Goal: Task Accomplishment & Management: Manage account settings

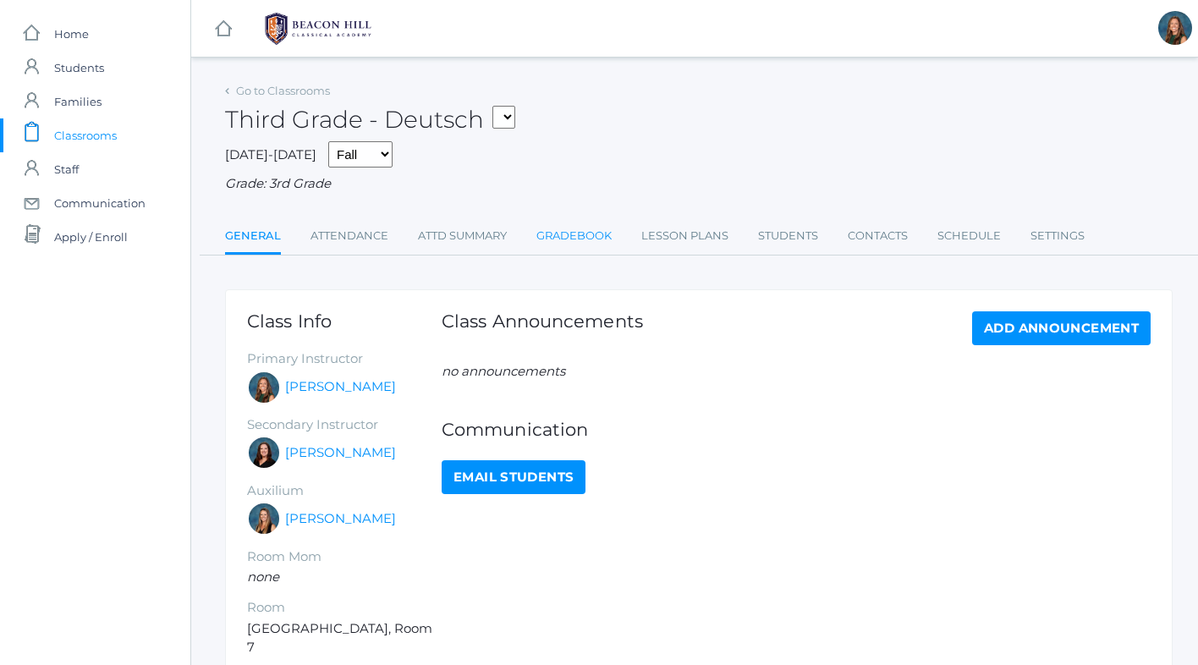
click at [579, 236] on link "Gradebook" at bounding box center [573, 236] width 75 height 34
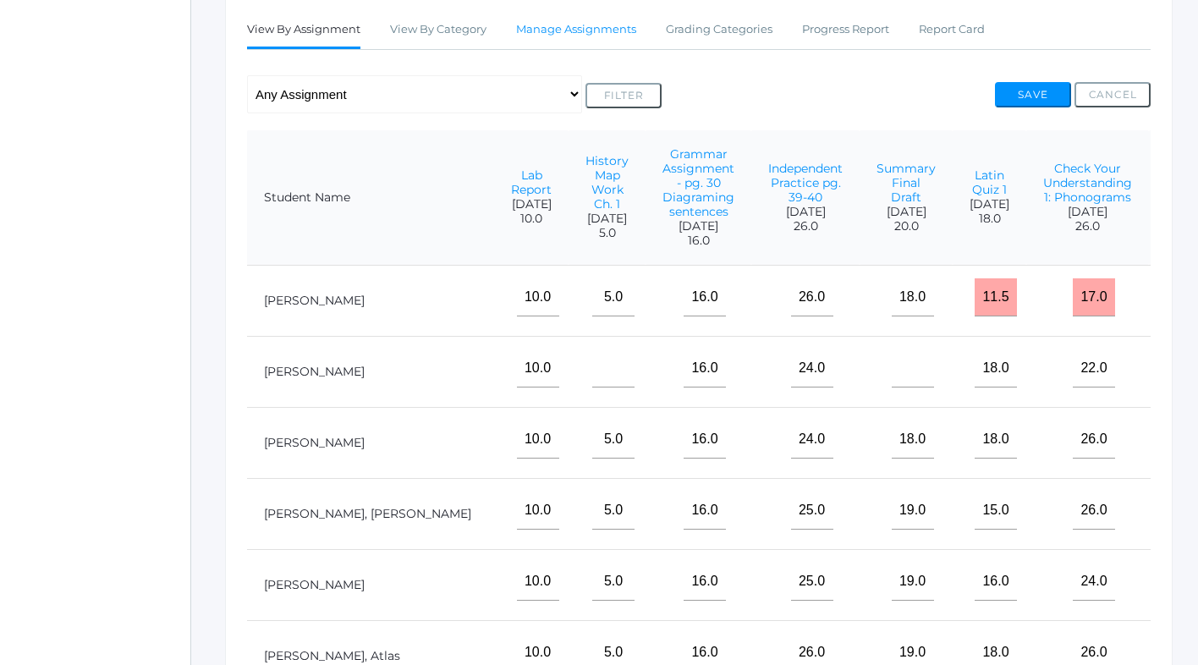
scroll to position [0, 382]
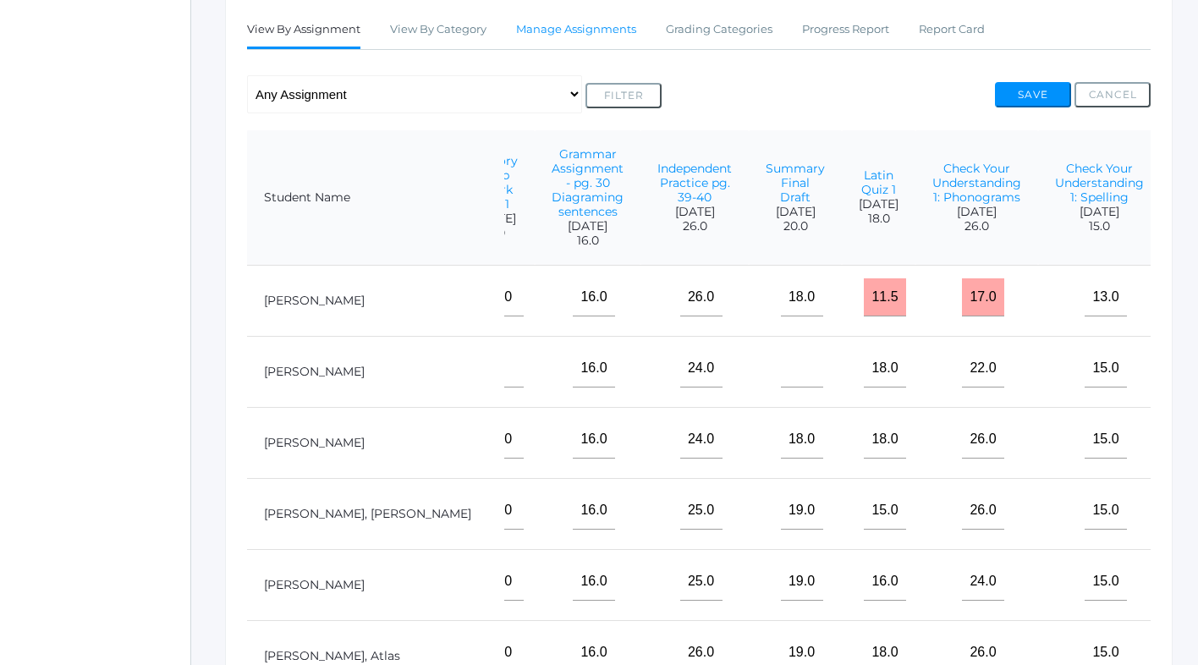
click at [558, 25] on link "Manage Assignments" at bounding box center [576, 30] width 120 height 34
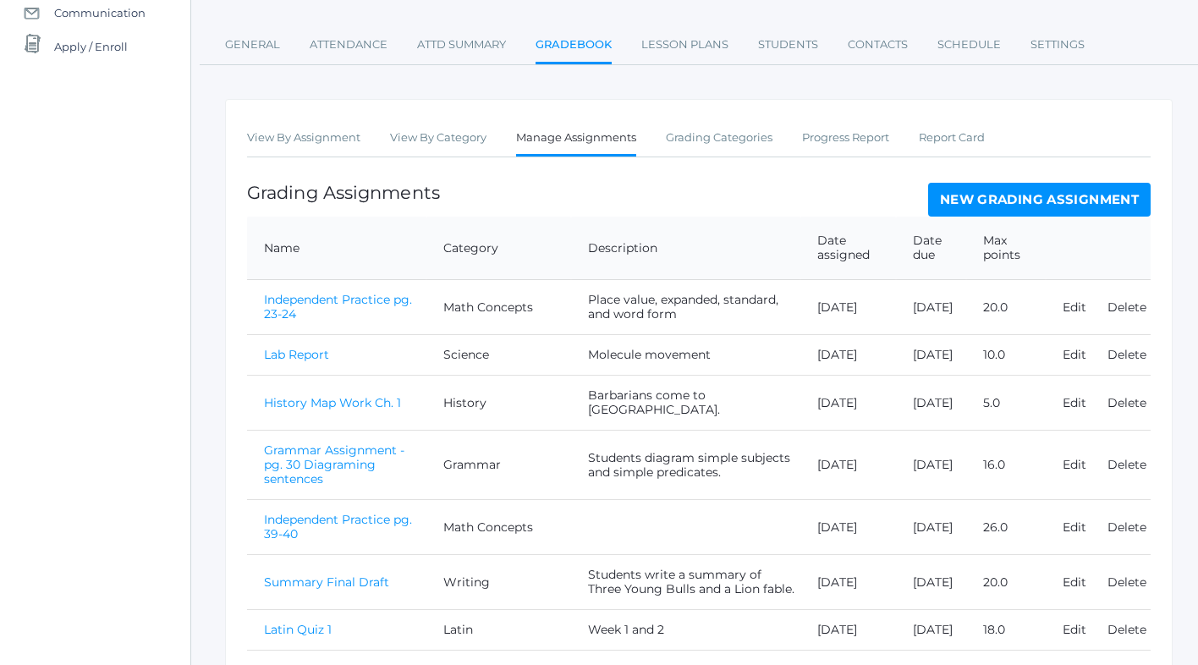
scroll to position [179, 0]
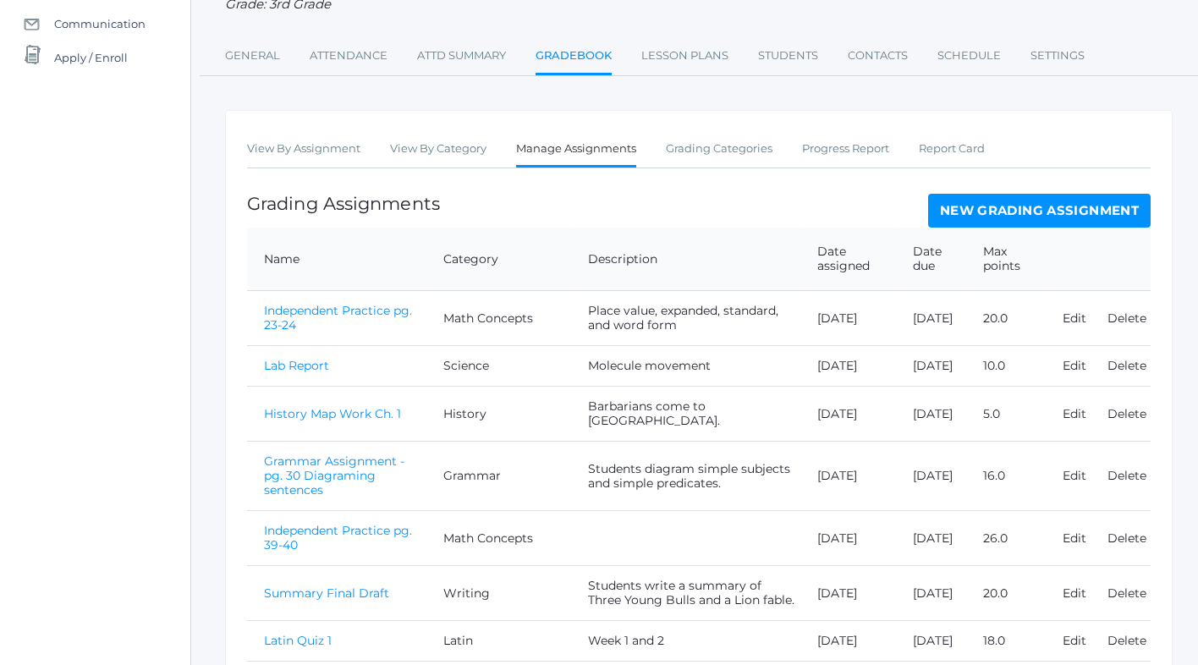
click at [1039, 215] on link "New Grading Assignment" at bounding box center [1039, 211] width 222 height 34
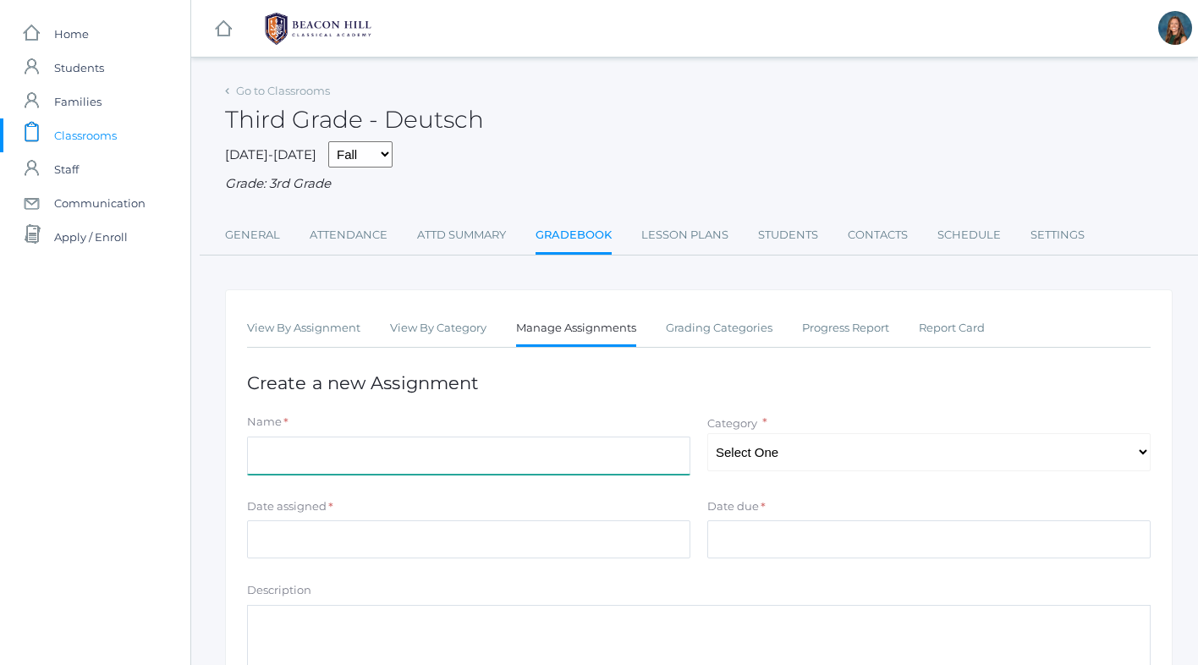
click at [608, 466] on input "Name" at bounding box center [468, 455] width 443 height 38
type input "Map Ch. 8"
click at [374, 628] on textarea "Description" at bounding box center [698, 651] width 903 height 93
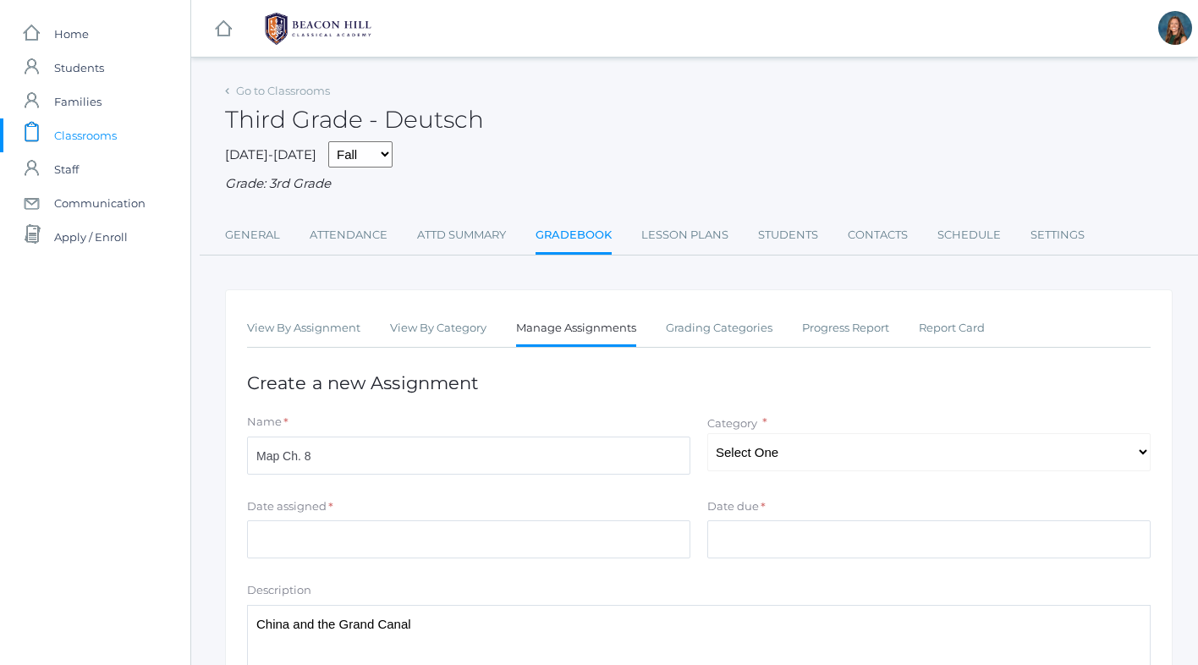
type textarea "China and the Grand Canal"
click at [812, 457] on select "Select One Math Concepts Math Multiplication Facts History Latin Literature Gra…" at bounding box center [928, 452] width 443 height 38
select select "1134"
click at [339, 549] on input "Date assigned" at bounding box center [468, 539] width 443 height 38
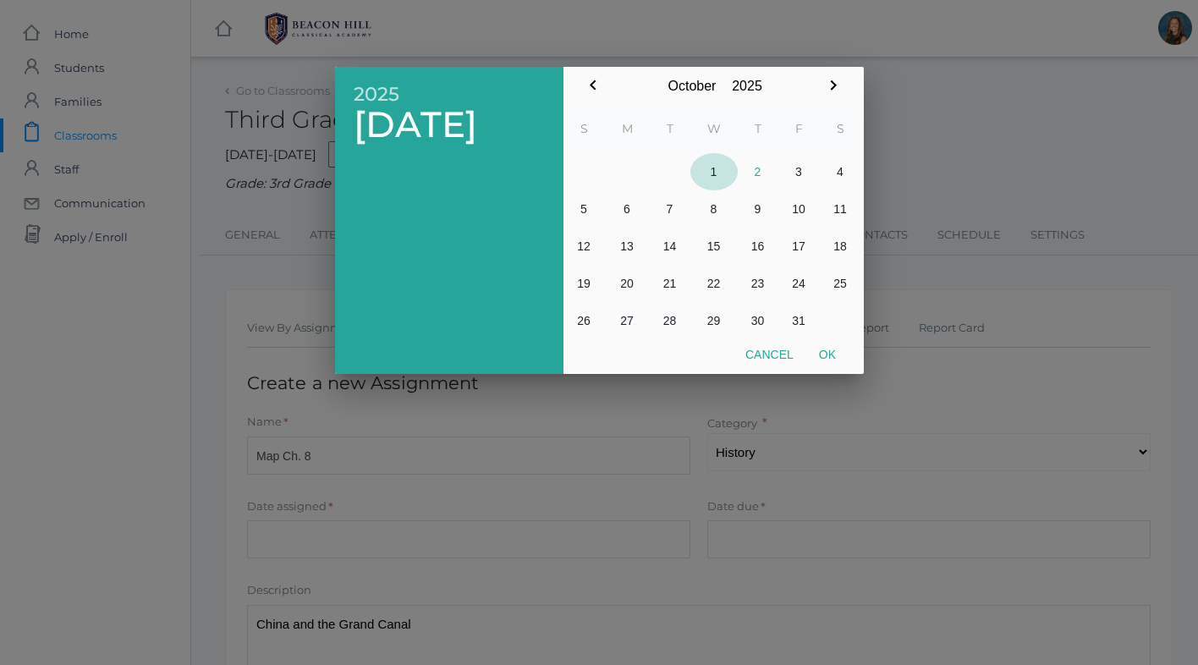
click at [714, 173] on button "1" at bounding box center [713, 171] width 47 height 37
click at [831, 354] on button "Ok" at bounding box center [827, 354] width 42 height 30
type input "[DATE]"
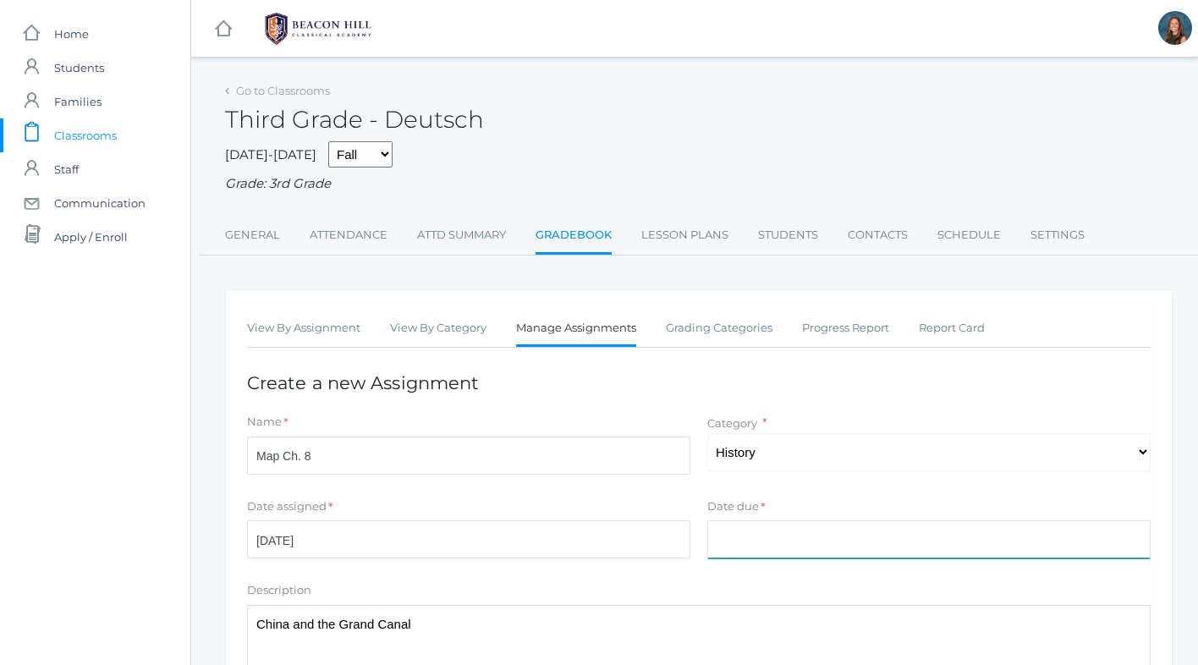
click at [744, 535] on input "Date due" at bounding box center [928, 539] width 443 height 38
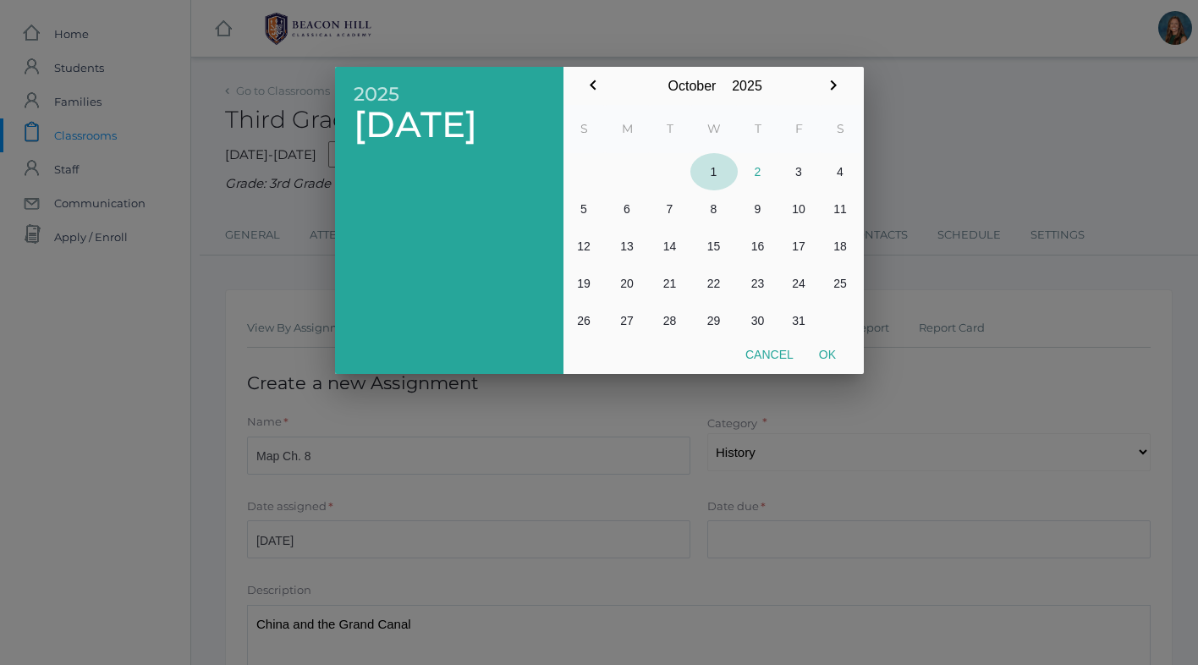
click at [719, 164] on button "1" at bounding box center [713, 171] width 47 height 37
click at [825, 354] on button "Ok" at bounding box center [827, 354] width 42 height 30
type input "[DATE]"
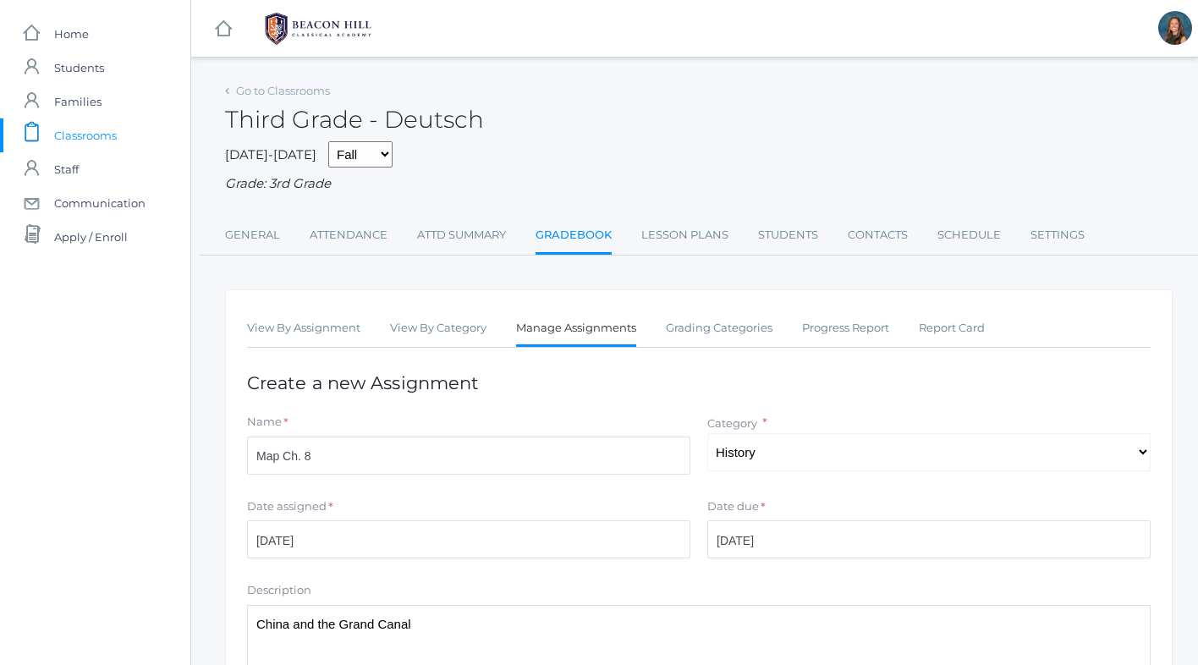
scroll to position [265, 0]
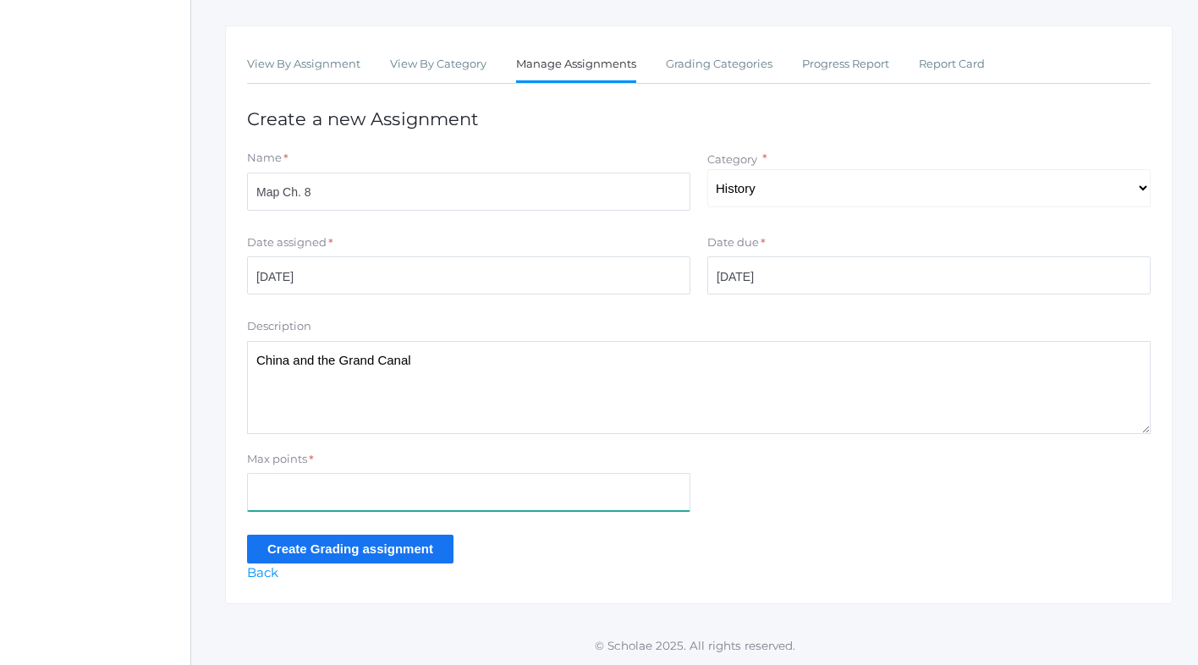
click at [297, 495] on input "Max points" at bounding box center [468, 492] width 443 height 38
type input "6"
click at [319, 542] on input "Create Grading assignment" at bounding box center [350, 549] width 206 height 28
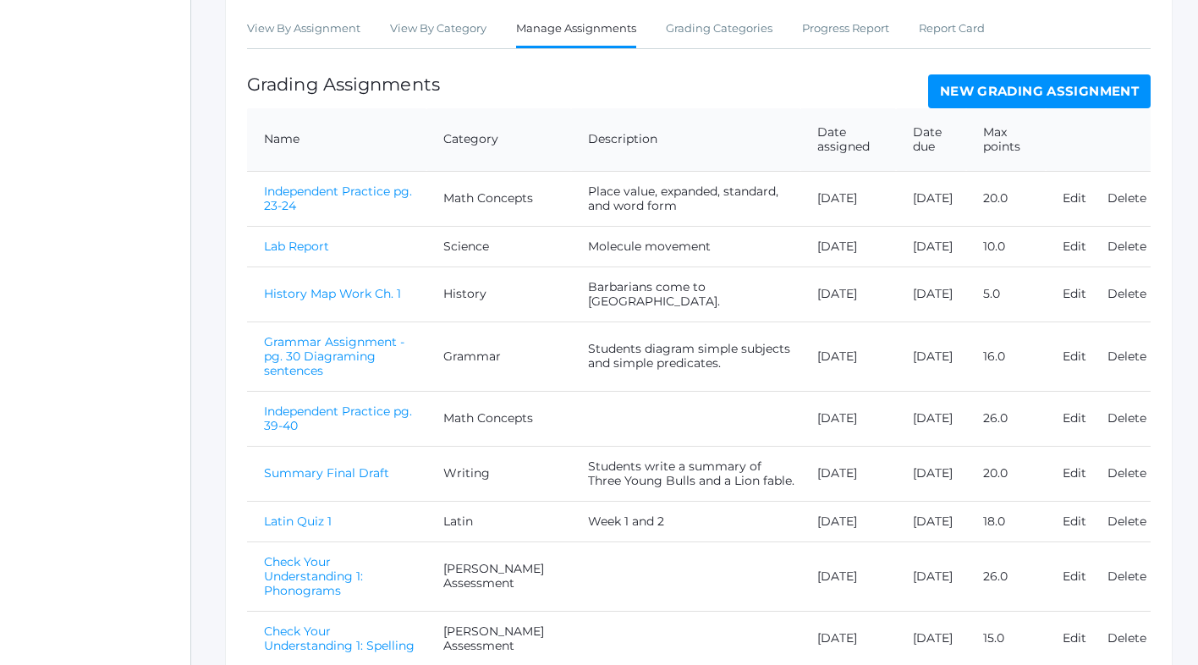
scroll to position [534, 0]
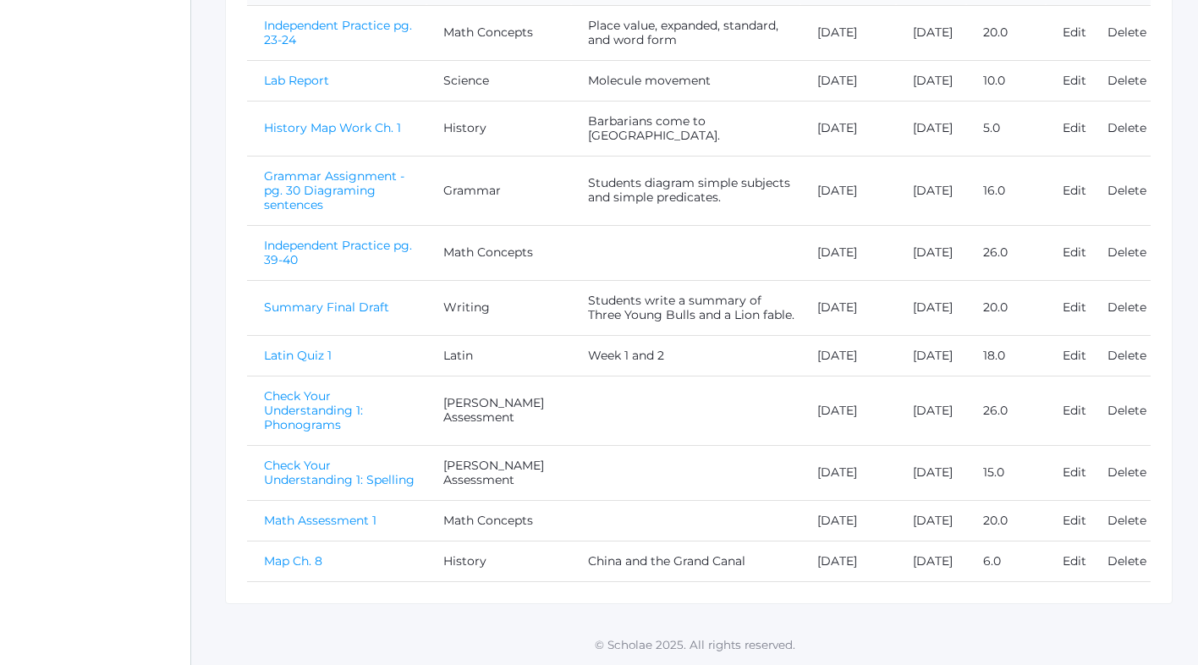
click at [294, 553] on link "Map Ch. 8" at bounding box center [293, 560] width 58 height 15
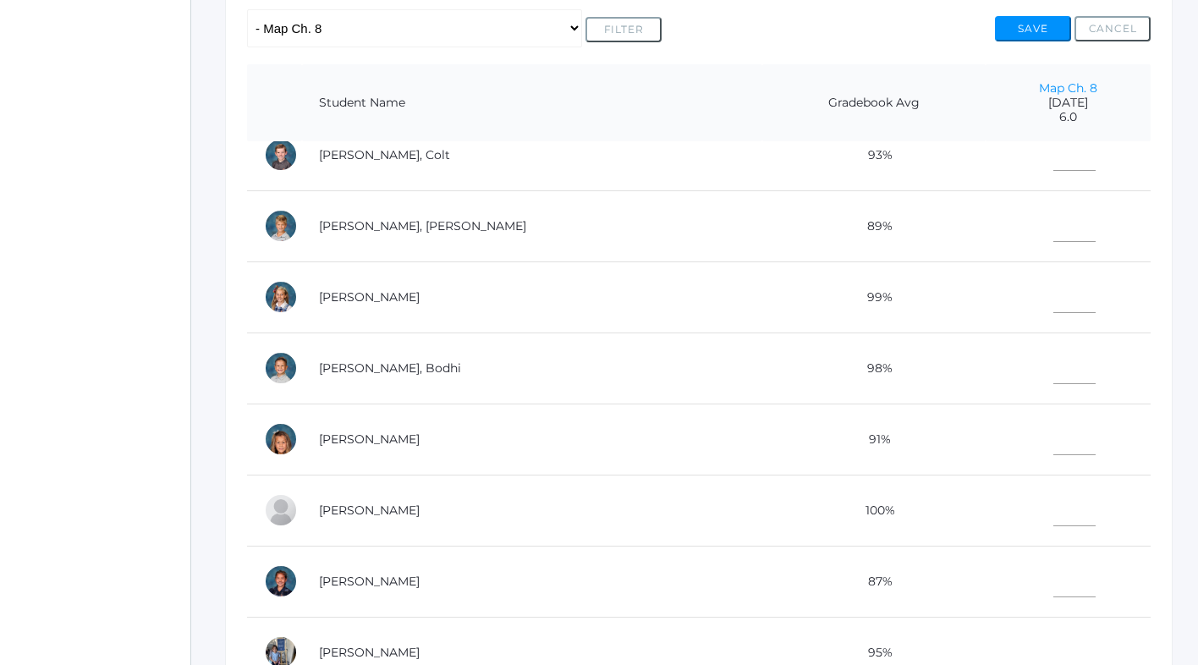
scroll to position [791, 0]
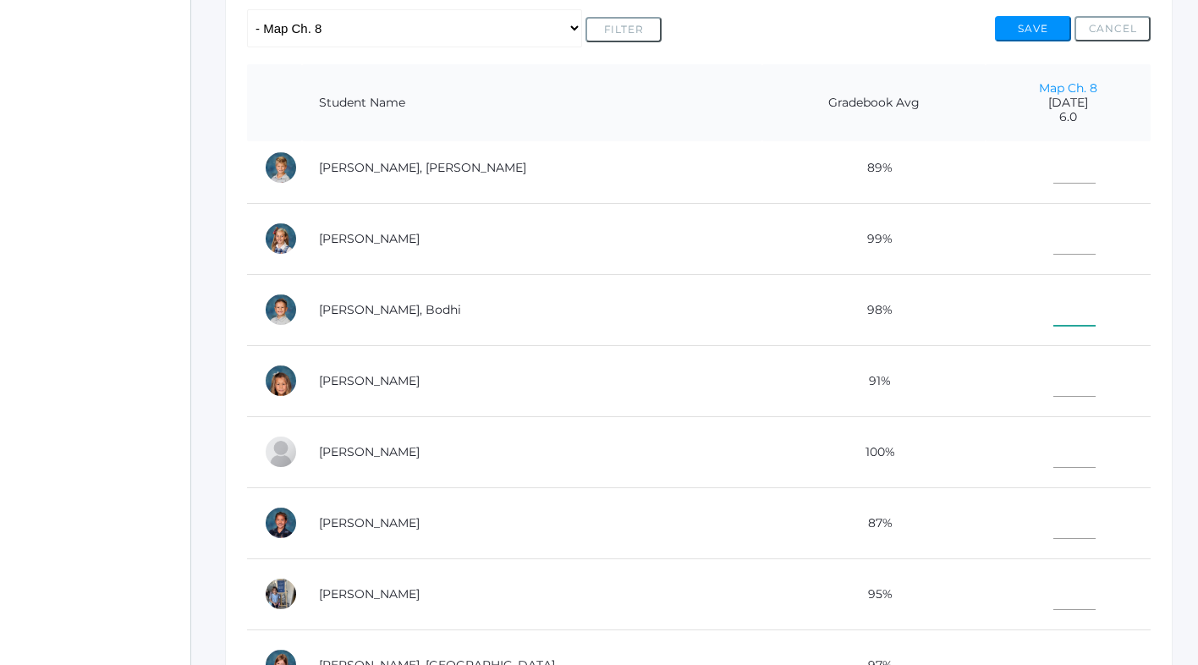
click at [1053, 319] on input"] "text" at bounding box center [1074, 307] width 42 height 38
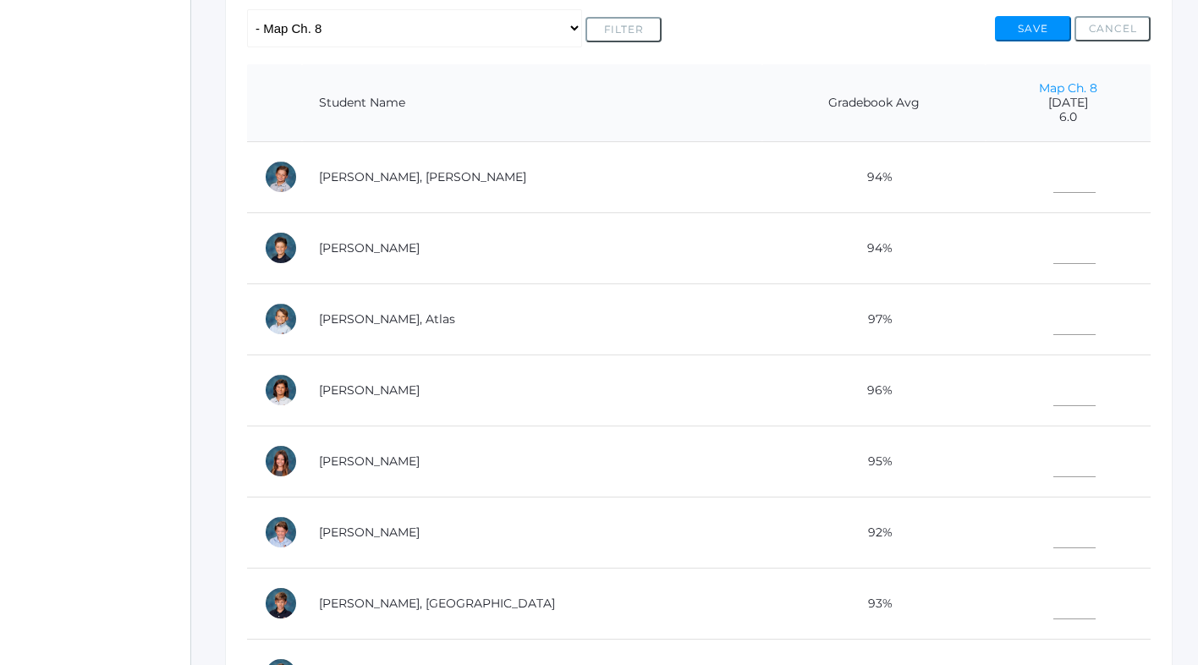
scroll to position [215, 0]
type input"] "6"
click at [1053, 316] on input"] "text" at bounding box center [1074, 314] width 42 height 38
type input"] "6"
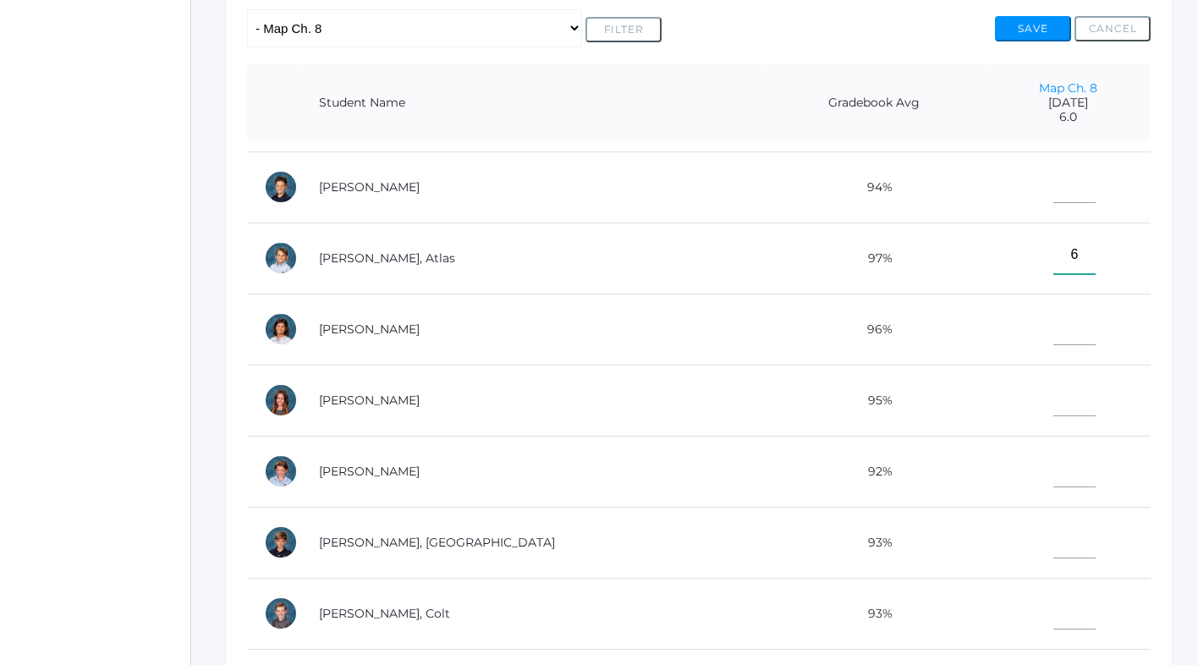
scroll to position [281, 0]
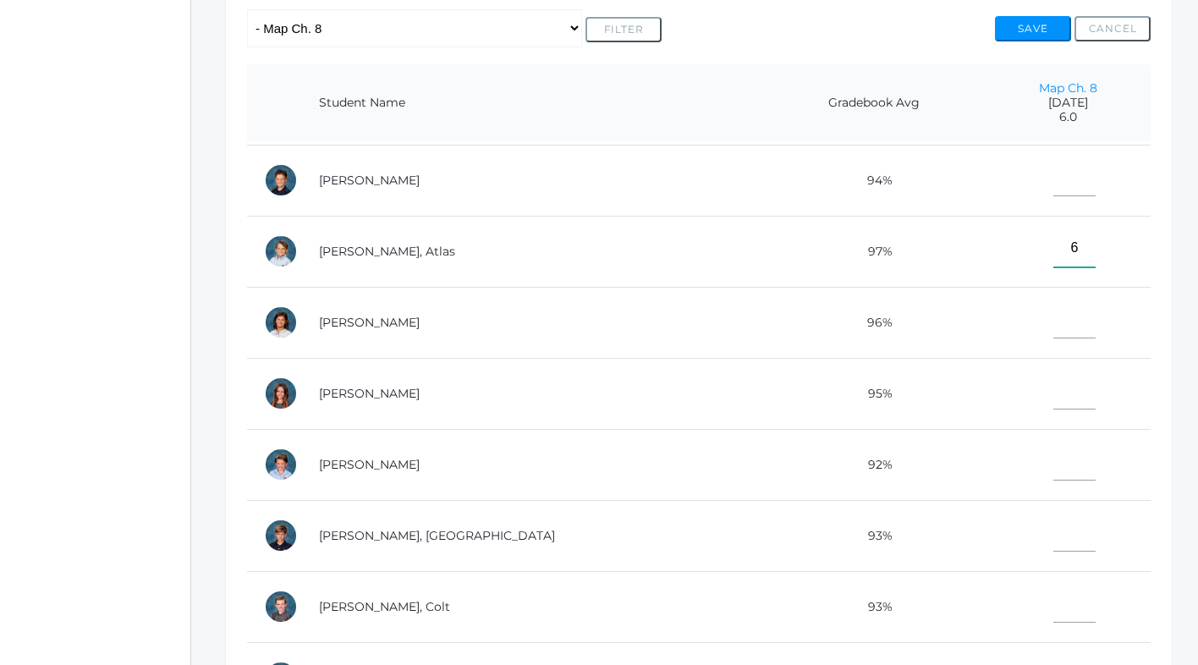
type input"] "6"
click at [1053, 384] on input"] "text" at bounding box center [1074, 390] width 42 height 38
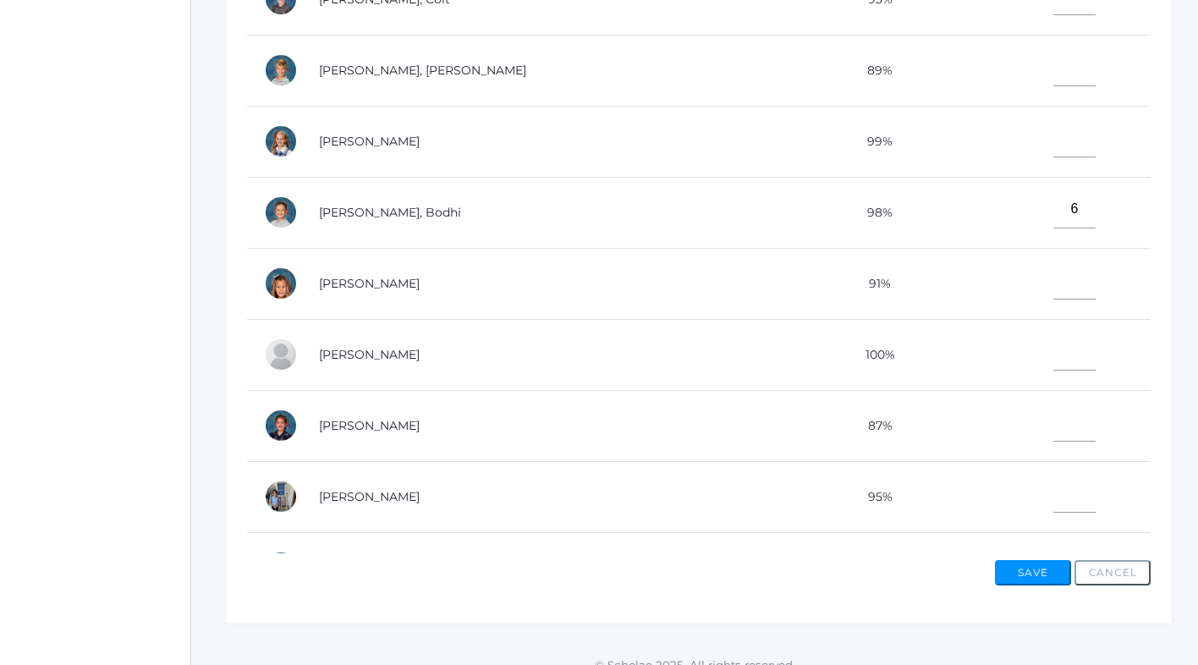
scroll to position [738, 0]
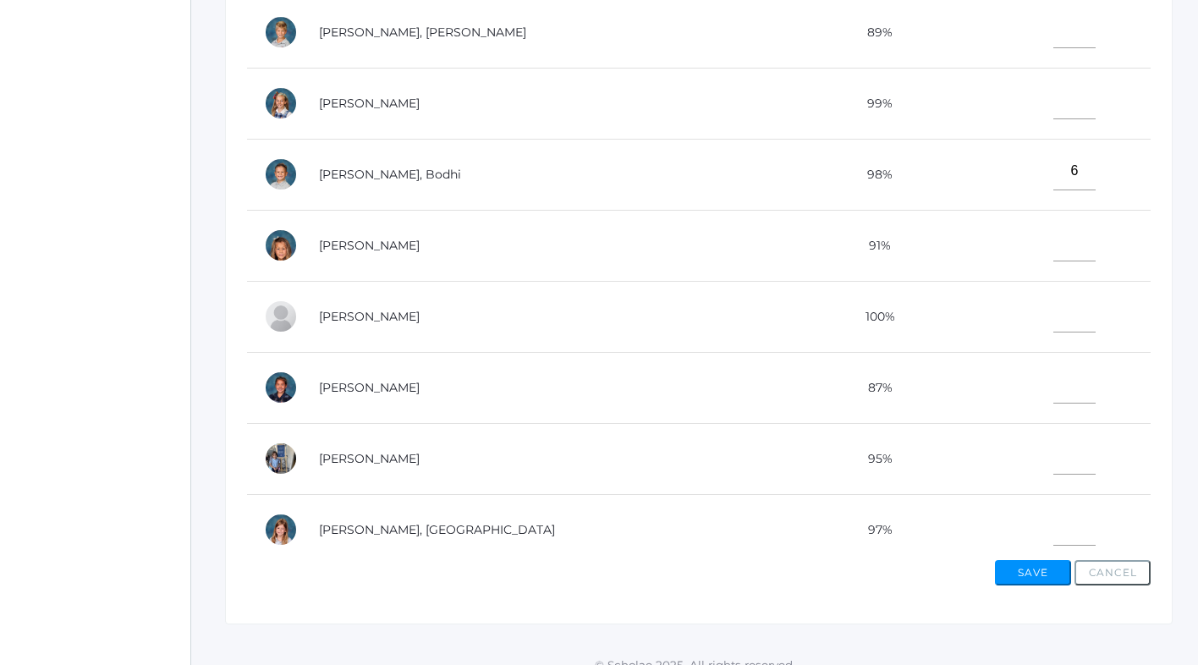
type input"] "5.5"
click at [1053, 393] on input"] "text" at bounding box center [1074, 384] width 42 height 38
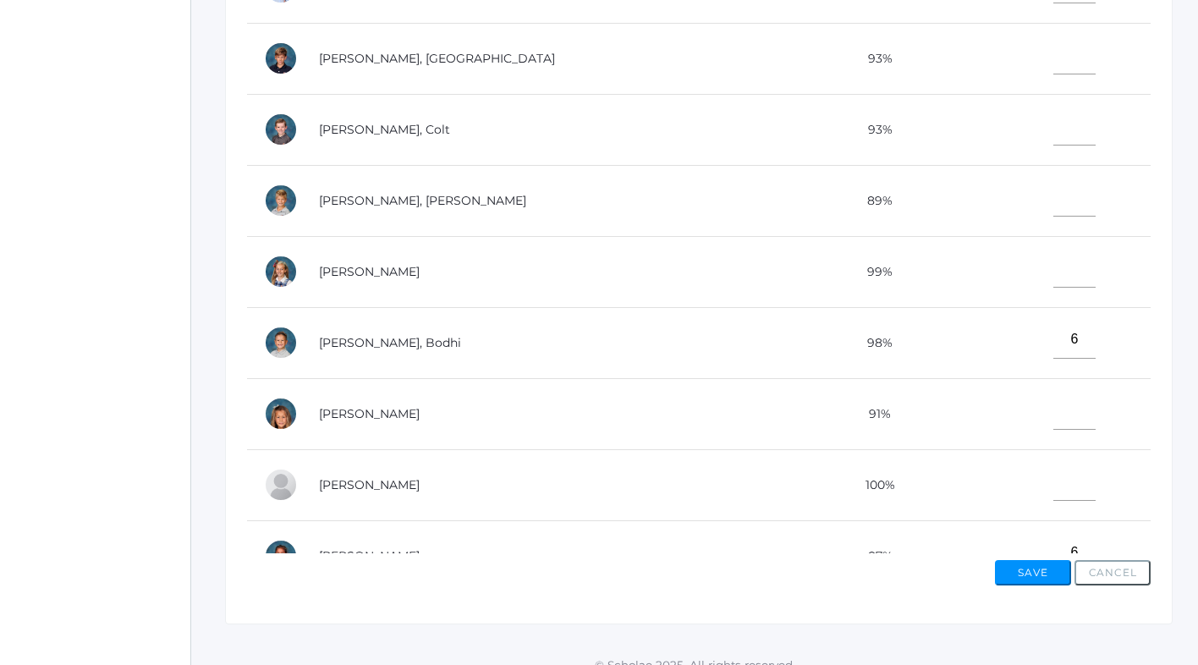
scroll to position [510, 0]
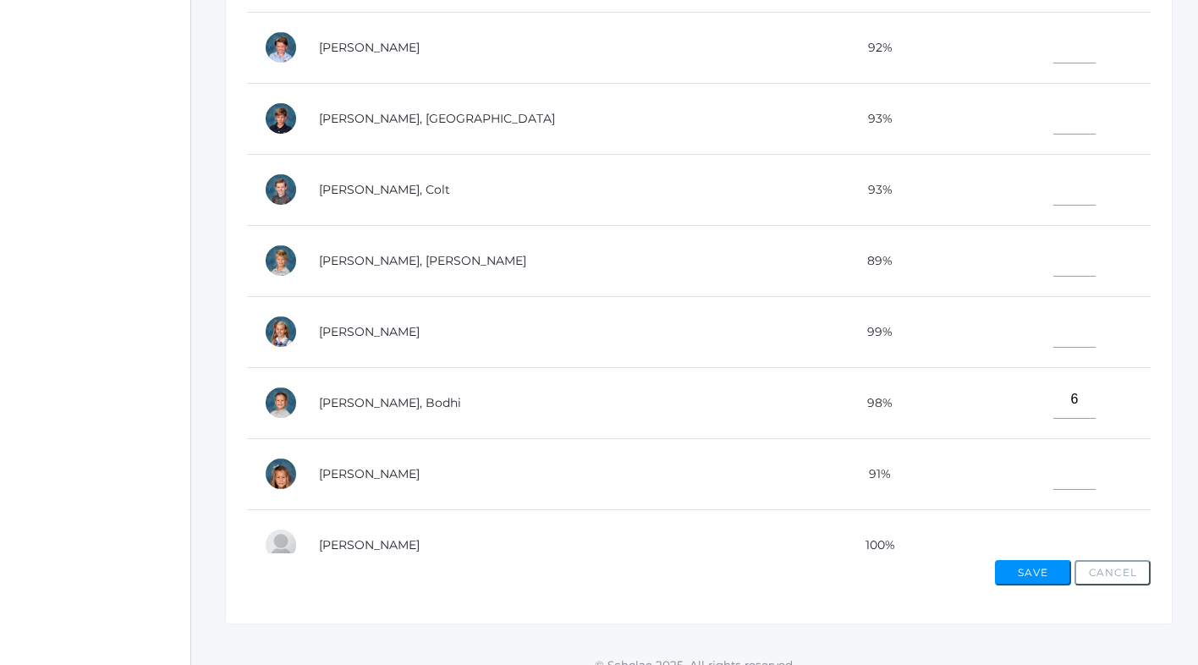
type input"] "6"
click at [1053, 191] on input"] "text" at bounding box center [1074, 186] width 42 height 38
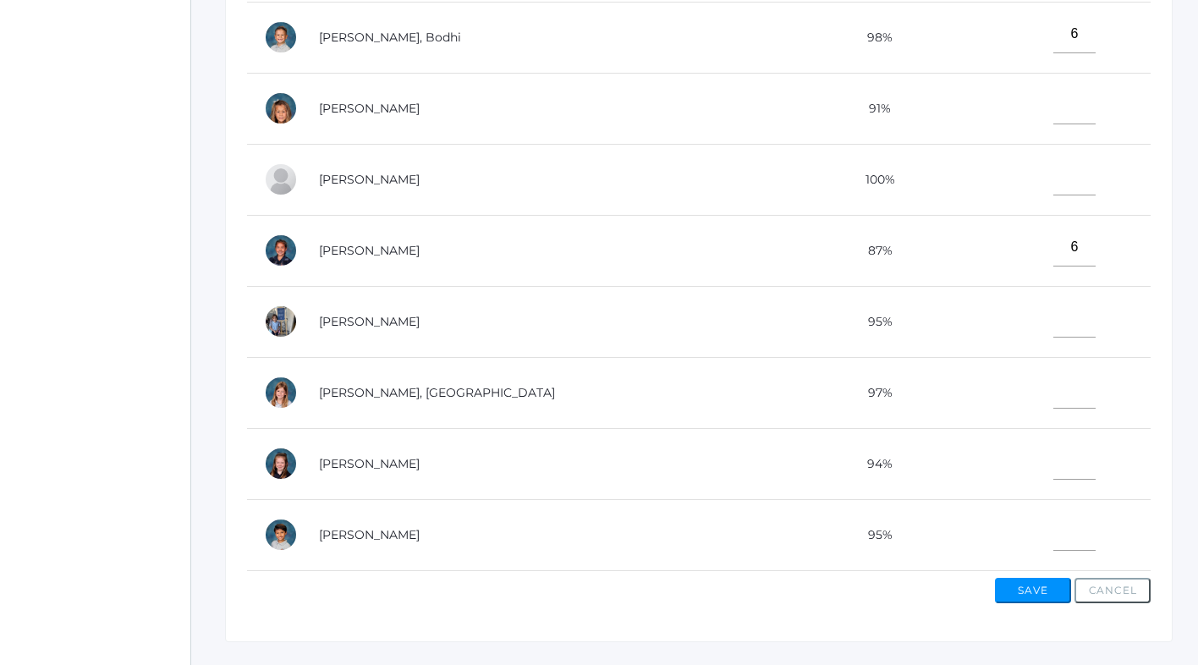
scroll to position [573, 0]
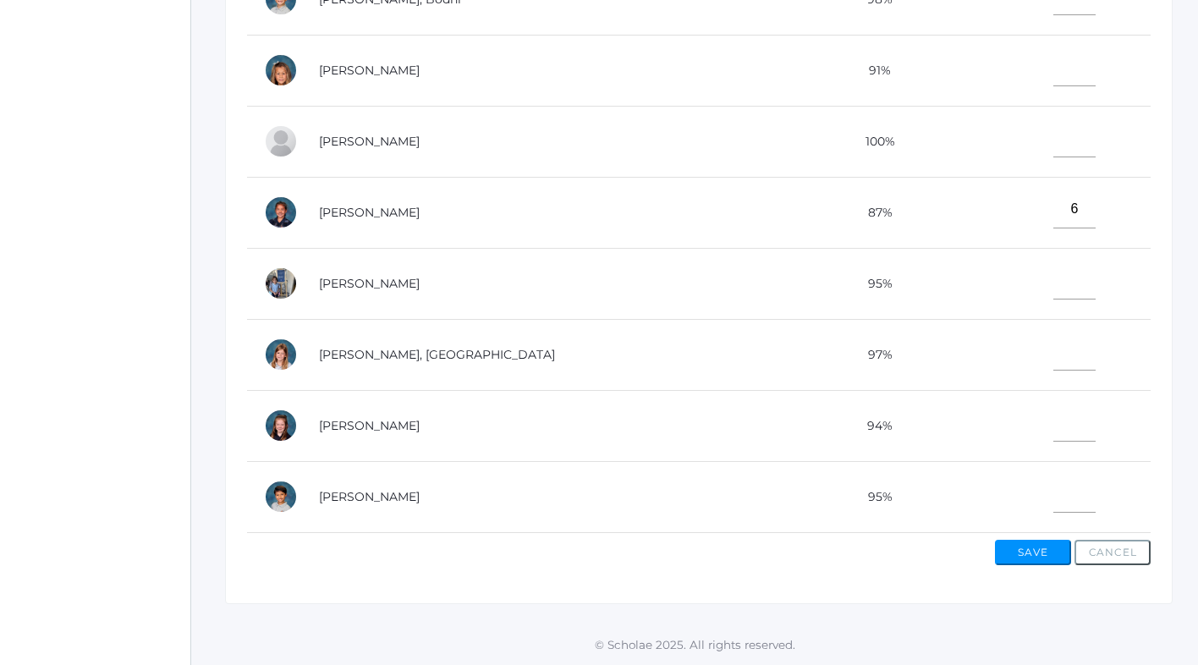
type input"] "6"
click at [1053, 488] on input"] "text" at bounding box center [1074, 494] width 42 height 38
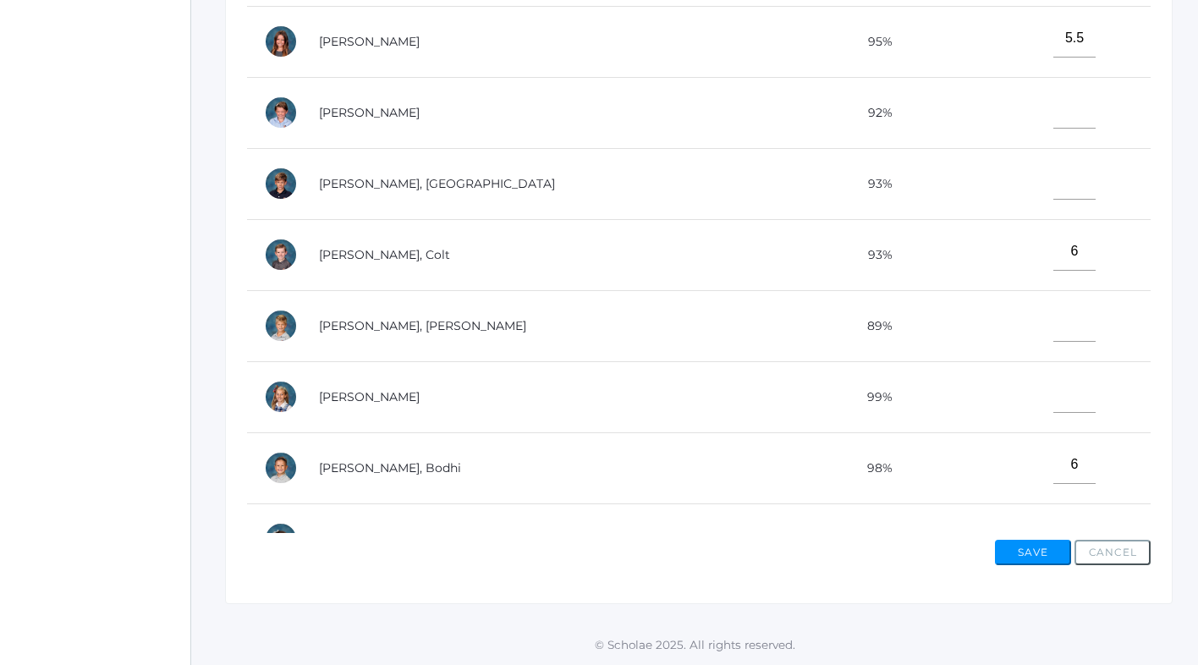
scroll to position [423, 0]
type input"] "6"
click at [1053, 185] on input"] "text" at bounding box center [1074, 182] width 42 height 38
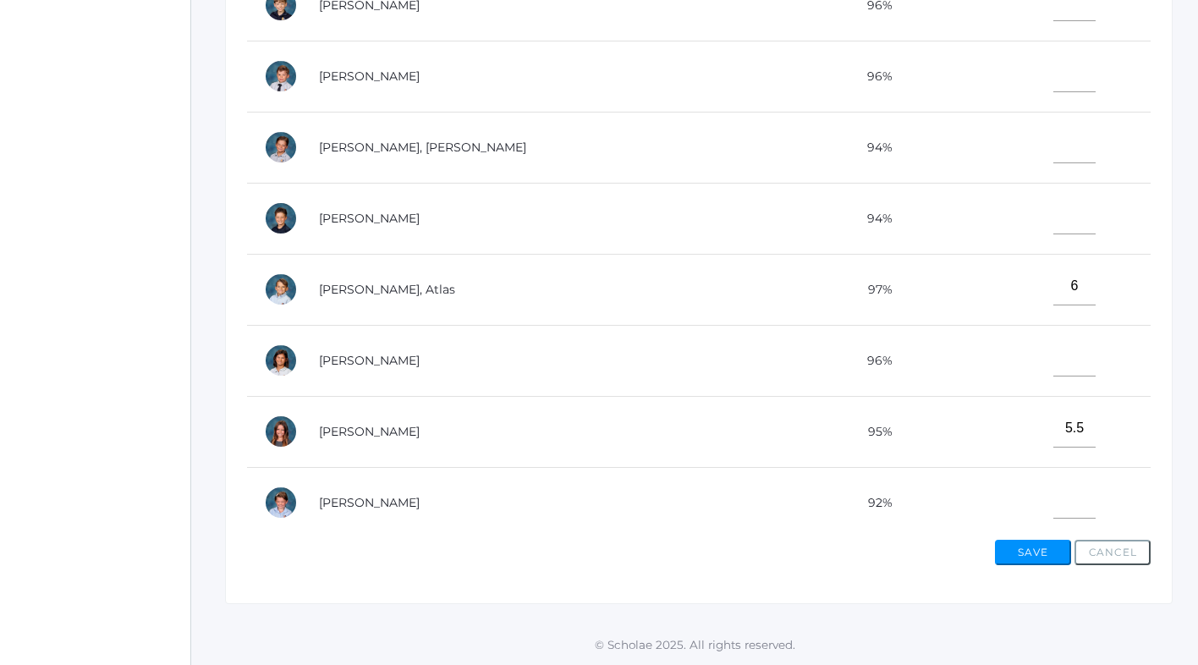
scroll to position [0, 0]
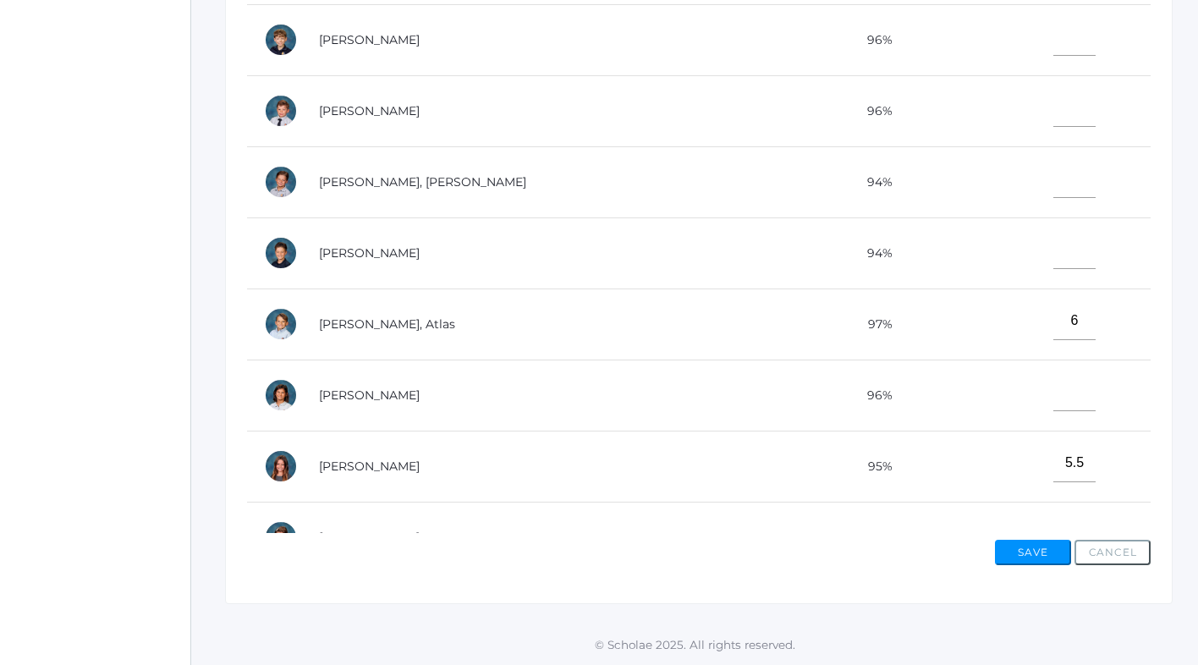
type input"] "6"
click at [1053, 44] on input"] "text" at bounding box center [1074, 37] width 42 height 38
type input"] "6"
click at [1053, 119] on input"] "text" at bounding box center [1074, 108] width 42 height 38
type input"] "6"
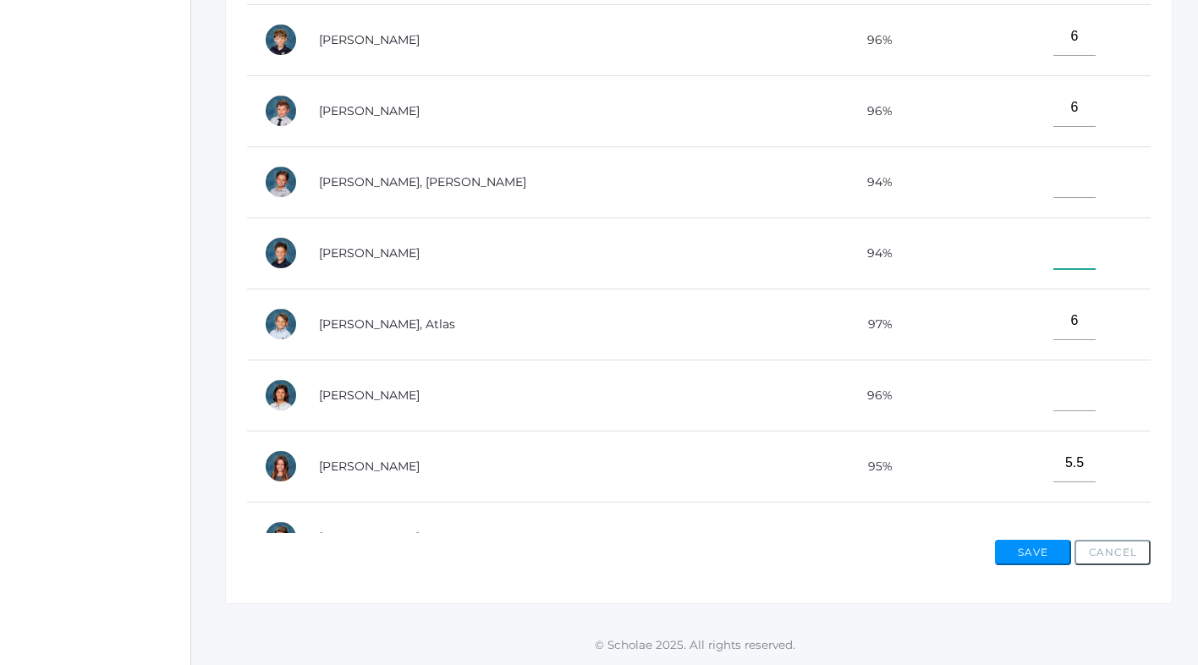
click at [1053, 236] on input"] "text" at bounding box center [1074, 250] width 42 height 38
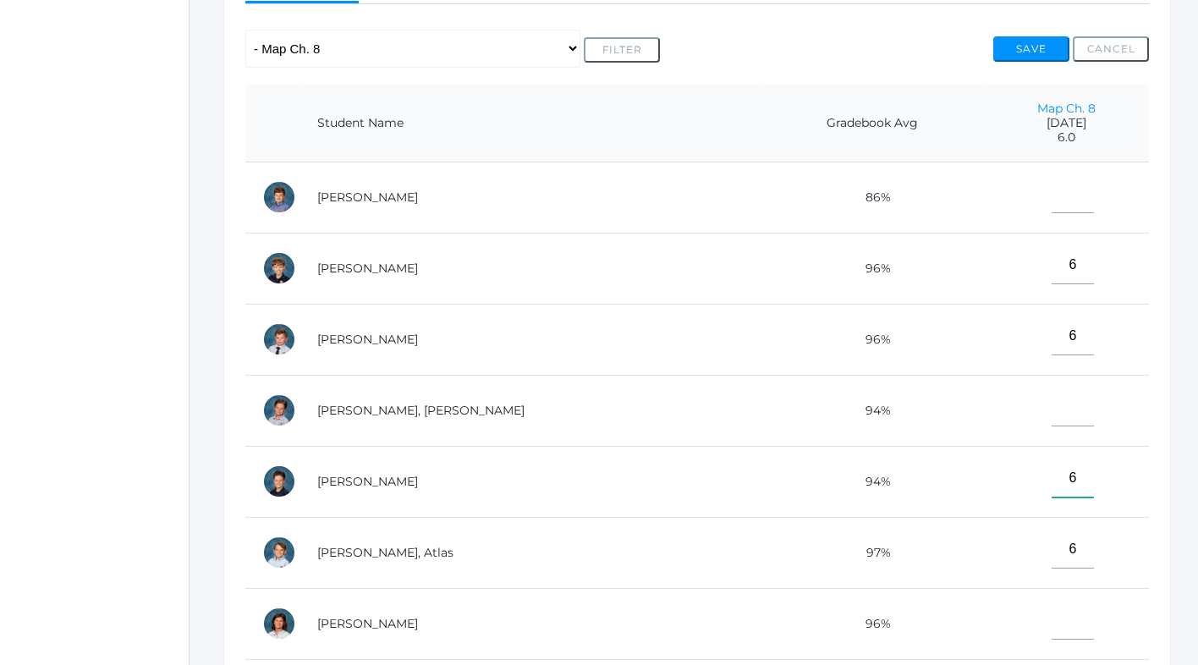
scroll to position [21, 0]
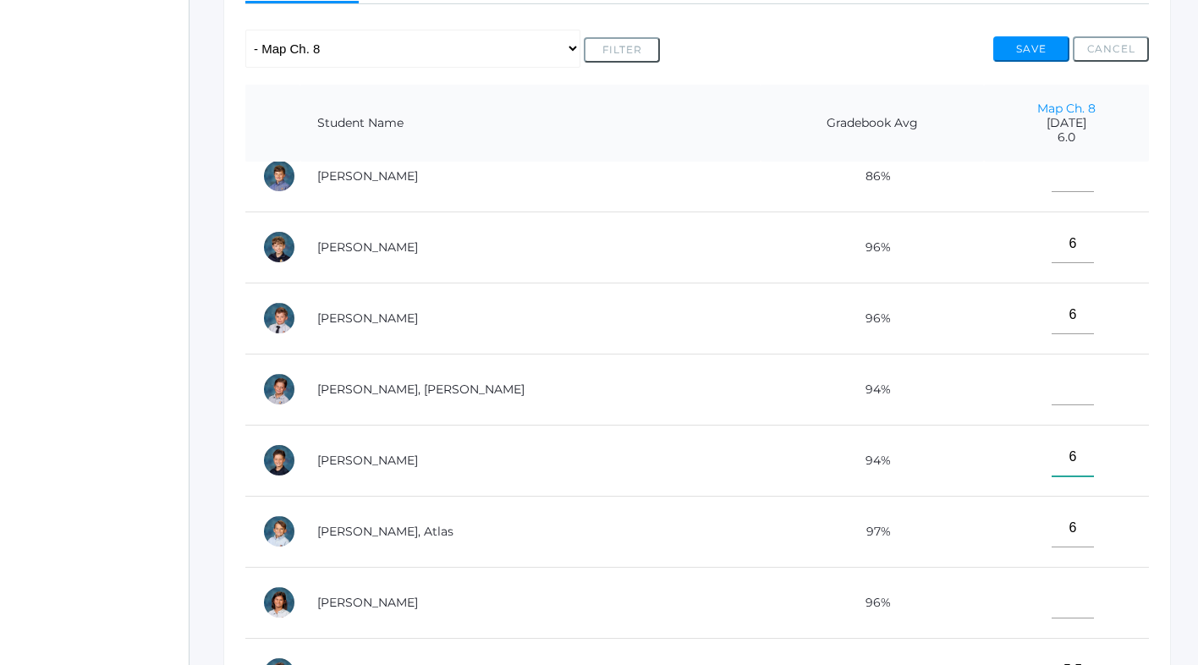
type input"] "6"
click at [1051, 185] on input"] "text" at bounding box center [1072, 173] width 42 height 38
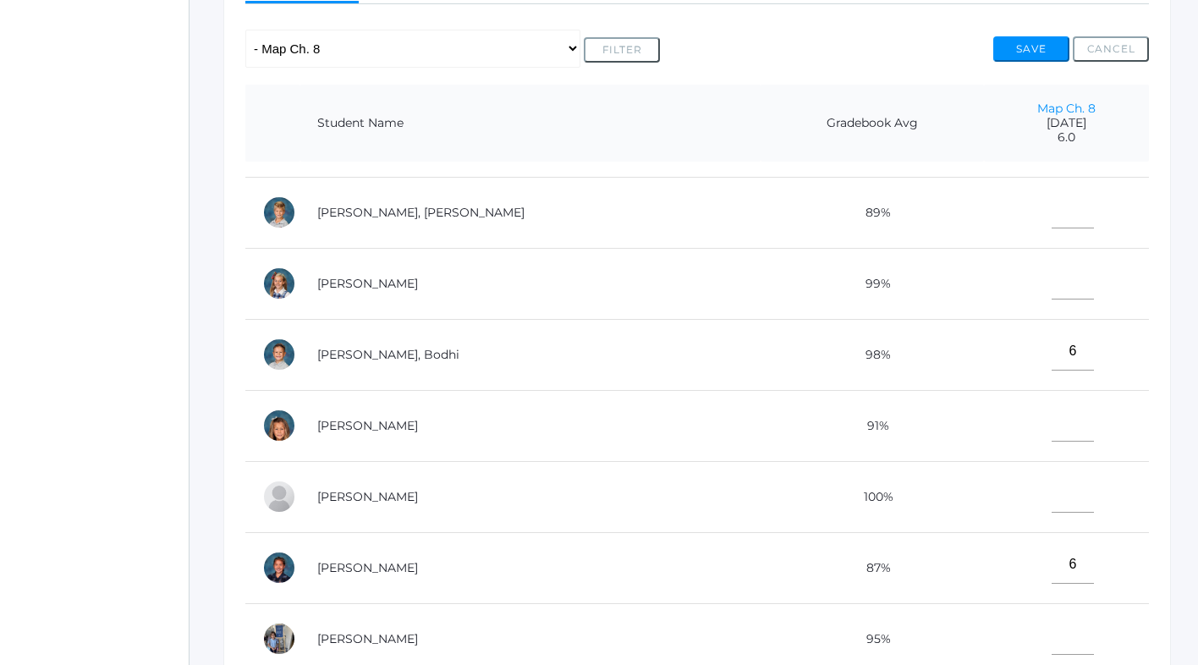
scroll to position [893, 0]
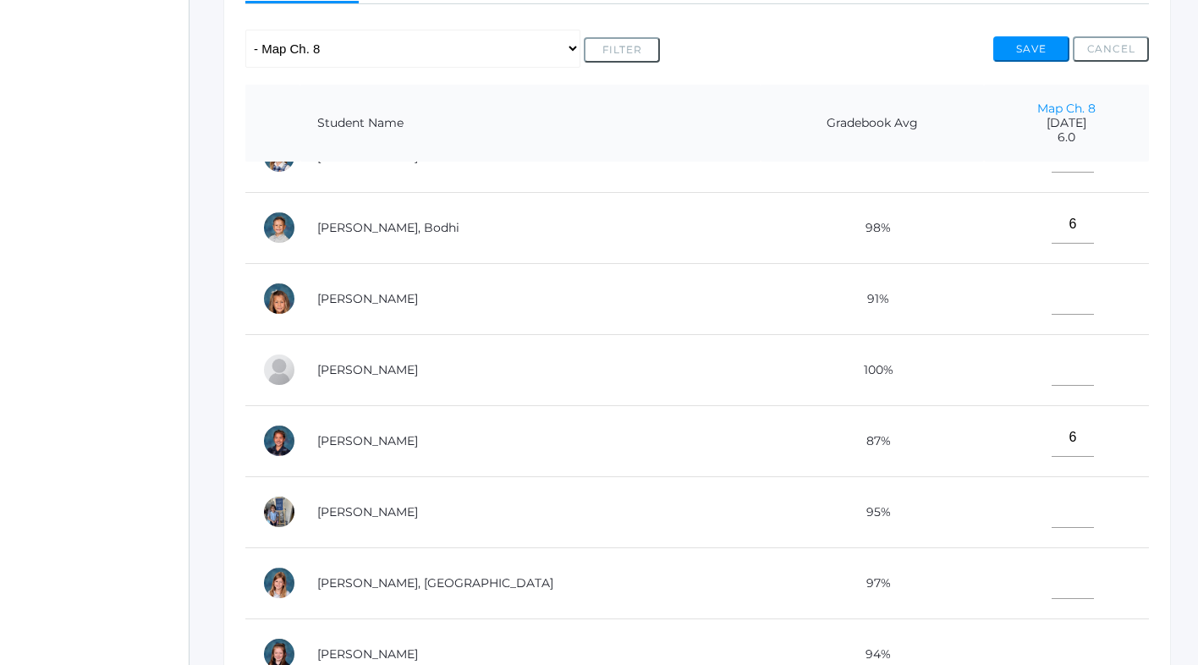
type input"] "5.5"
click at [1051, 511] on input"] "text" at bounding box center [1072, 509] width 42 height 38
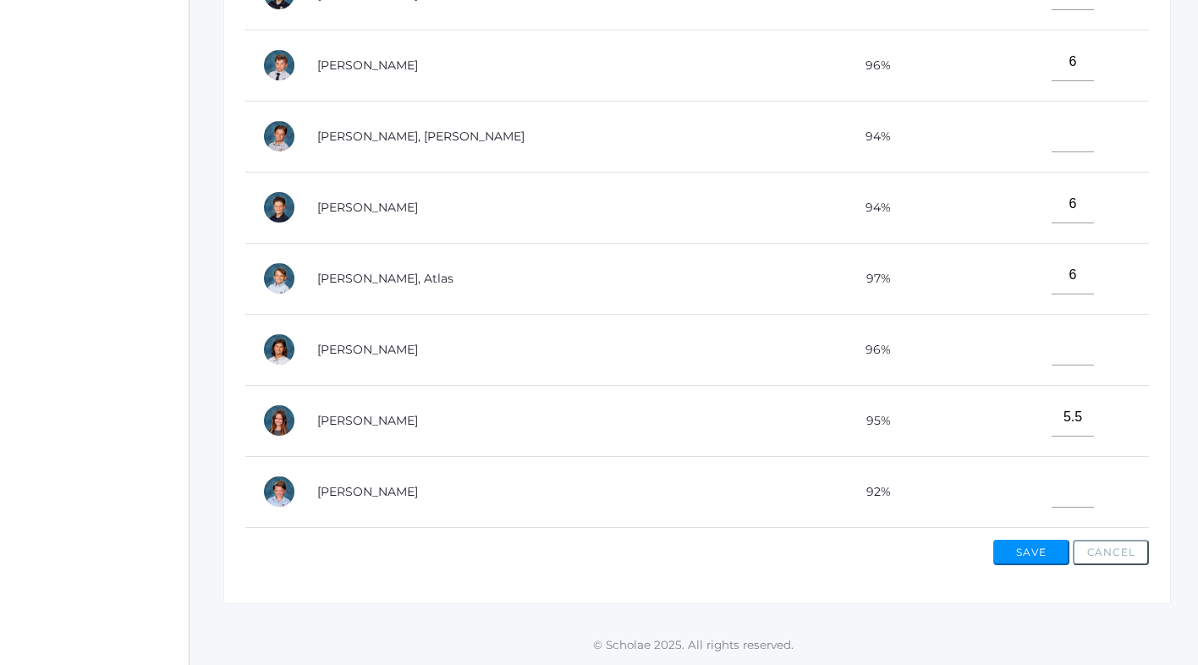
scroll to position [41, 0]
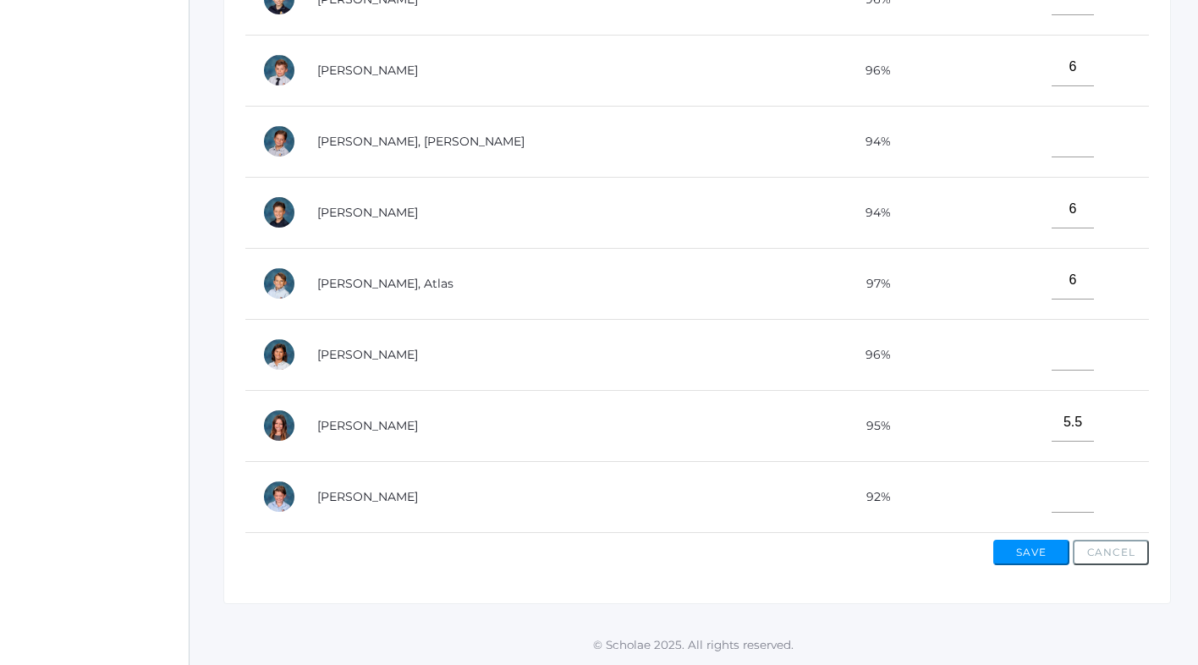
type input"] "6"
click at [1051, 148] on input"] "text" at bounding box center [1072, 138] width 42 height 38
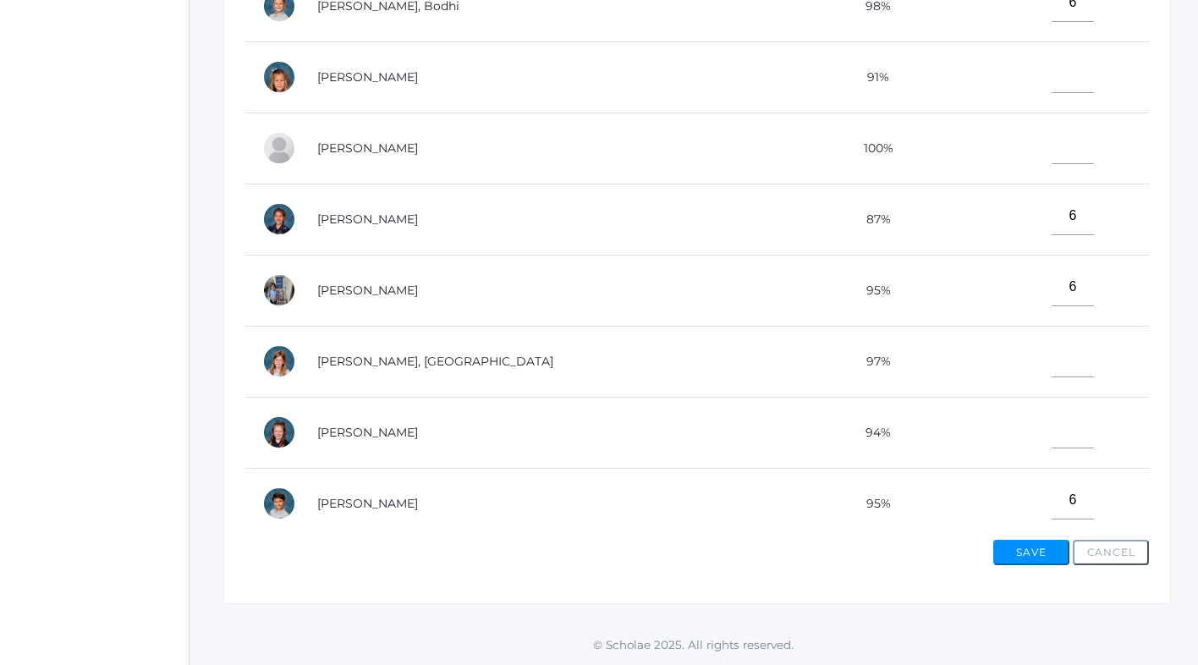
scroll to position [893, 0]
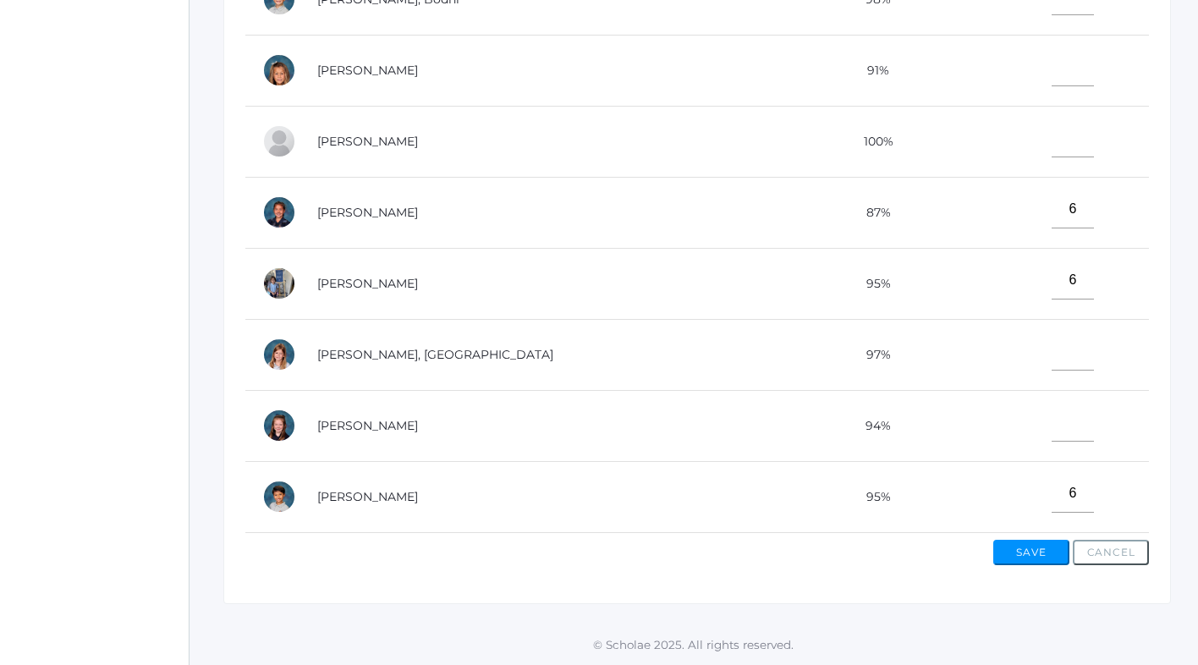
type input"] "6"
click at [1051, 426] on input"] "text" at bounding box center [1072, 422] width 42 height 38
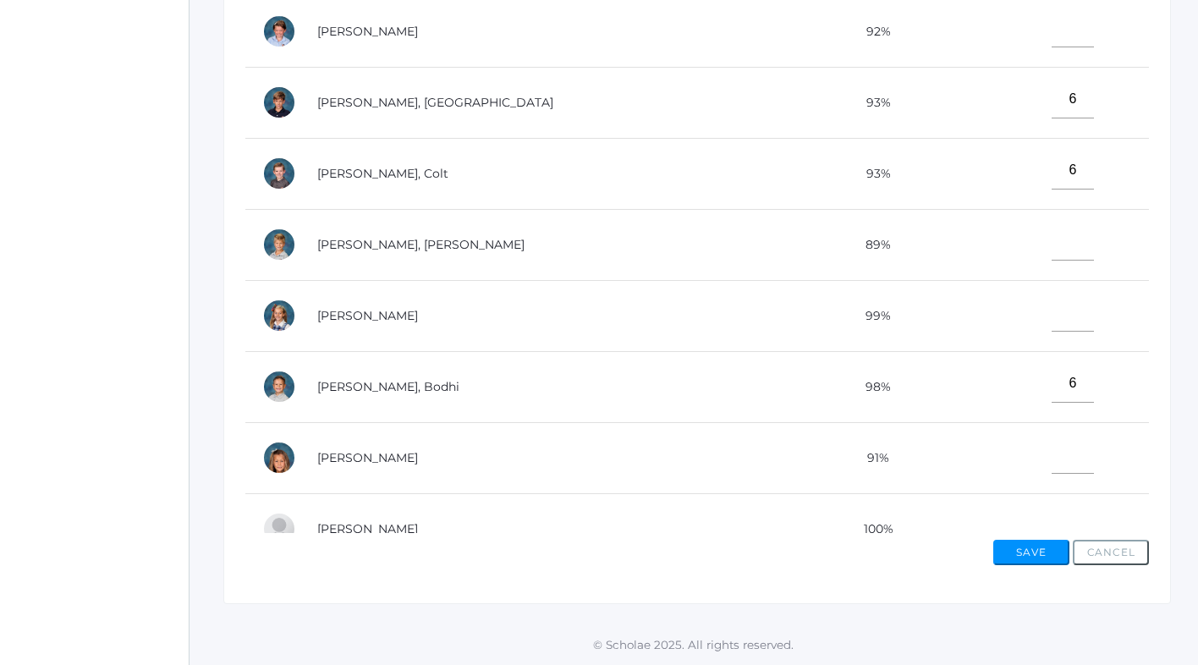
scroll to position [510, 0]
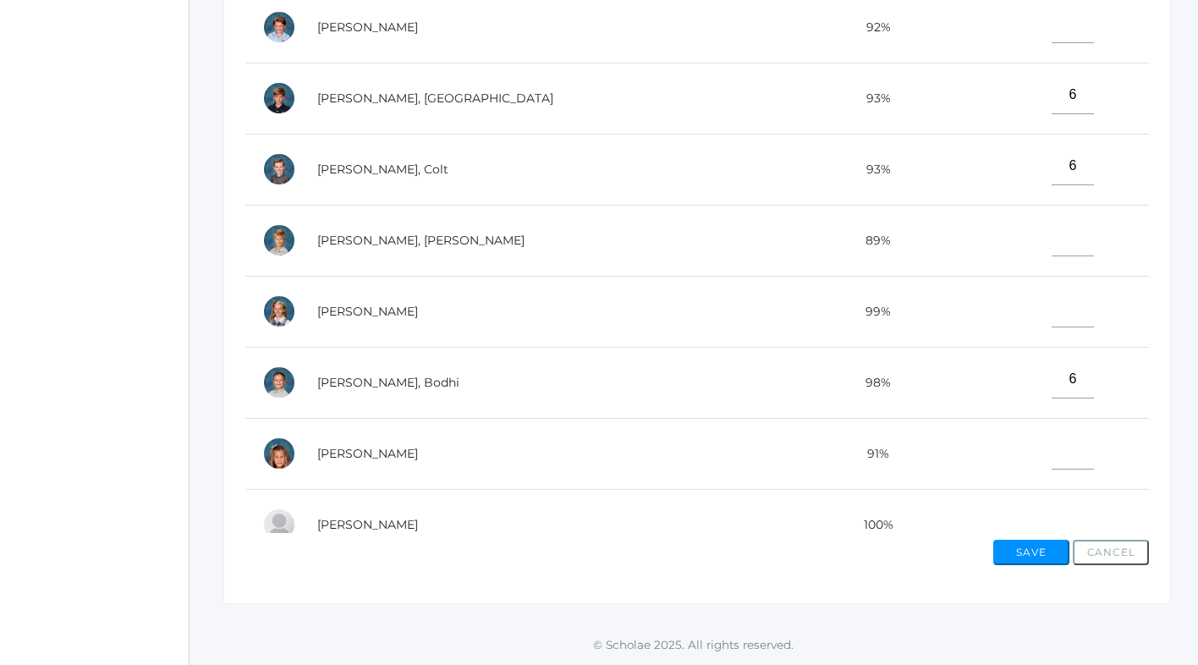
type input"] "6"
click at [1051, 237] on input"] "text" at bounding box center [1072, 237] width 42 height 38
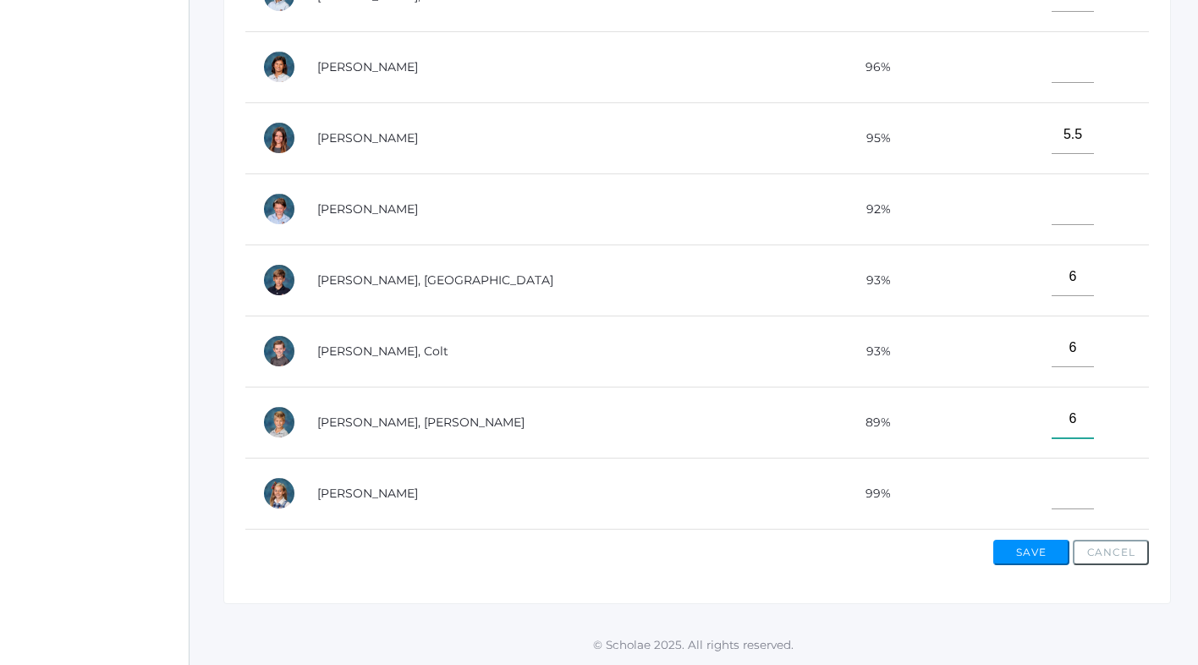
scroll to position [319, 0]
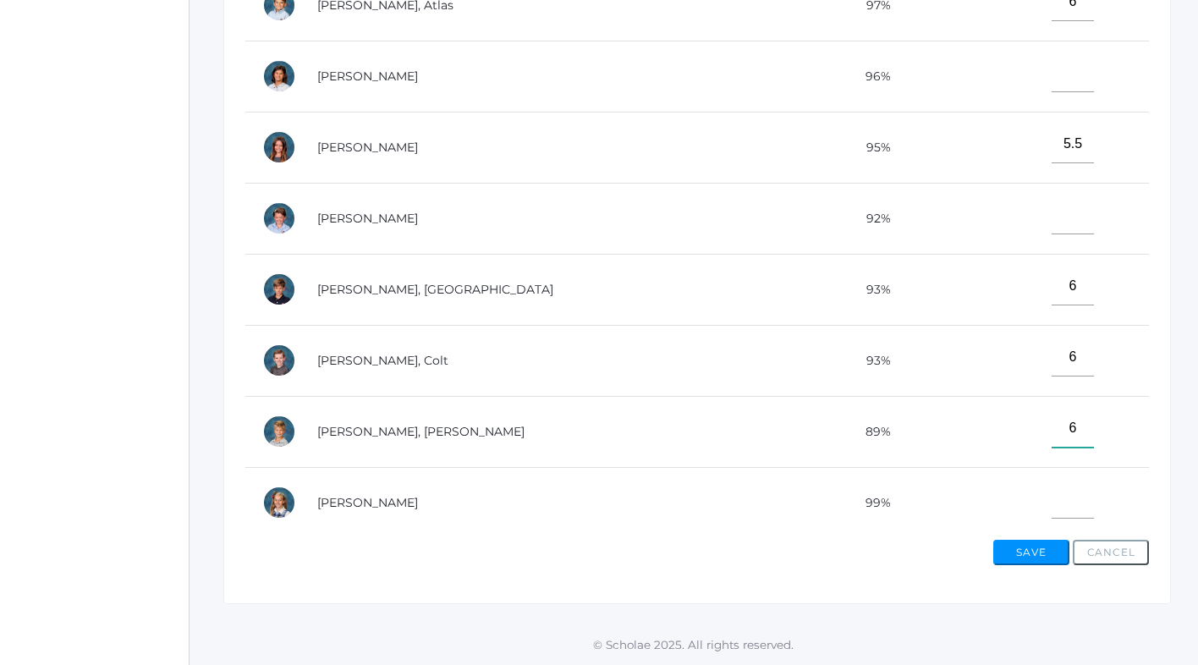
type input"] "6"
click at [1051, 69] on input"] "text" at bounding box center [1072, 73] width 42 height 38
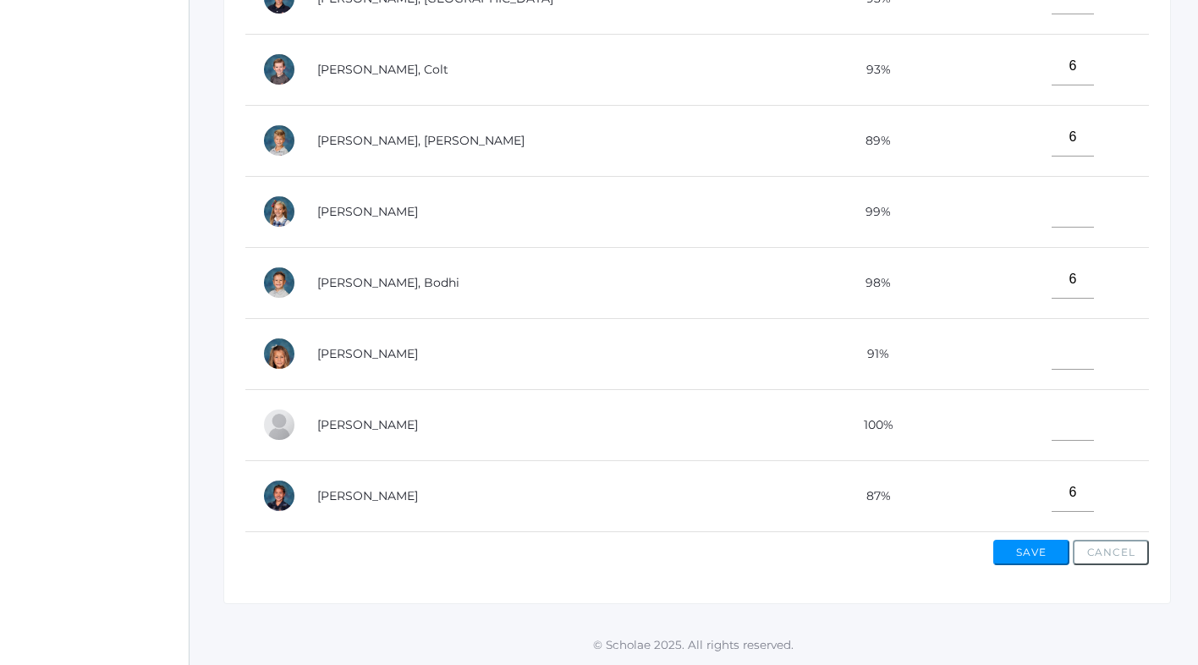
scroll to position [612, 0]
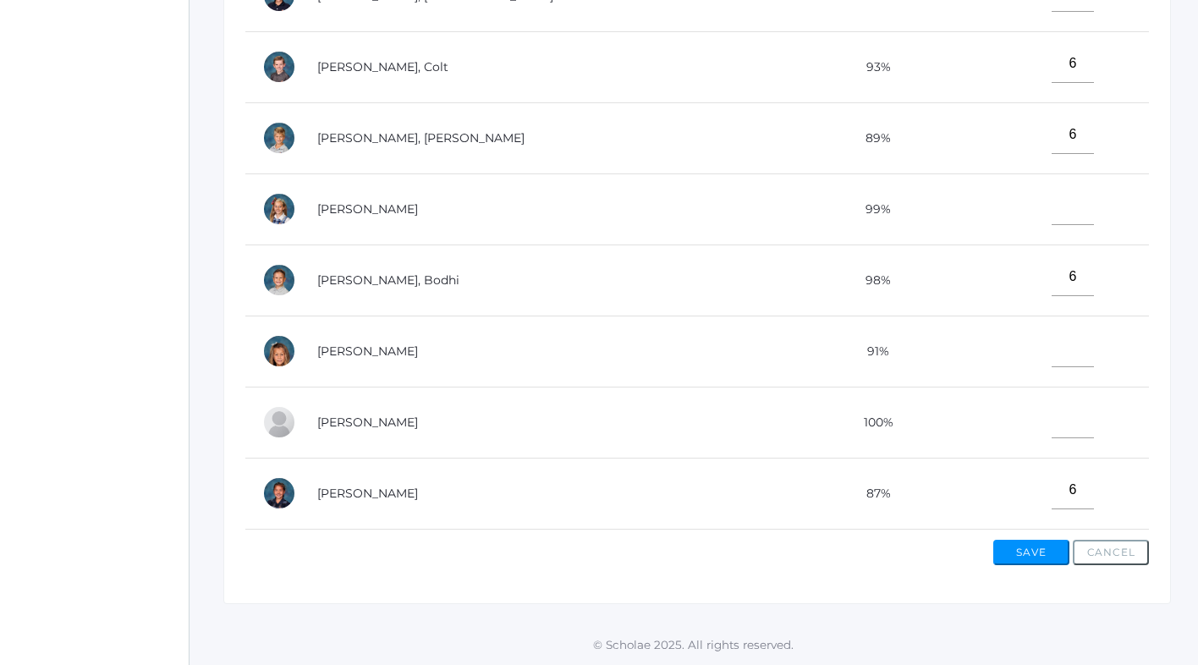
type input"] "6"
click at [1051, 347] on input"] "text" at bounding box center [1072, 348] width 42 height 38
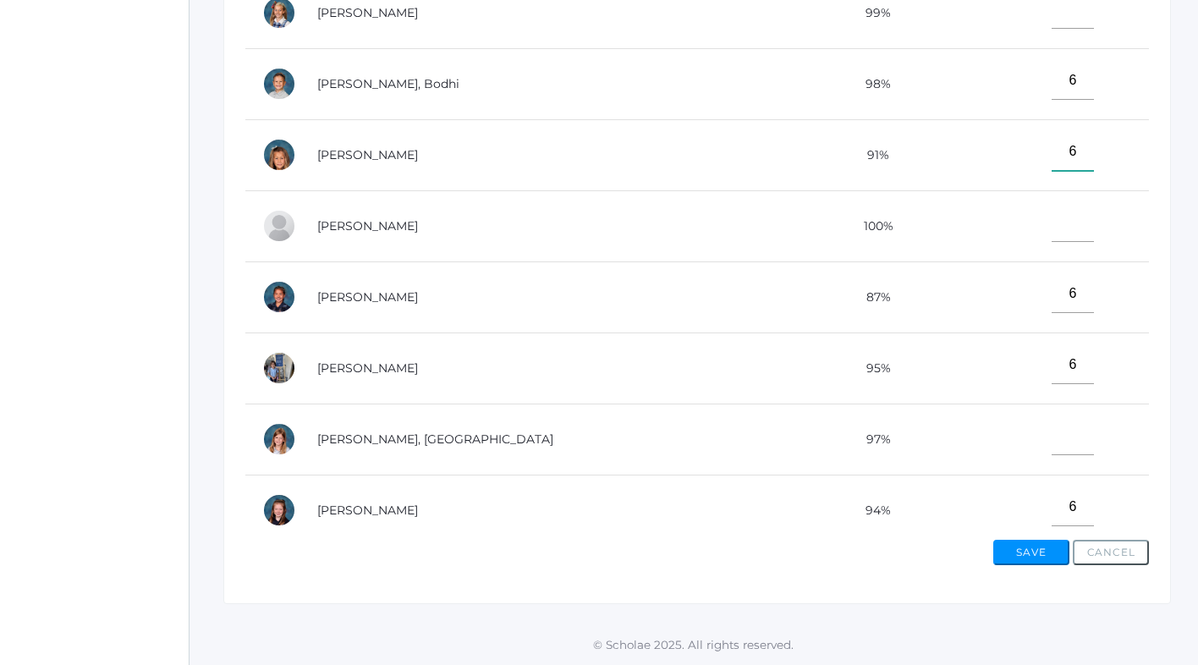
scroll to position [893, 0]
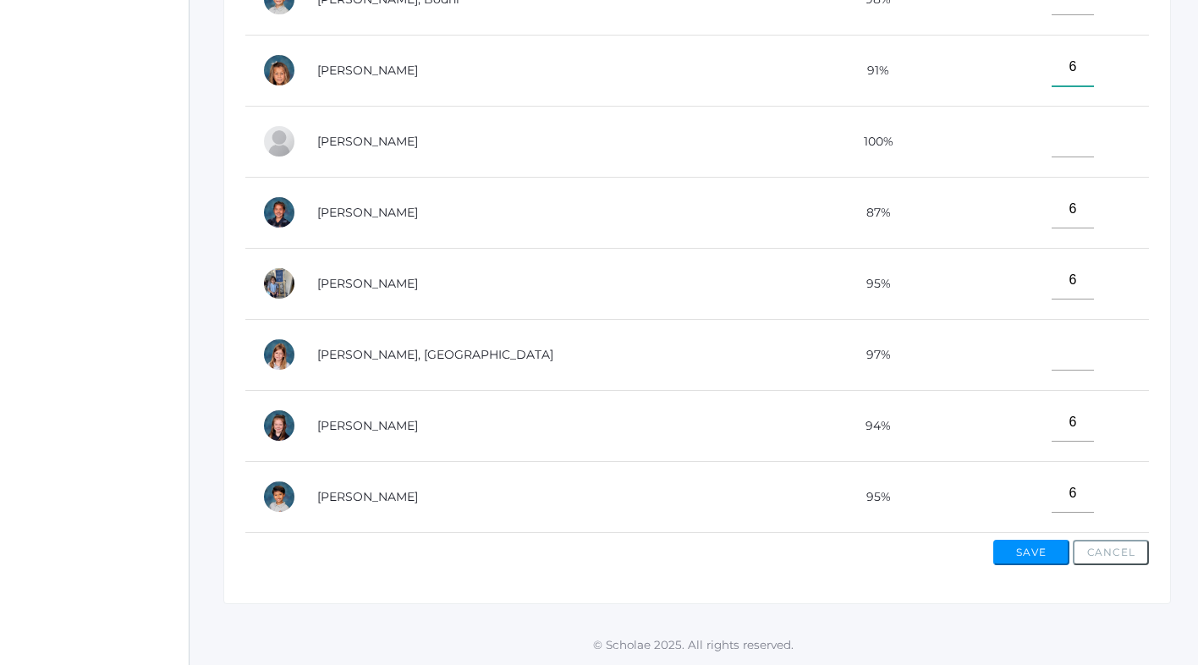
type input"] "6"
click at [1051, 354] on input"] "text" at bounding box center [1072, 351] width 42 height 38
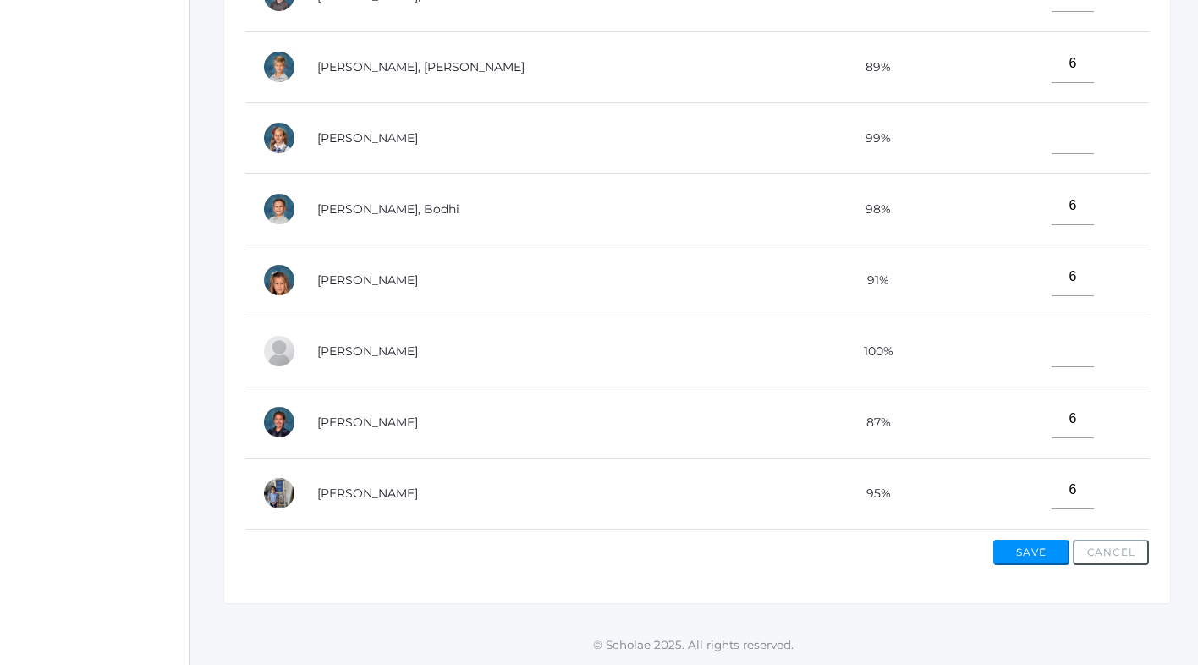
scroll to position [663, 0]
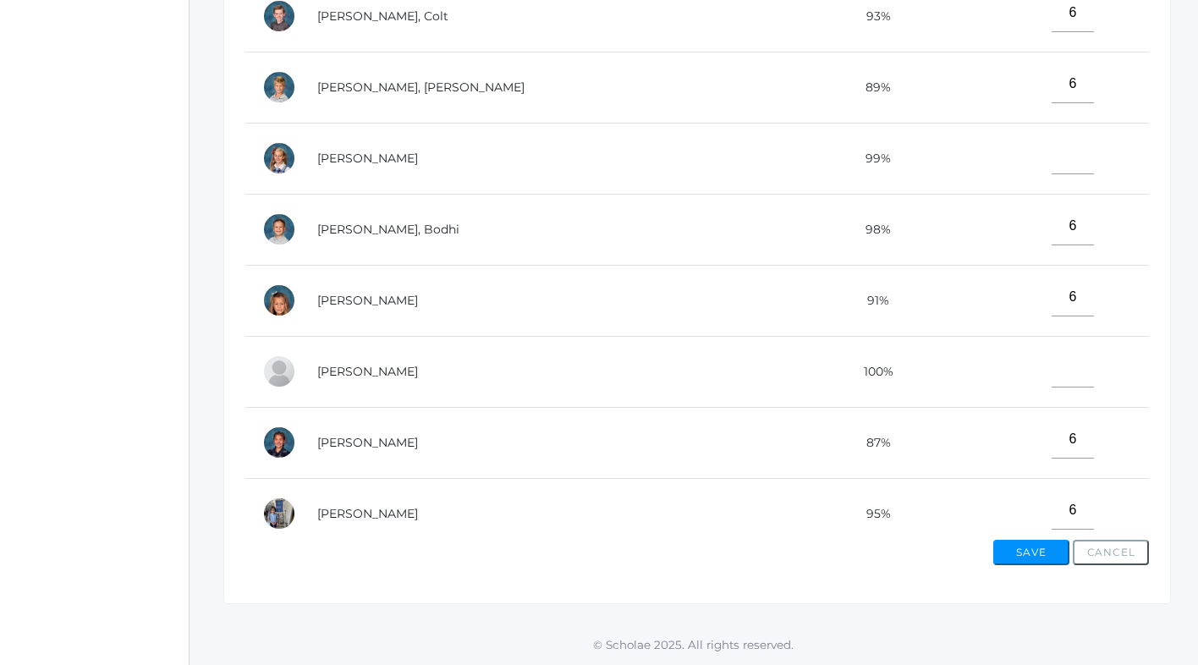
type input"] "6"
click at [1051, 156] on input"] "text" at bounding box center [1072, 155] width 42 height 38
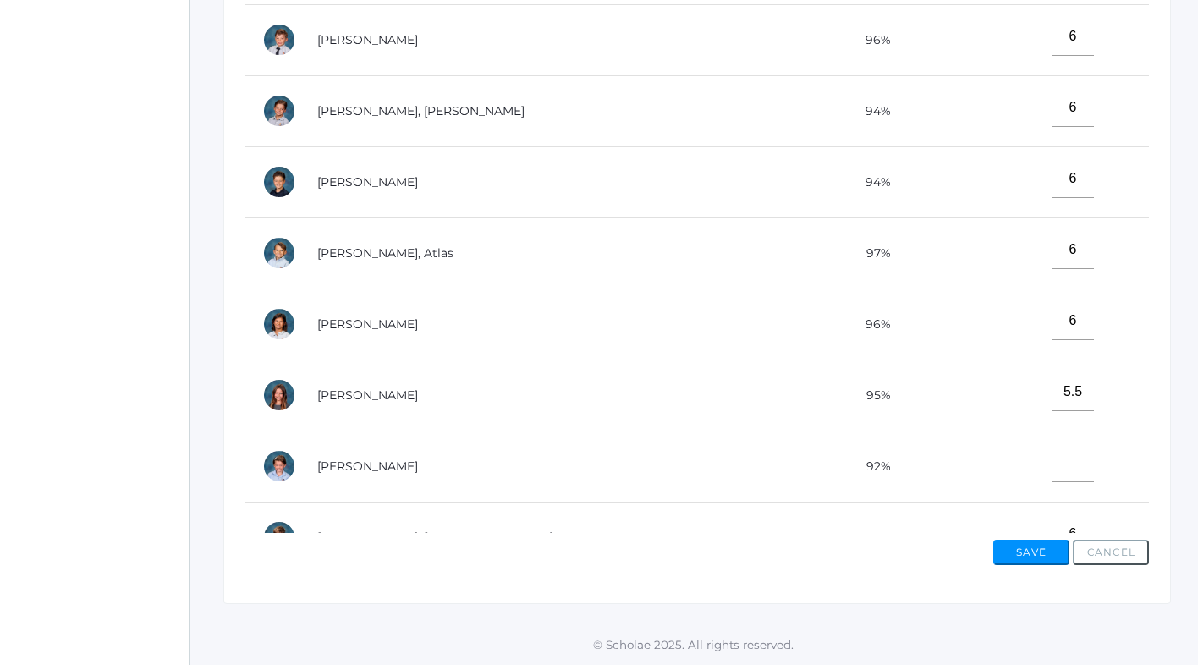
scroll to position [0, 0]
type input"] "6"
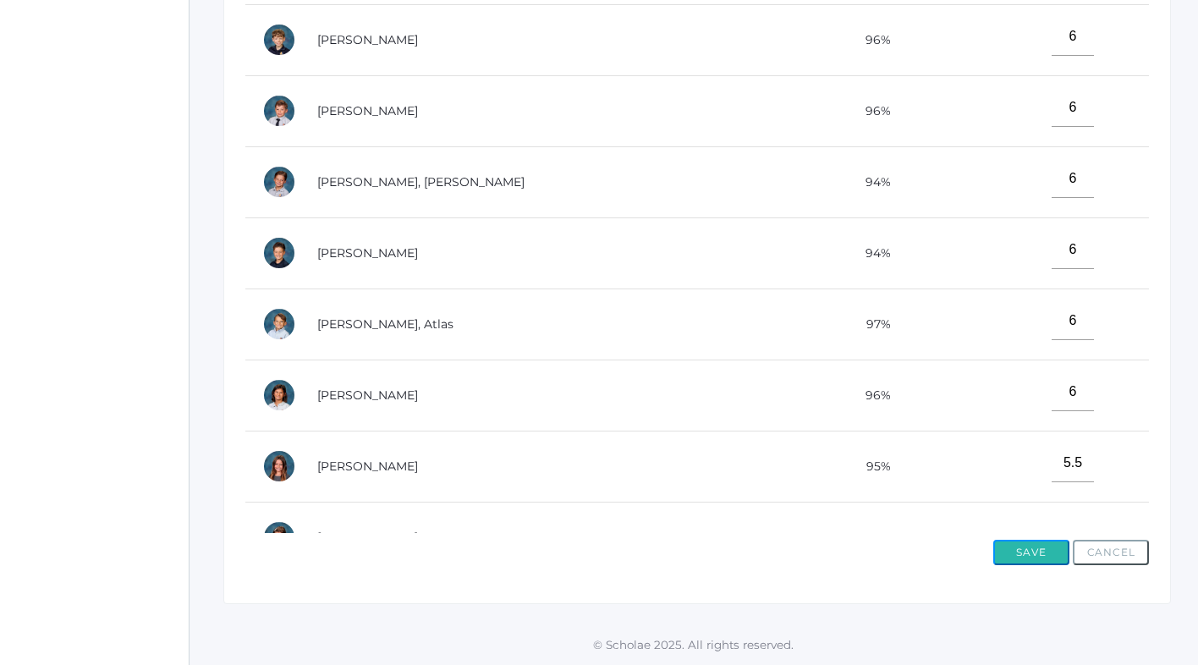
click at [1023, 553] on button "Save" at bounding box center [1031, 552] width 76 height 25
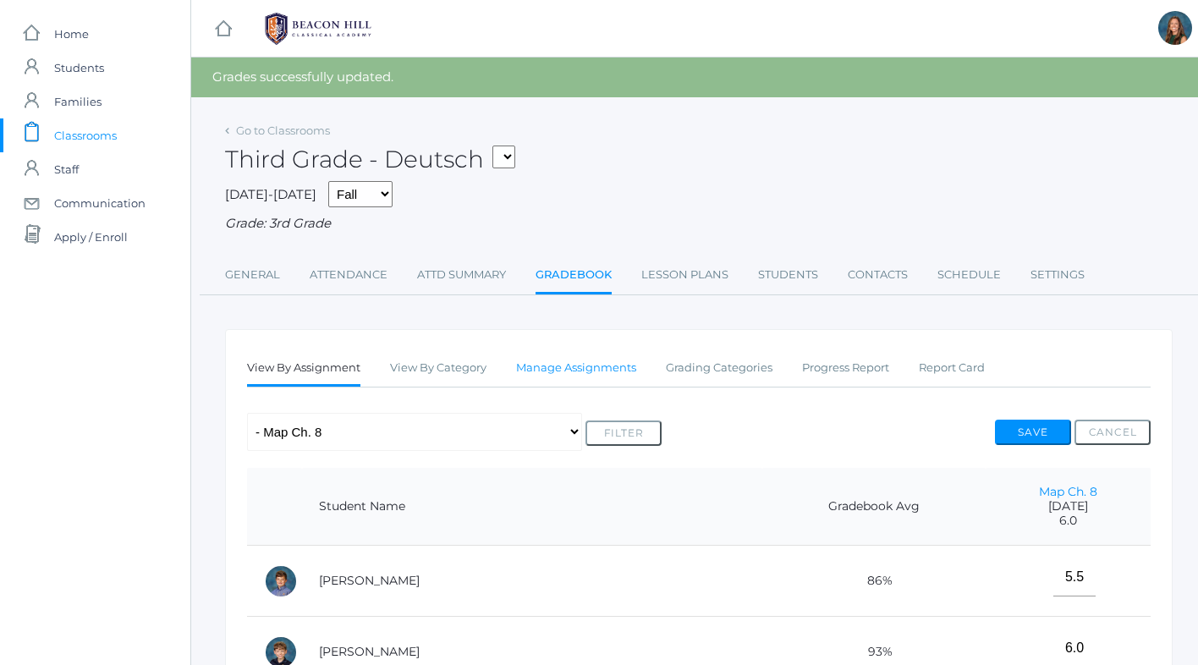
click at [585, 366] on link "Manage Assignments" at bounding box center [576, 368] width 120 height 34
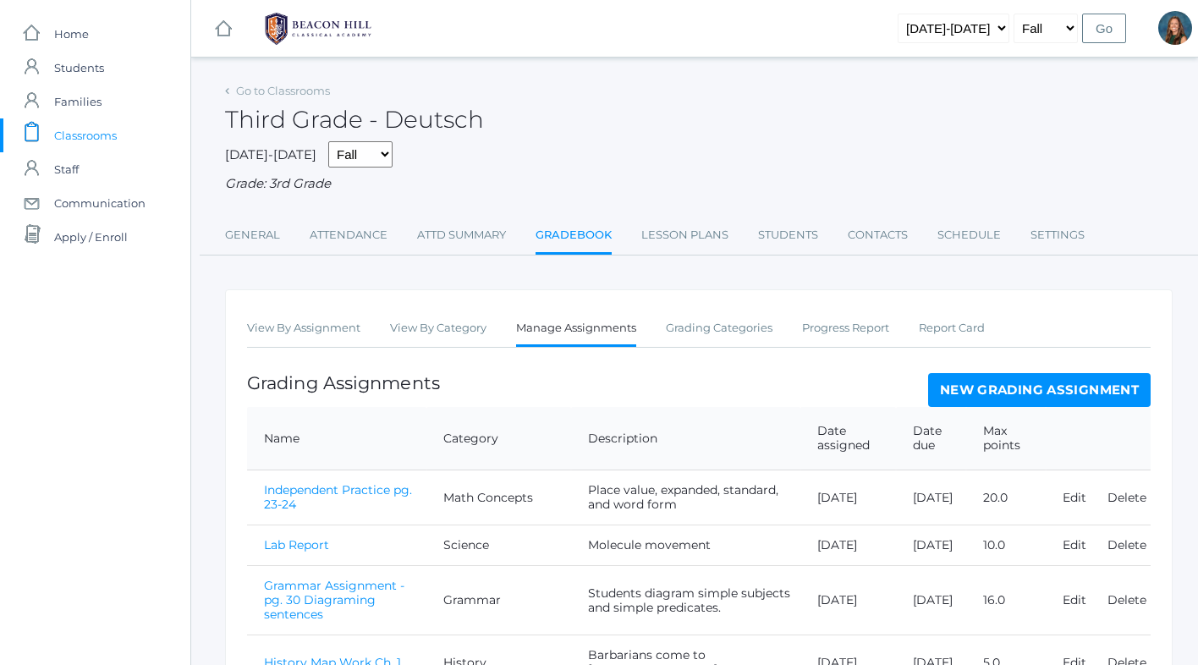
click at [998, 399] on link "New Grading Assignment" at bounding box center [1039, 390] width 222 height 34
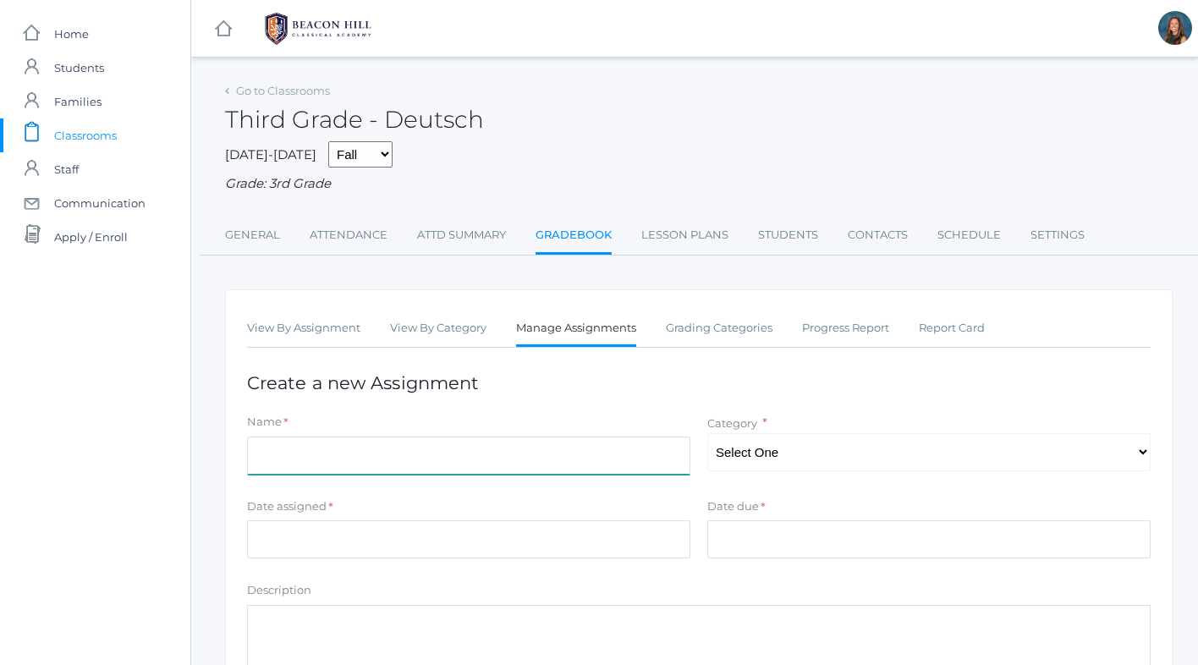
click at [443, 459] on input "Name" at bounding box center [468, 455] width 443 height 38
type input "Independent Practice pg. 101-102"
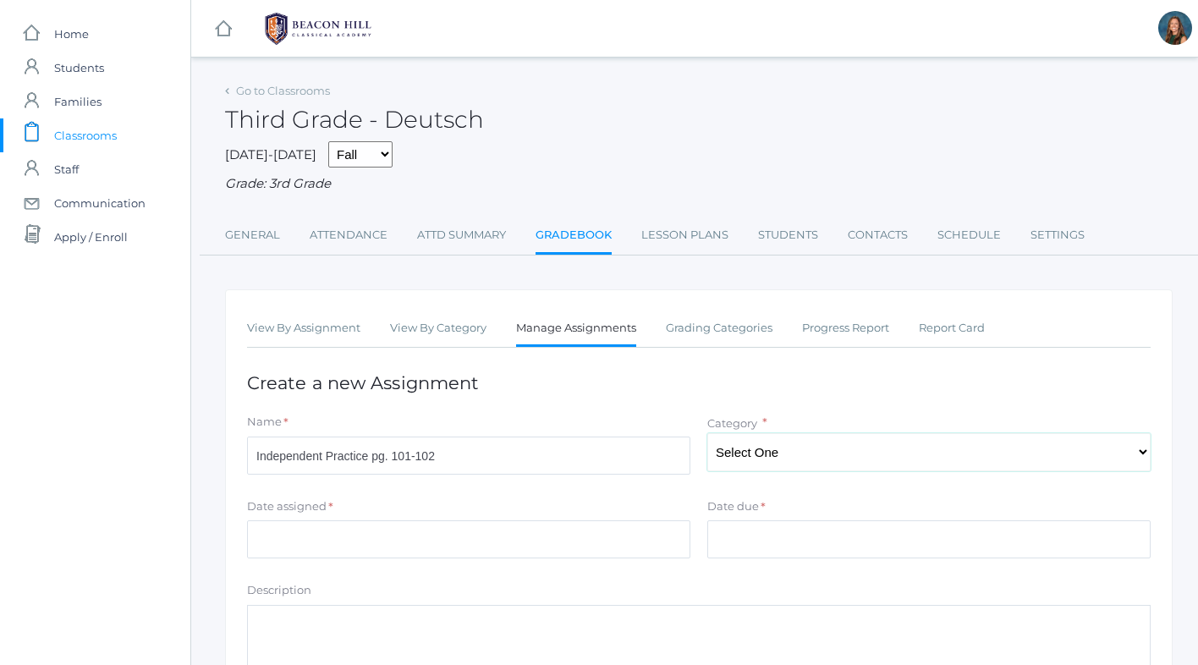
click at [778, 454] on select "Select One Math Concepts Math Multiplication Facts History Latin Literature Gra…" at bounding box center [928, 452] width 443 height 38
select select "1132"
click at [311, 542] on input "Date assigned" at bounding box center [468, 539] width 443 height 38
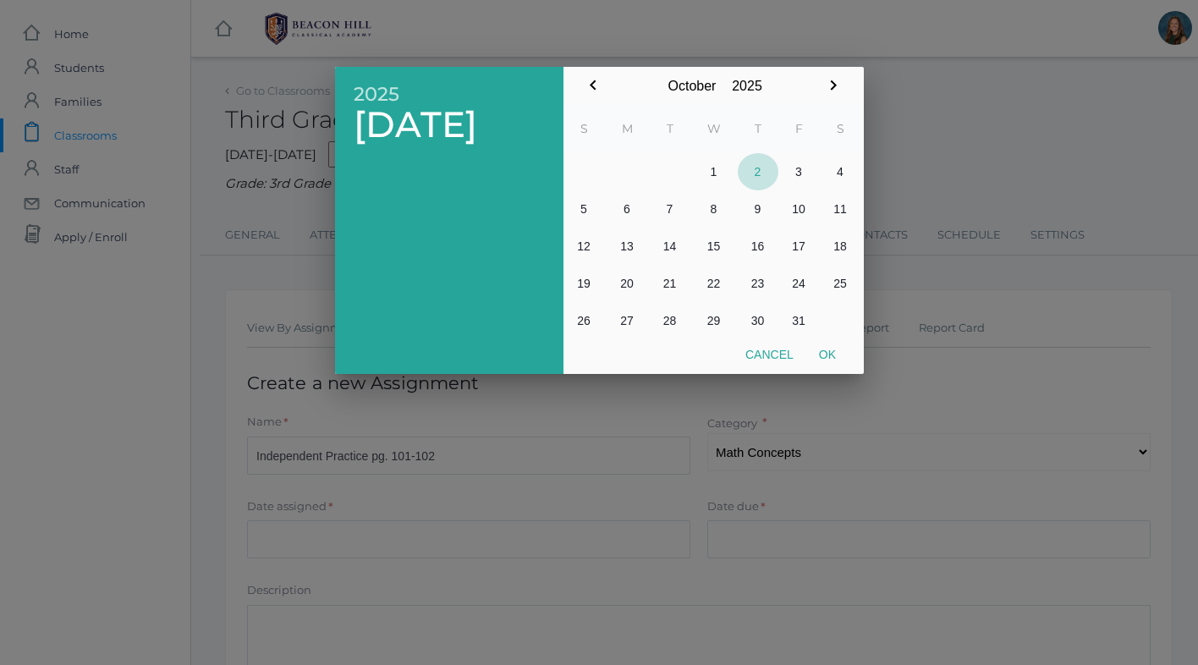
click at [753, 170] on button "2" at bounding box center [758, 171] width 41 height 37
click at [826, 354] on button "Ok" at bounding box center [827, 354] width 42 height 30
type input "2025-10-02"
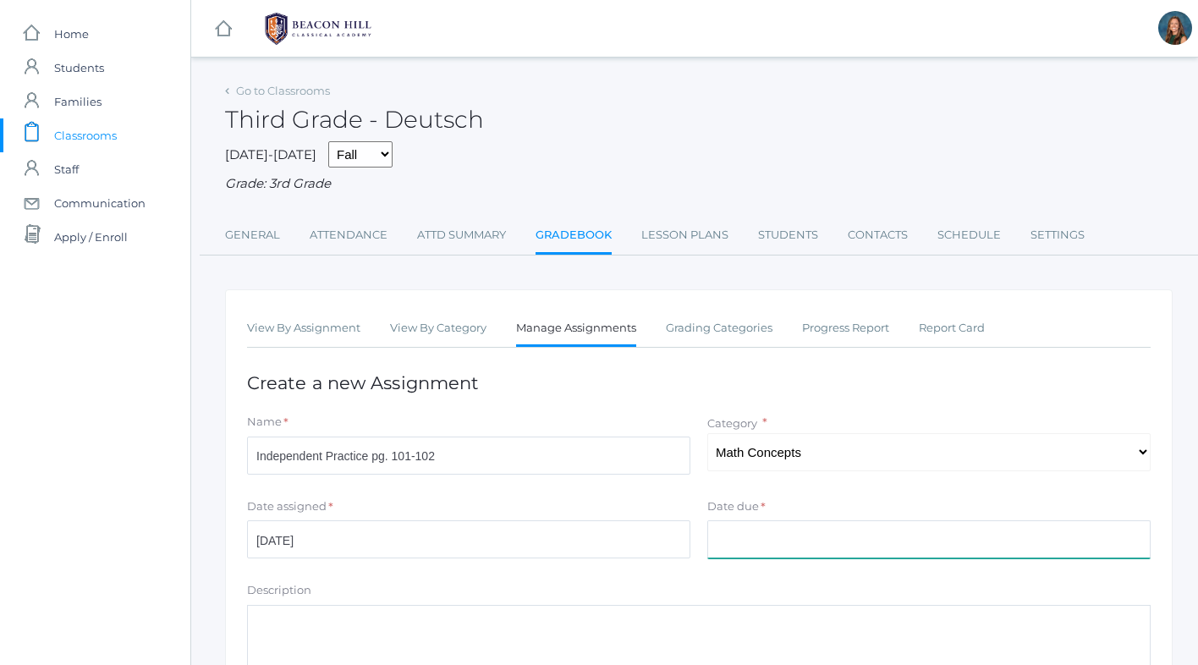
click at [727, 541] on input "Date due" at bounding box center [928, 539] width 443 height 38
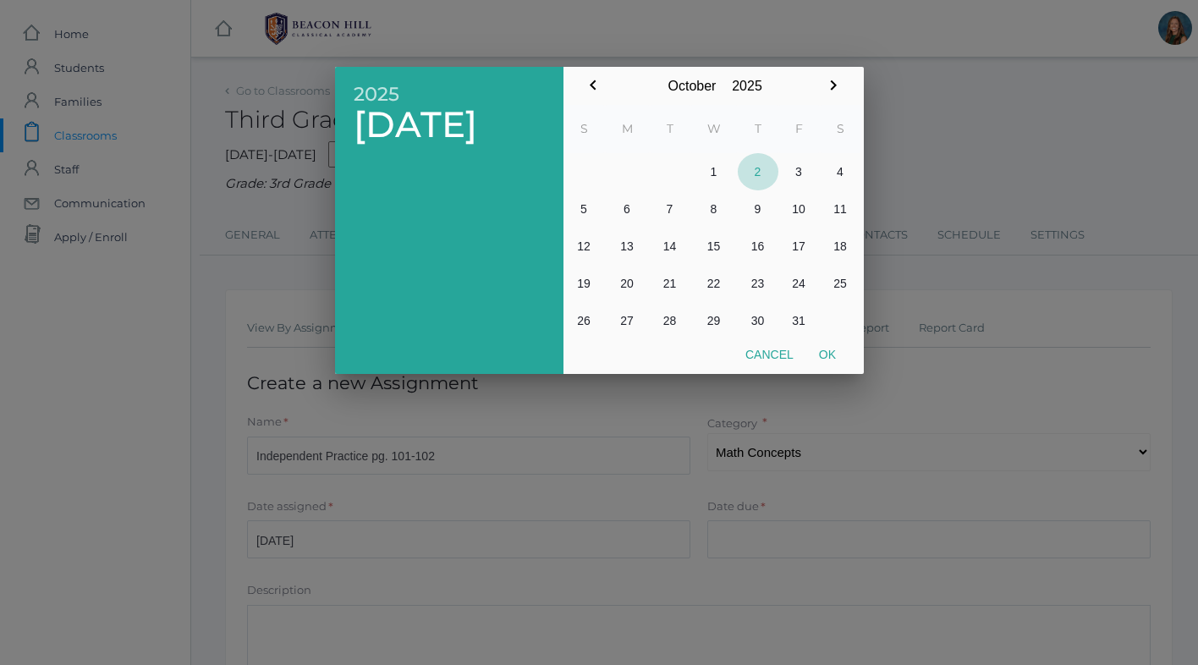
click at [756, 172] on button "2" at bounding box center [758, 171] width 41 height 37
click at [826, 359] on button "Ok" at bounding box center [827, 354] width 42 height 30
type input "2025-10-02"
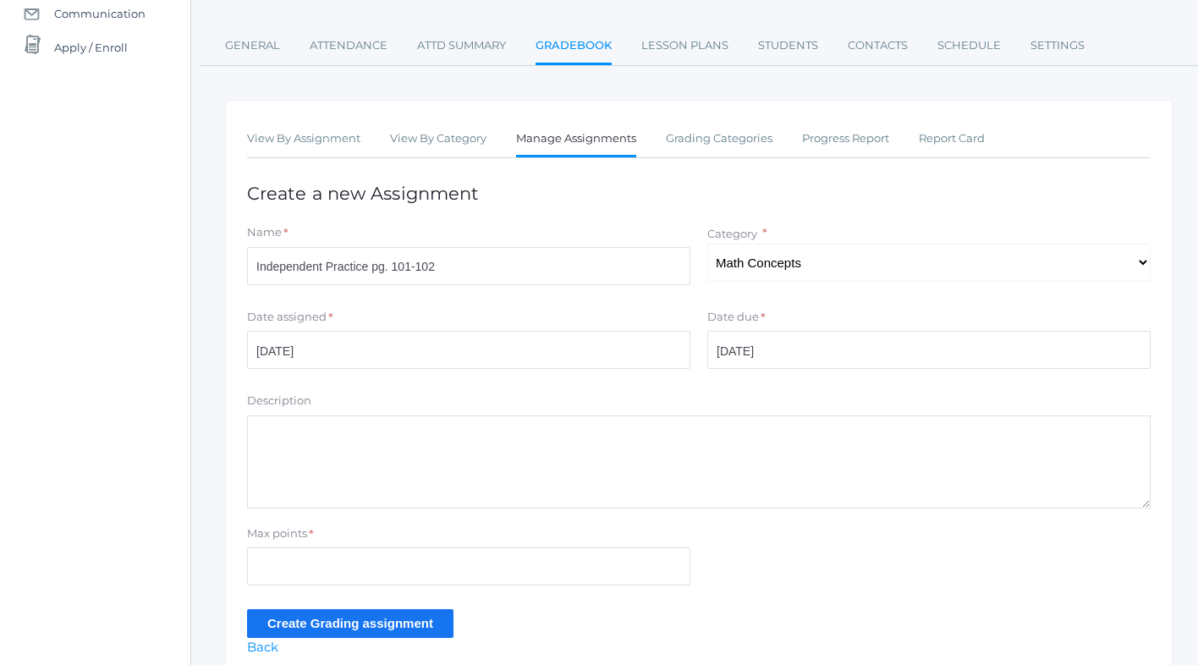
scroll to position [265, 0]
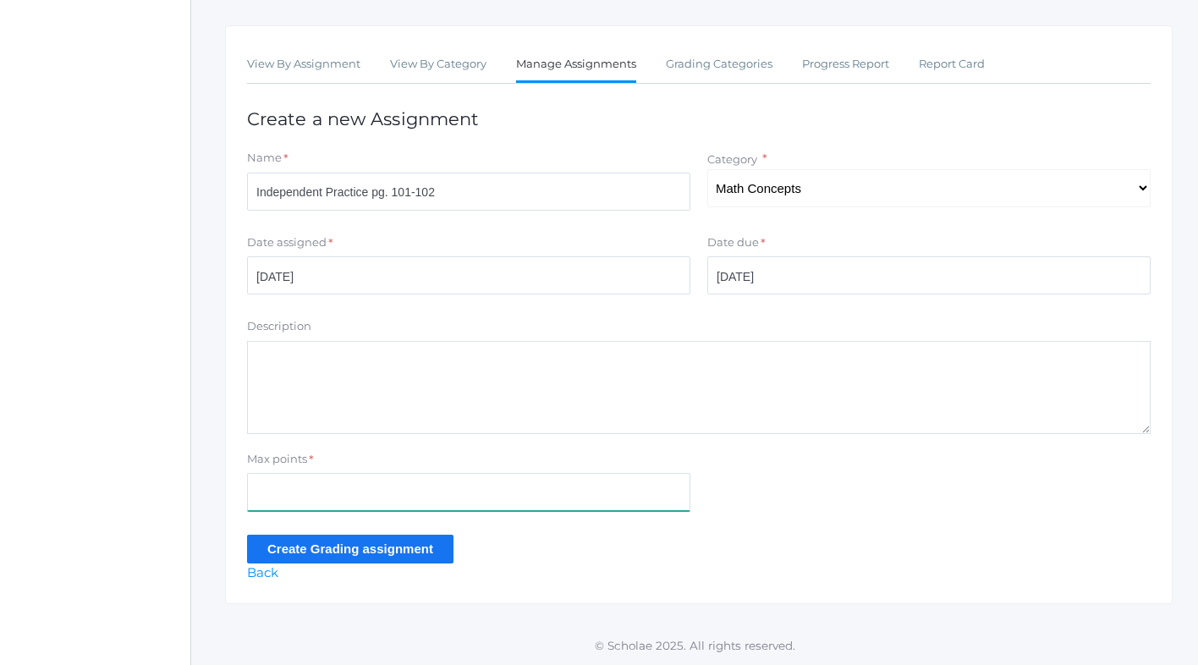
click at [336, 495] on input "Max points" at bounding box center [468, 492] width 443 height 38
type input "16"
click at [330, 549] on input "Create Grading assignment" at bounding box center [350, 549] width 206 height 28
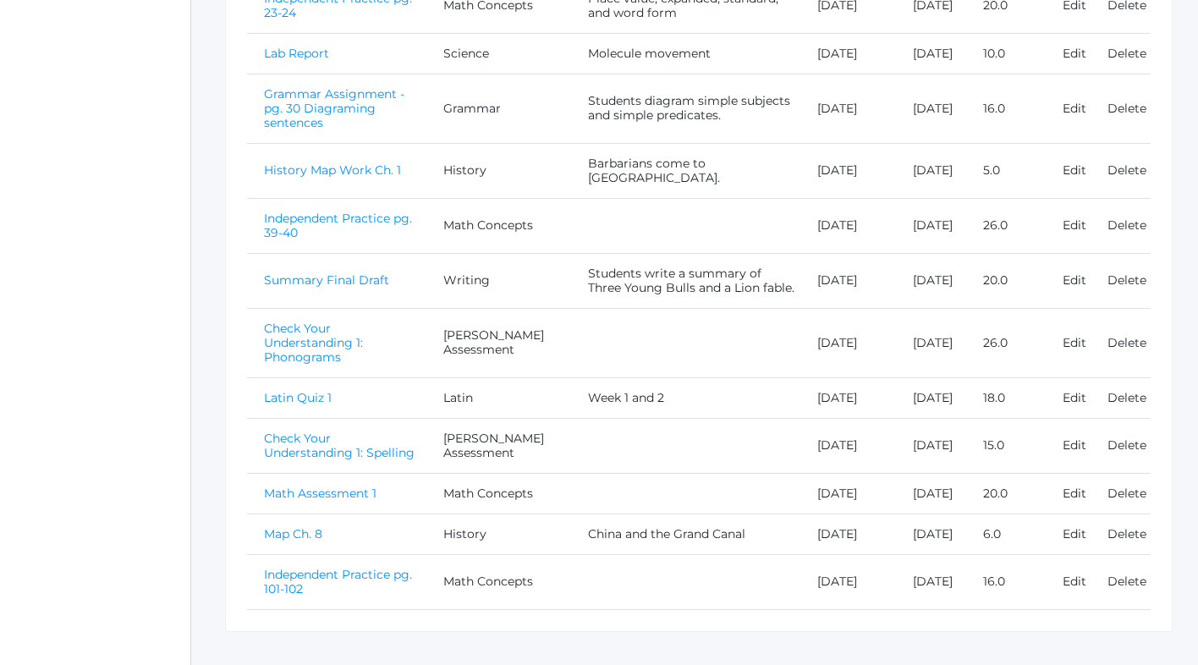
scroll to position [589, 0]
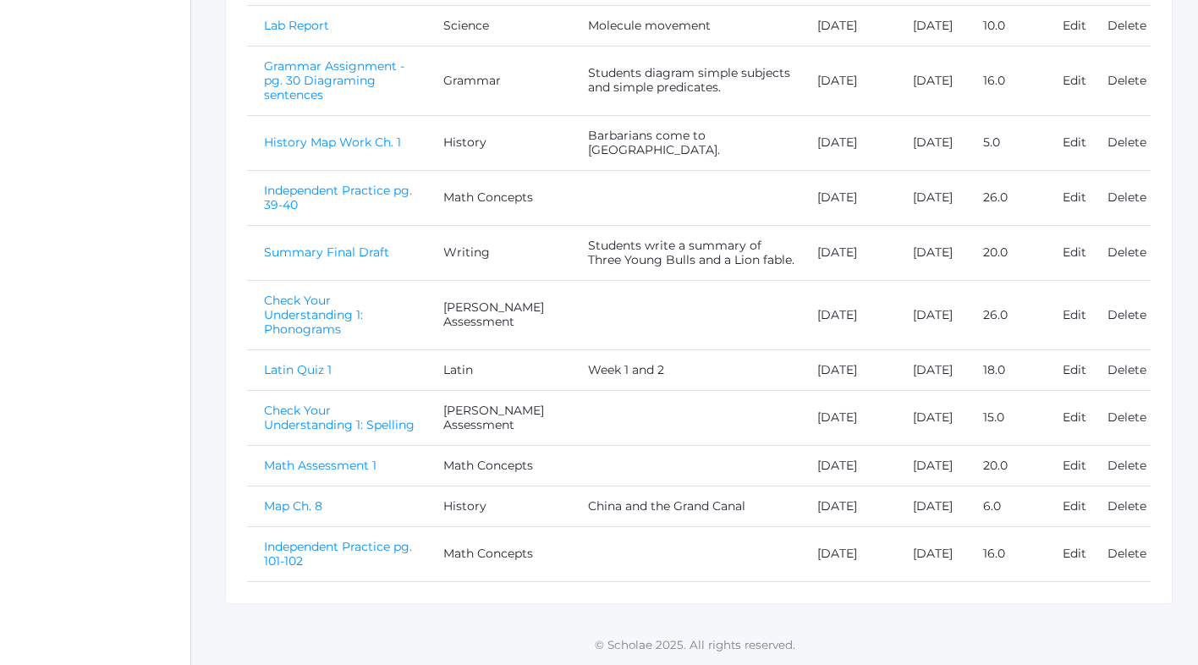
click at [333, 543] on link "Independent Practice pg. 101-102" at bounding box center [338, 554] width 148 height 30
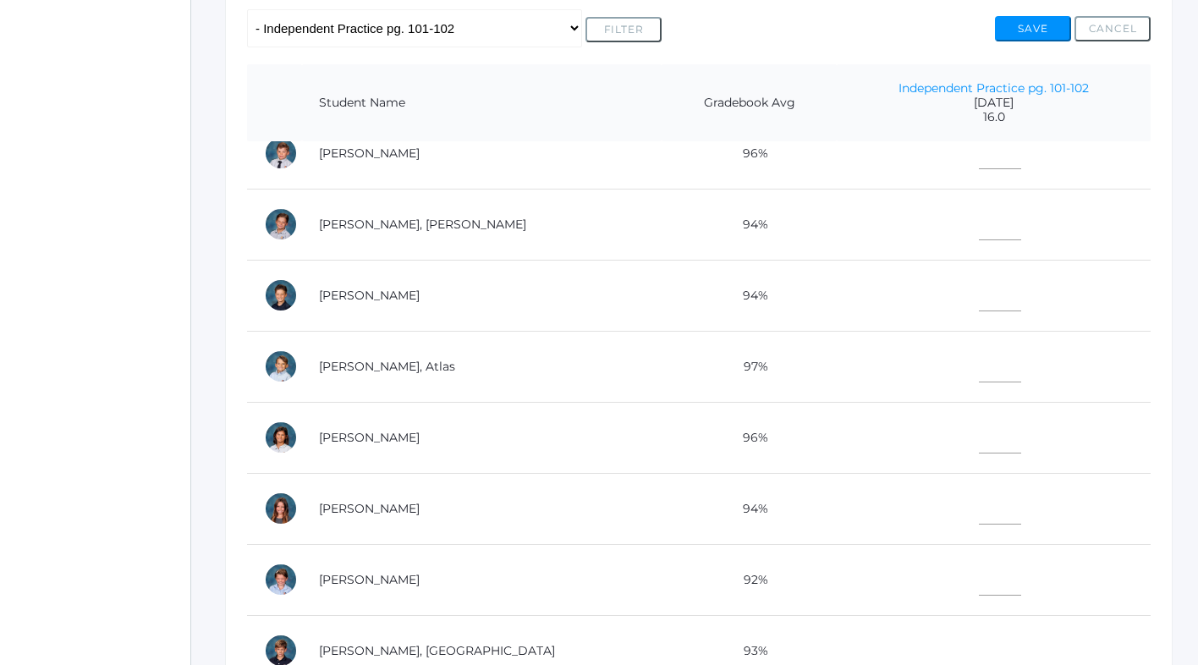
scroll to position [195, 0]
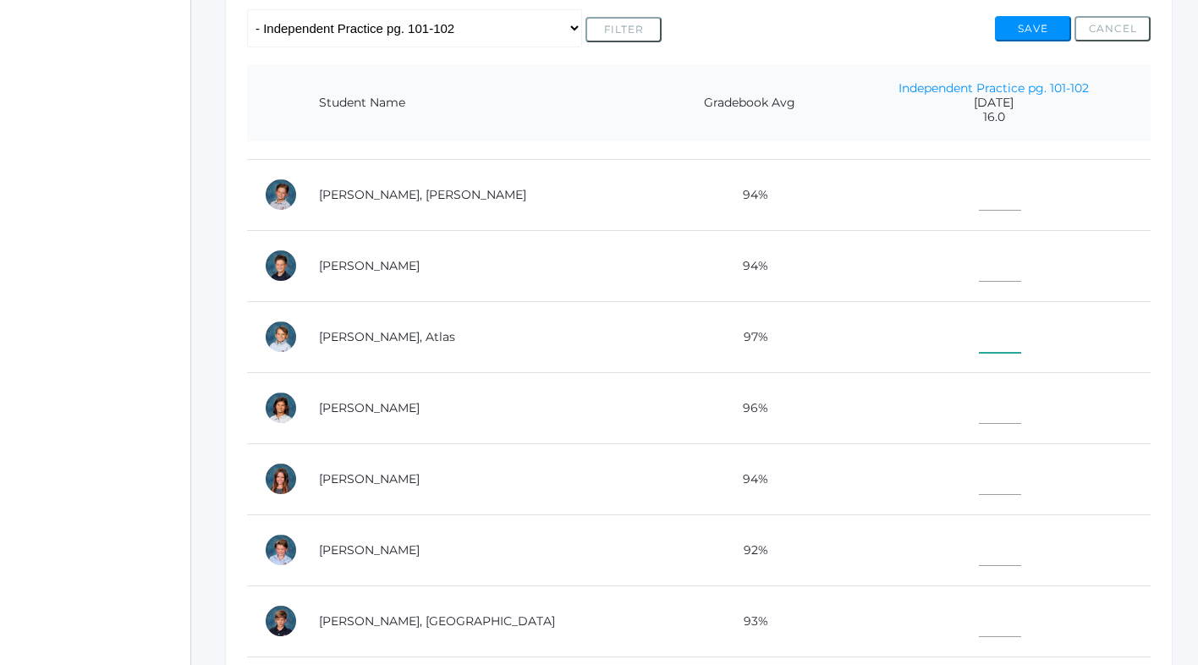
click at [979, 336] on input"] "text" at bounding box center [1000, 334] width 42 height 38
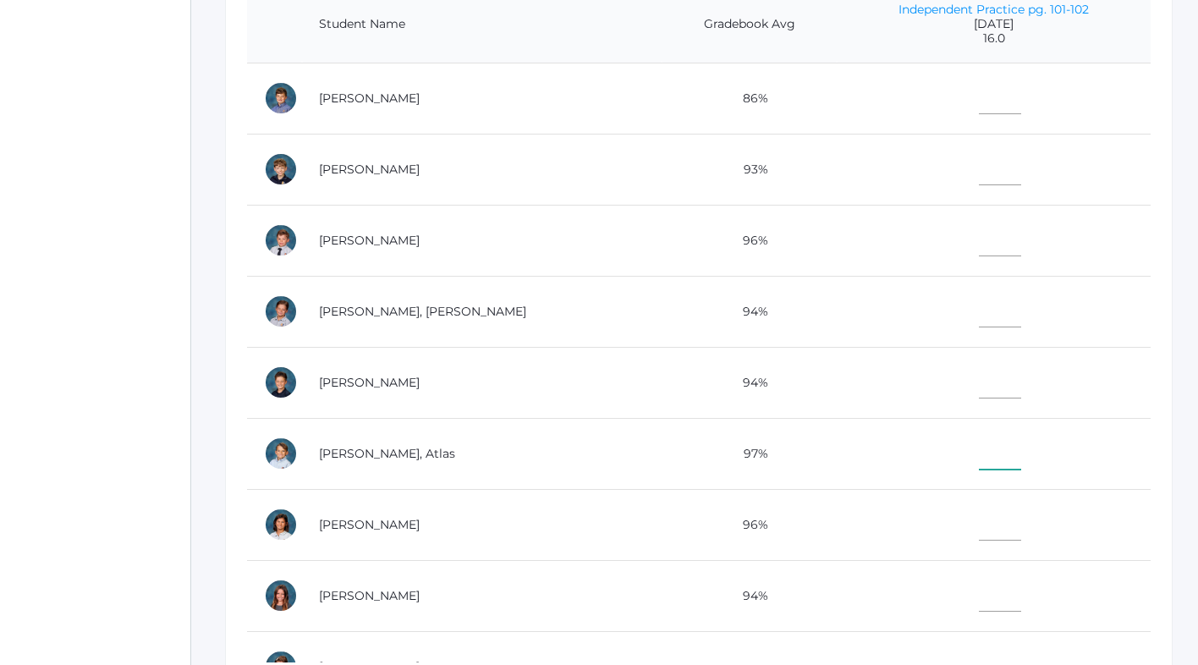
scroll to position [418, 0]
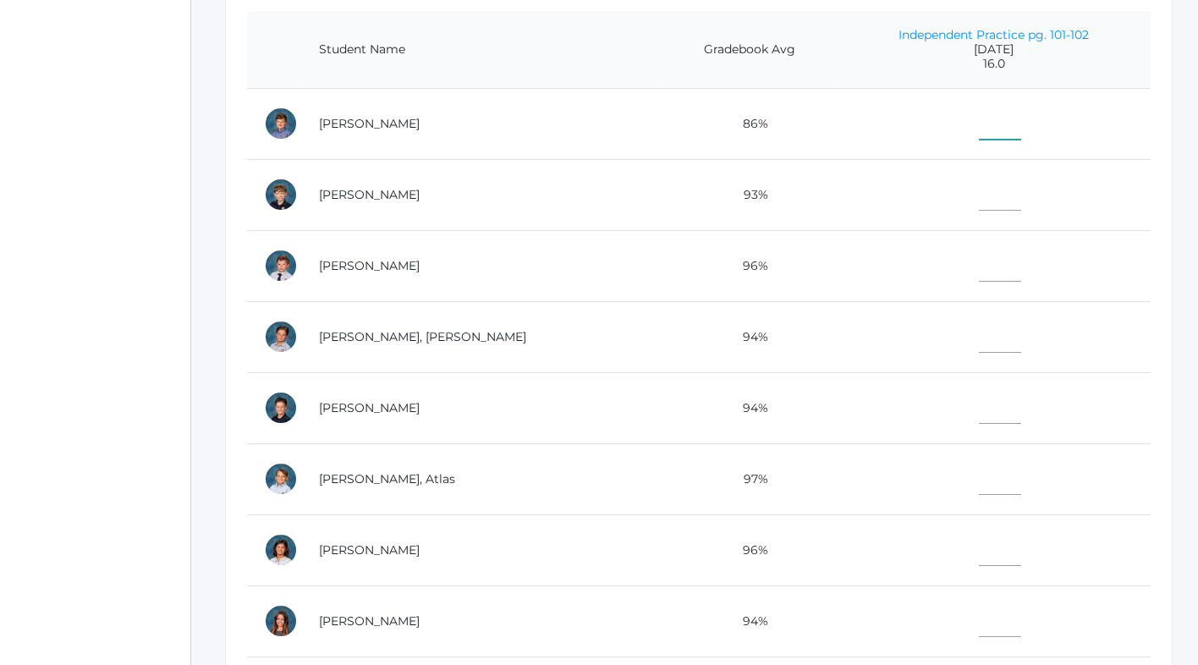
click at [979, 129] on input"] "text" at bounding box center [1000, 121] width 42 height 38
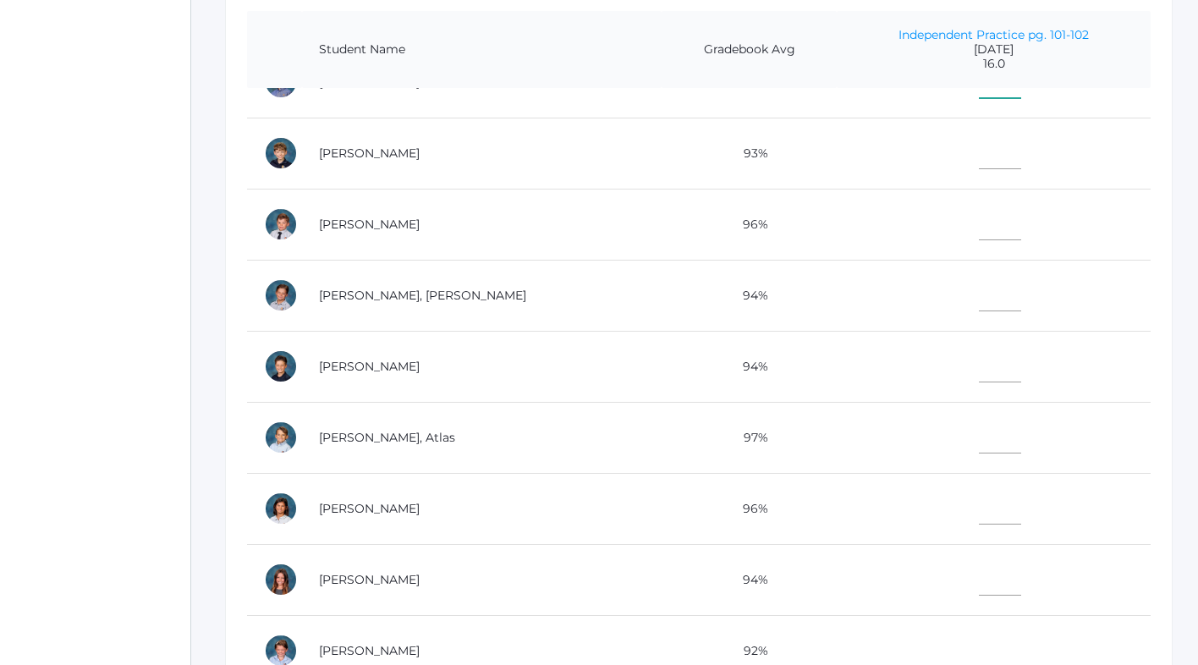
scroll to position [52, 0]
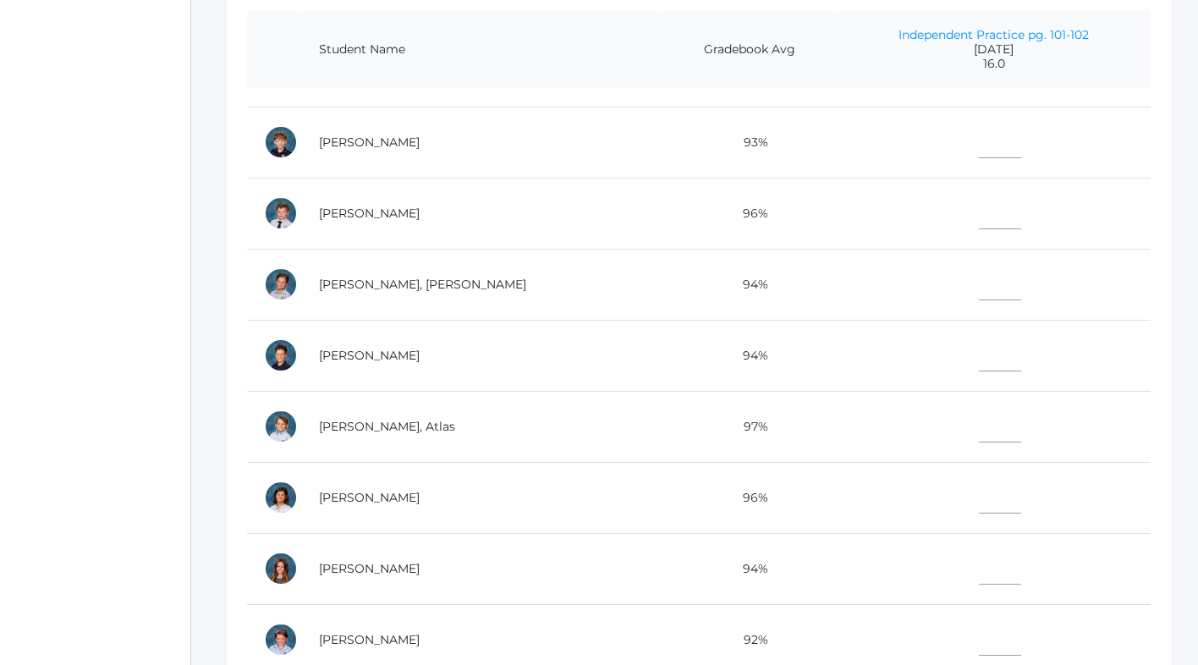
type input"] "13"
click at [979, 419] on input"] "text" at bounding box center [1000, 423] width 42 height 38
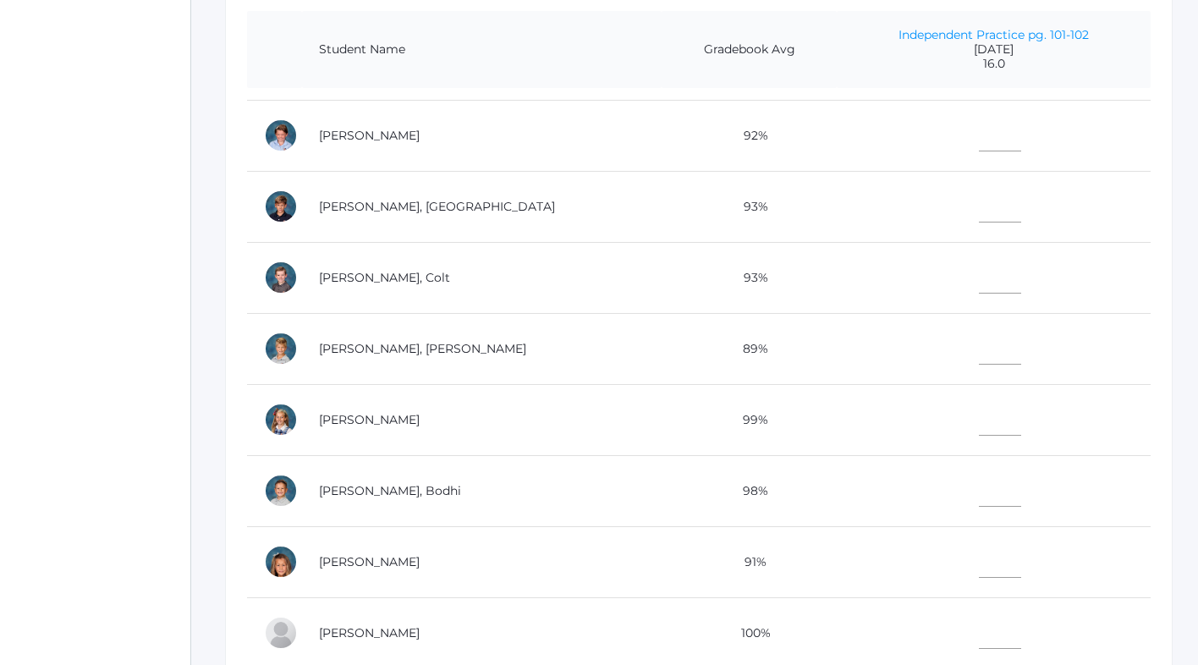
scroll to position [559, 0]
type input"] "16"
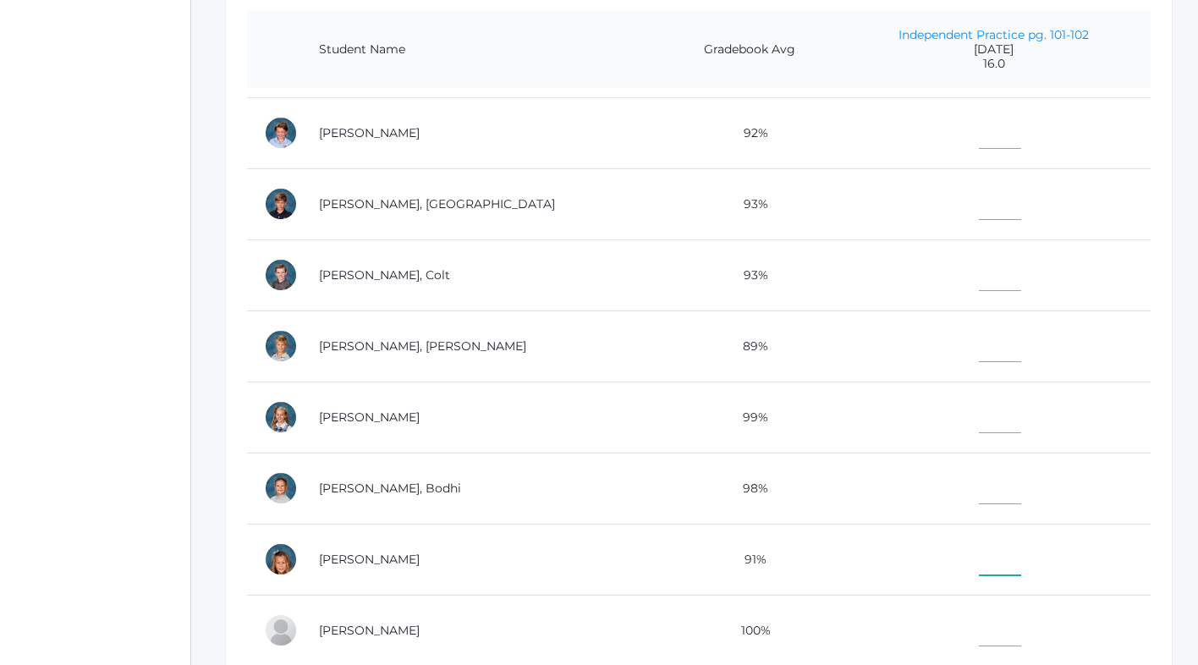
click at [979, 551] on input"] "text" at bounding box center [1000, 556] width 42 height 38
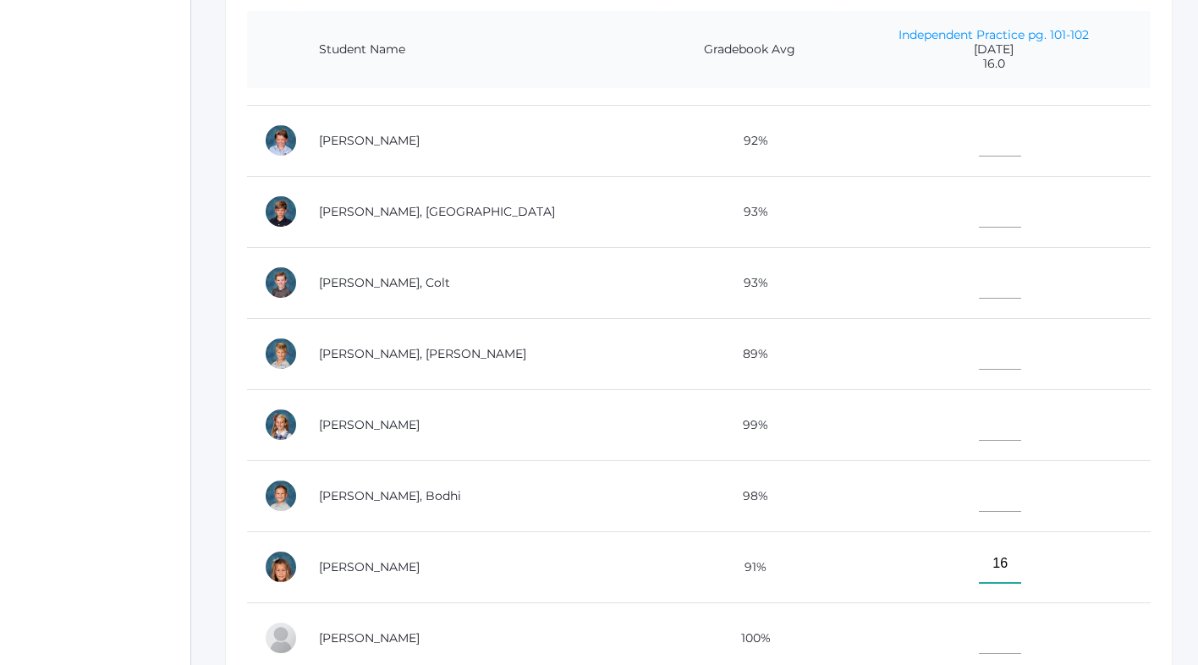
scroll to position [576, 0]
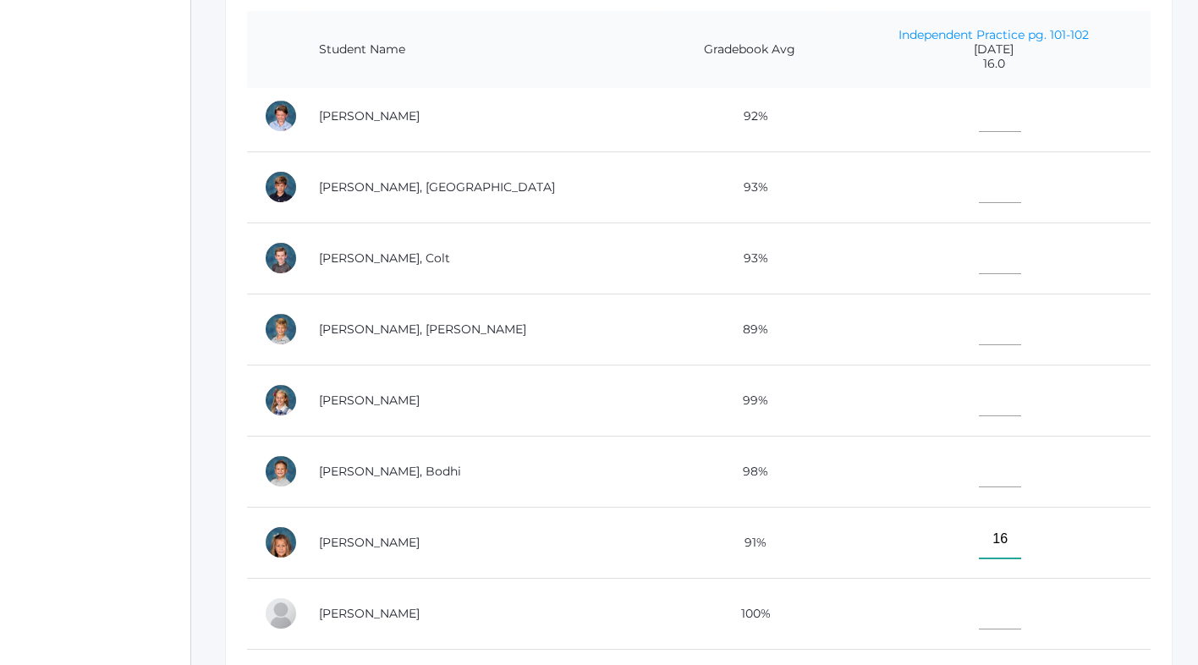
type input"] "16"
click at [979, 409] on input"] "text" at bounding box center [1000, 397] width 42 height 38
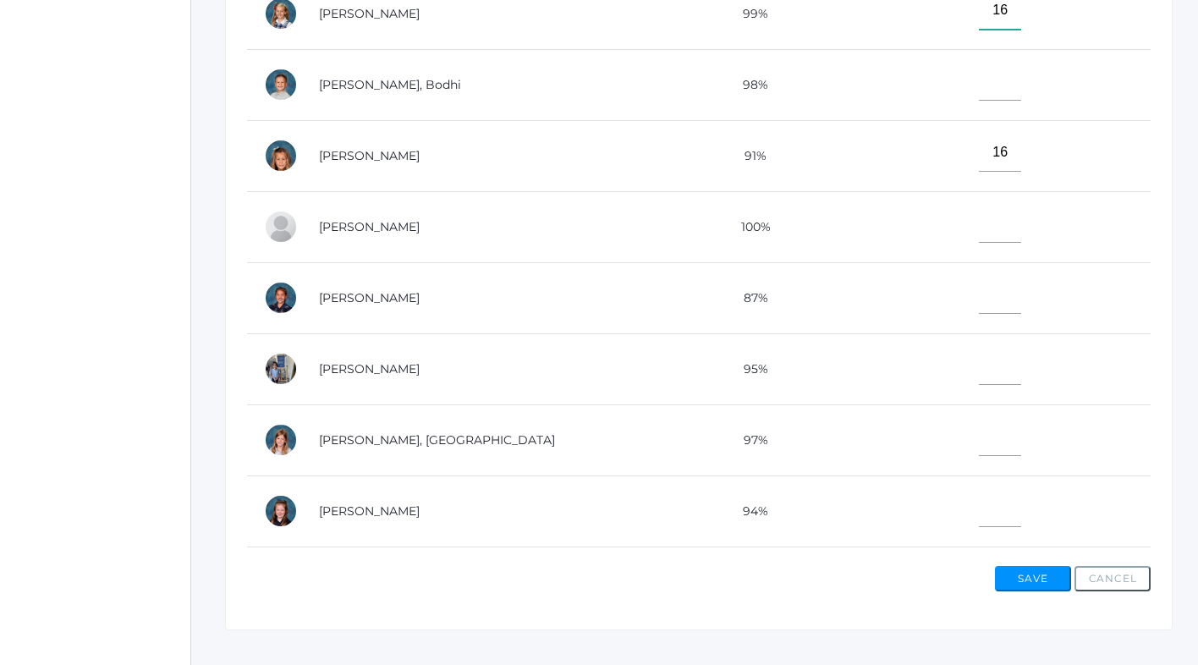
scroll to position [815, 0]
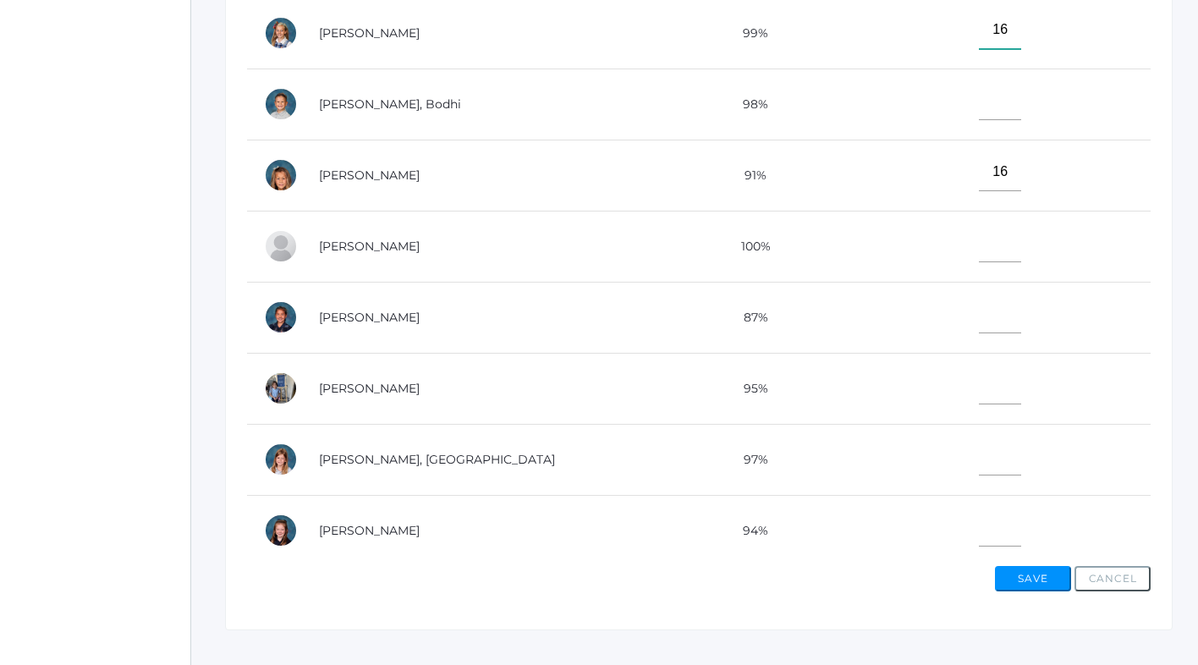
type input"] "16"
click at [979, 322] on input"] "text" at bounding box center [1000, 314] width 42 height 38
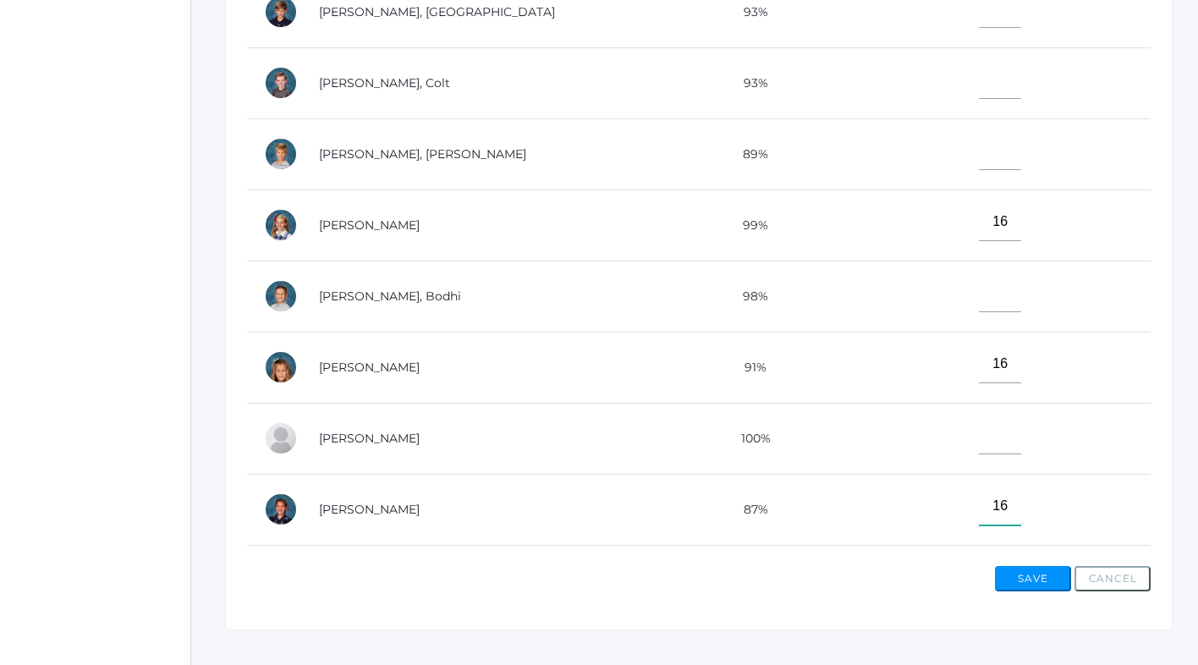
scroll to position [622, 0]
type input"] "16"
click at [979, 167] on input"] "text" at bounding box center [1000, 152] width 42 height 38
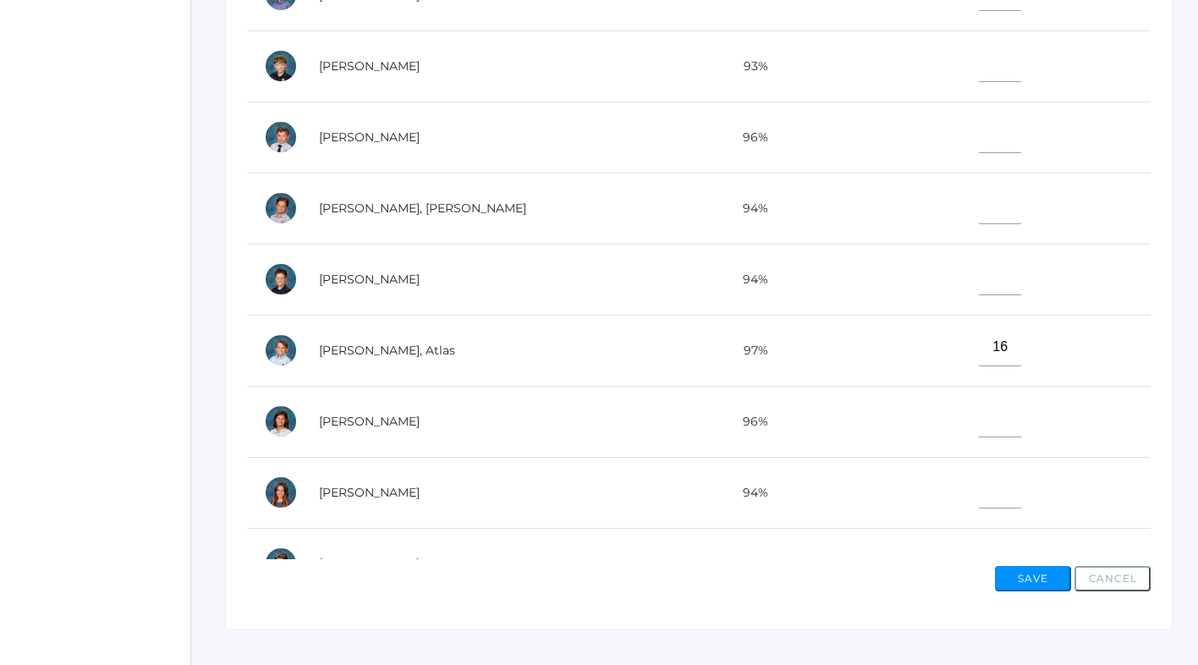
scroll to position [5, 0]
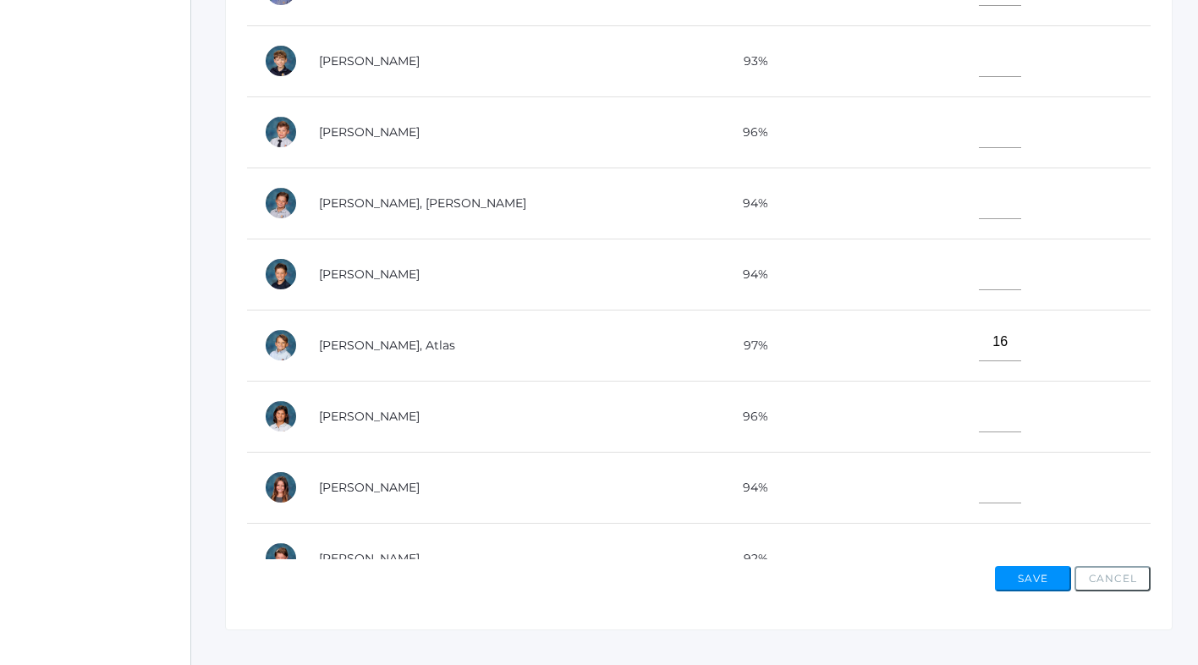
type input"] "16"
click at [979, 55] on input"] "text" at bounding box center [1000, 58] width 42 height 38
type input"] "16"
click at [979, 491] on input"] "text" at bounding box center [1000, 484] width 42 height 38
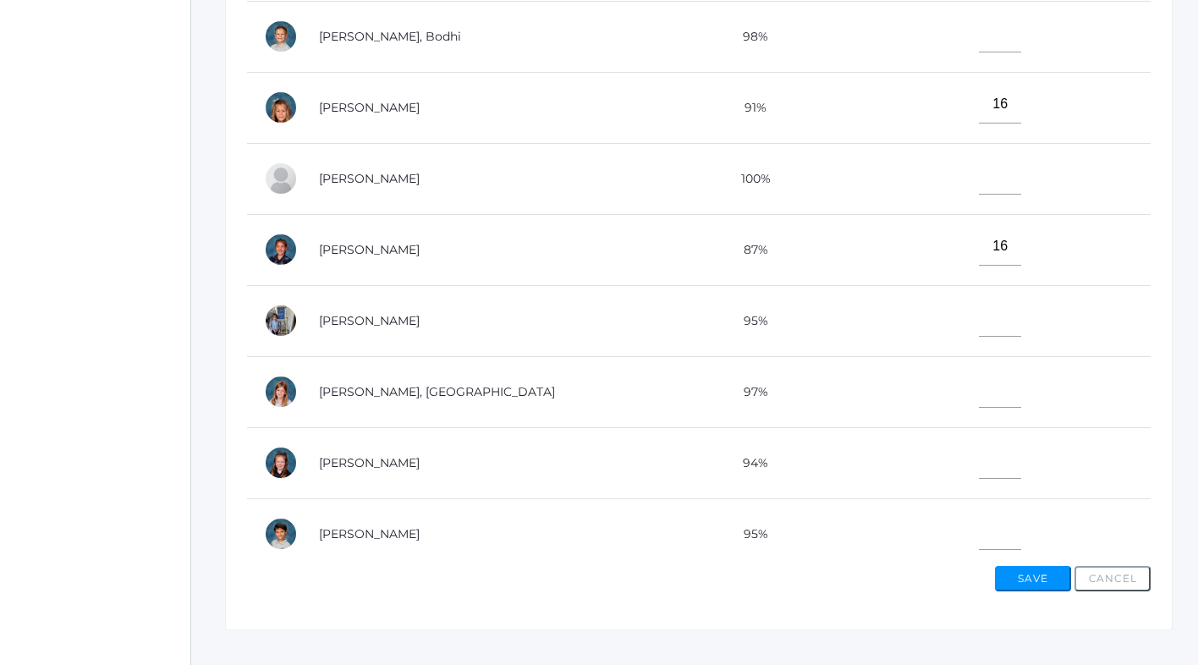
scroll to position [893, 0]
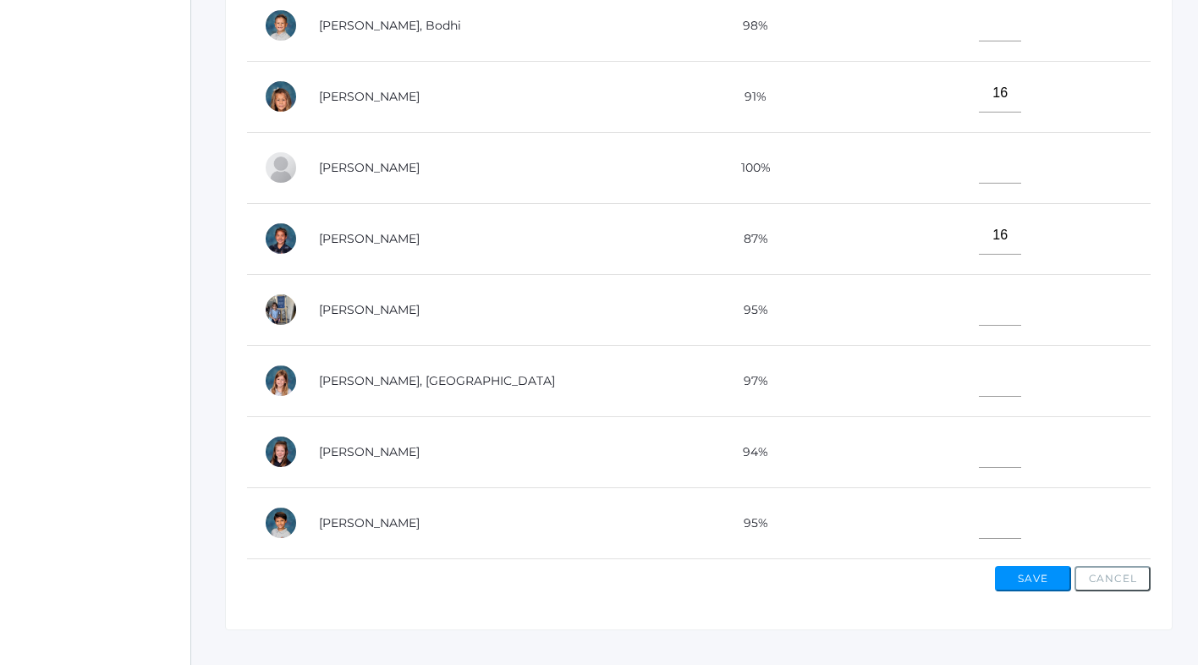
type input"] "16"
click at [979, 381] on input"] "text" at bounding box center [1000, 378] width 42 height 38
type input"] "16"
click at [979, 303] on input"] "text" at bounding box center [1000, 307] width 42 height 38
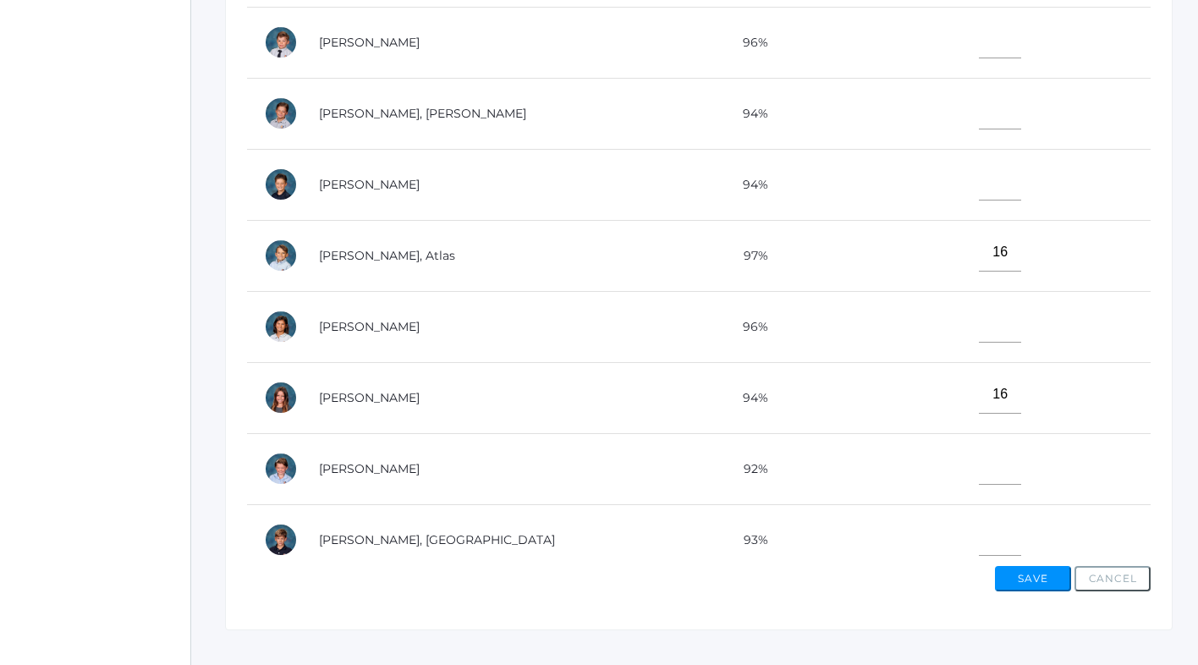
scroll to position [0, 0]
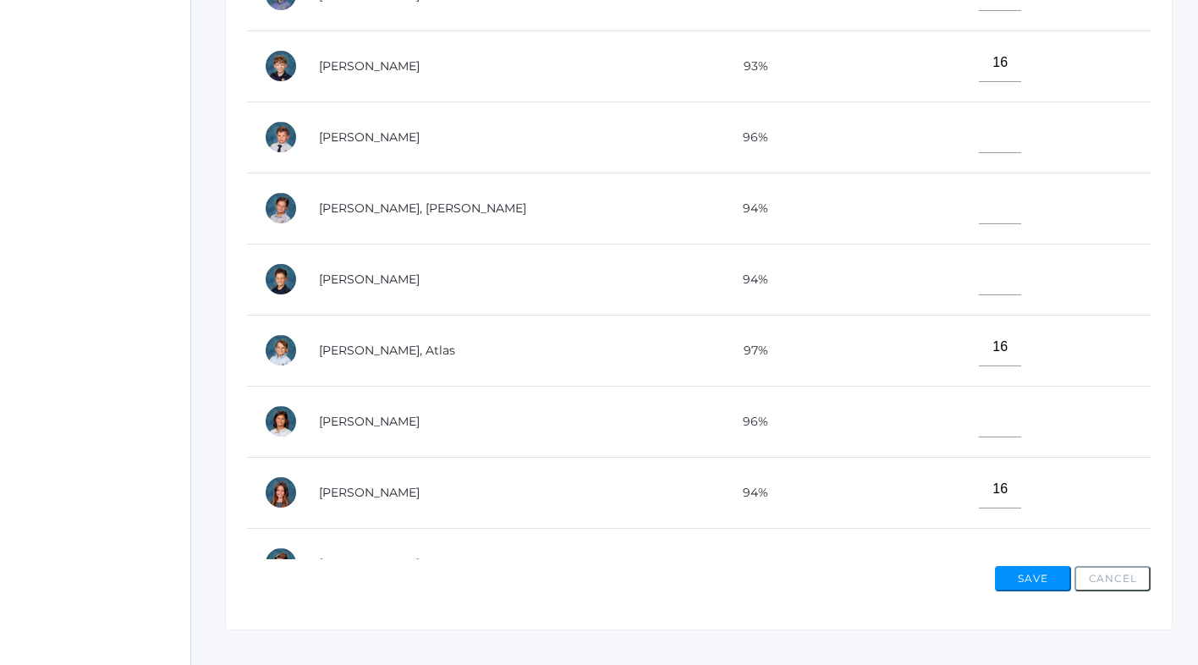
type input"] "16"
click at [979, 137] on input"] "text" at bounding box center [1000, 134] width 42 height 38
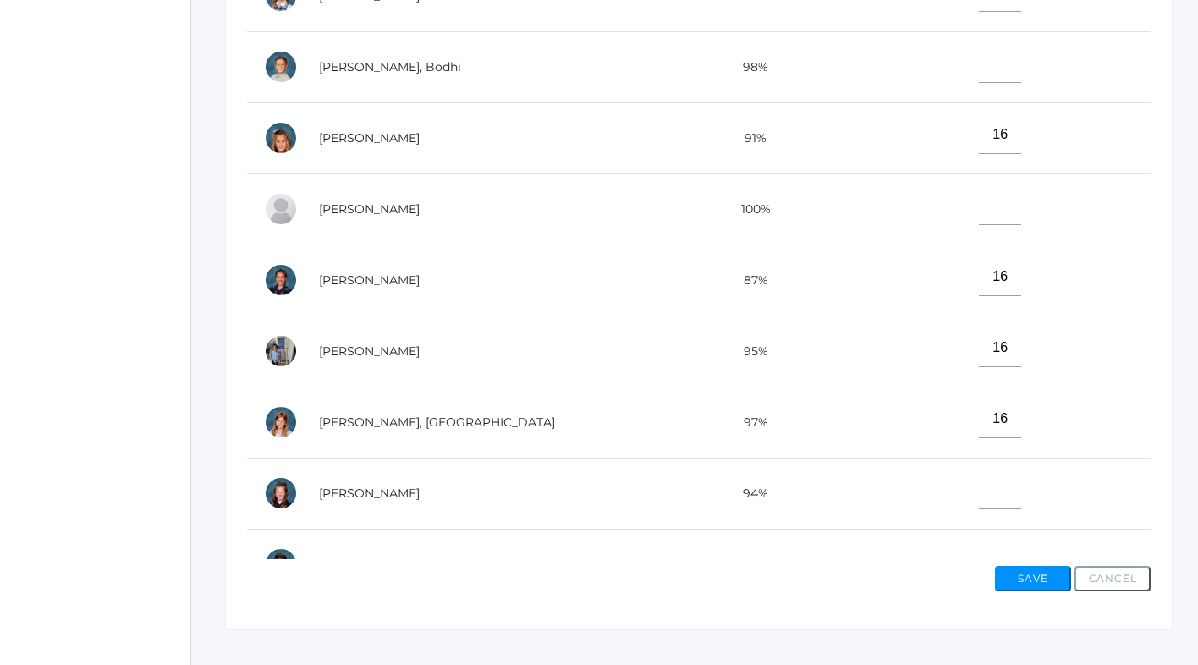
scroll to position [893, 0]
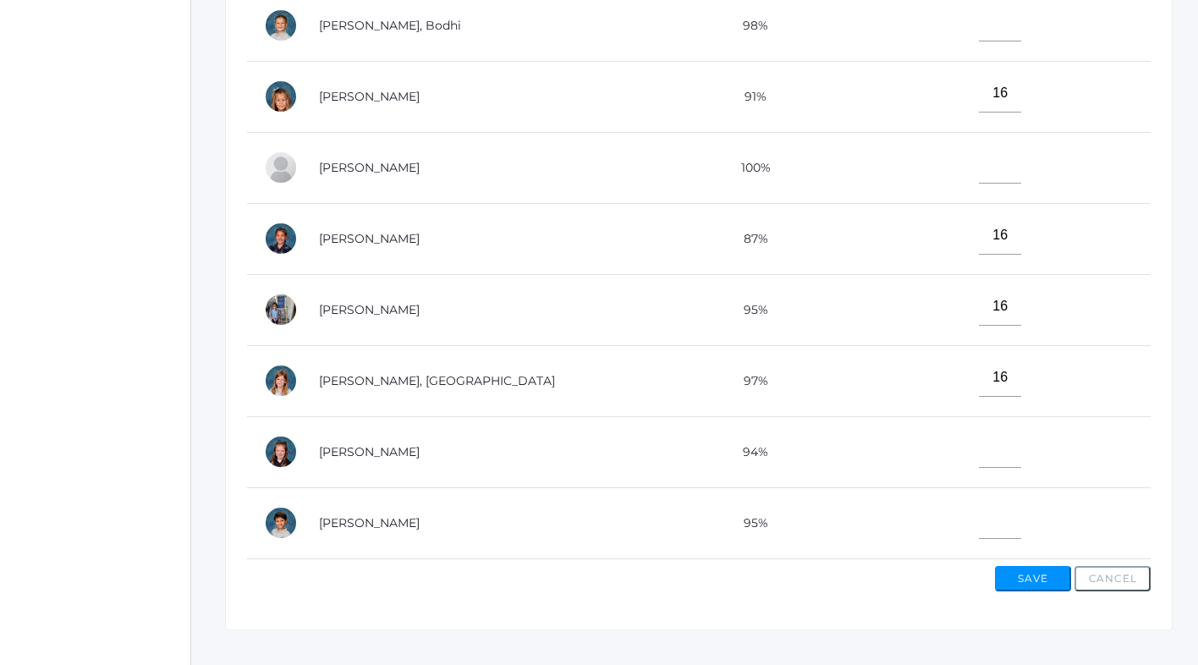
type input"] "16"
click at [979, 447] on input"] "text" at bounding box center [1000, 449] width 42 height 38
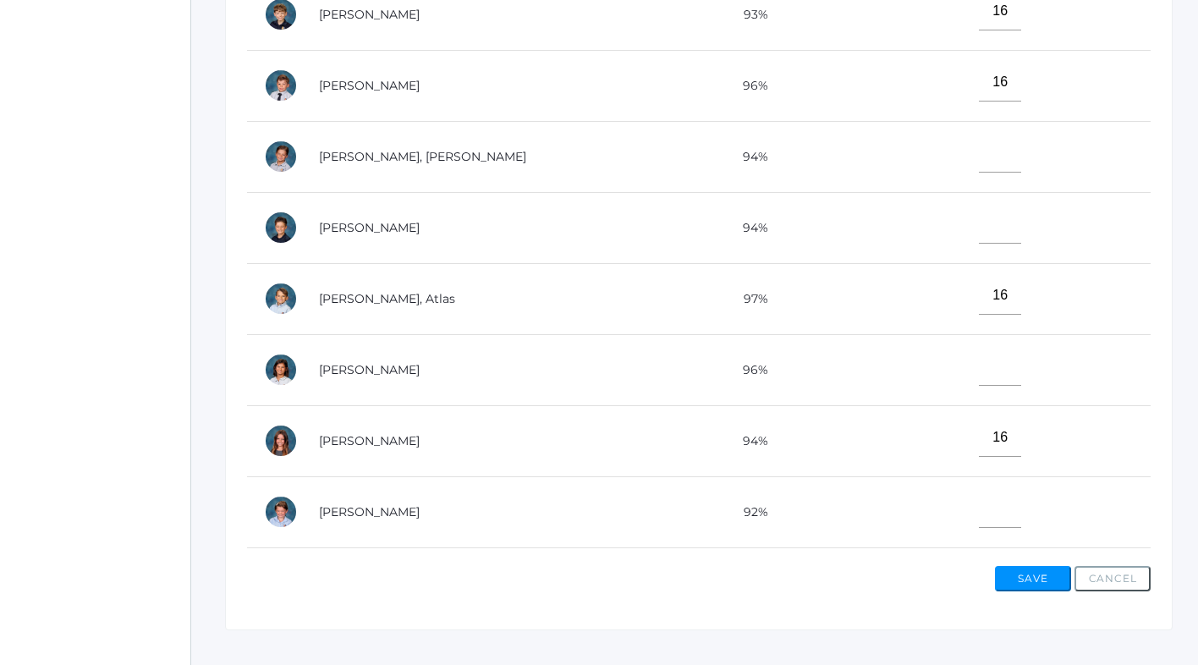
scroll to position [51, 0]
type input"] "16"
click at [979, 166] on input"] "text" at bounding box center [1000, 154] width 42 height 38
type input"] "16"
click at [979, 229] on input"] "text" at bounding box center [1000, 225] width 42 height 38
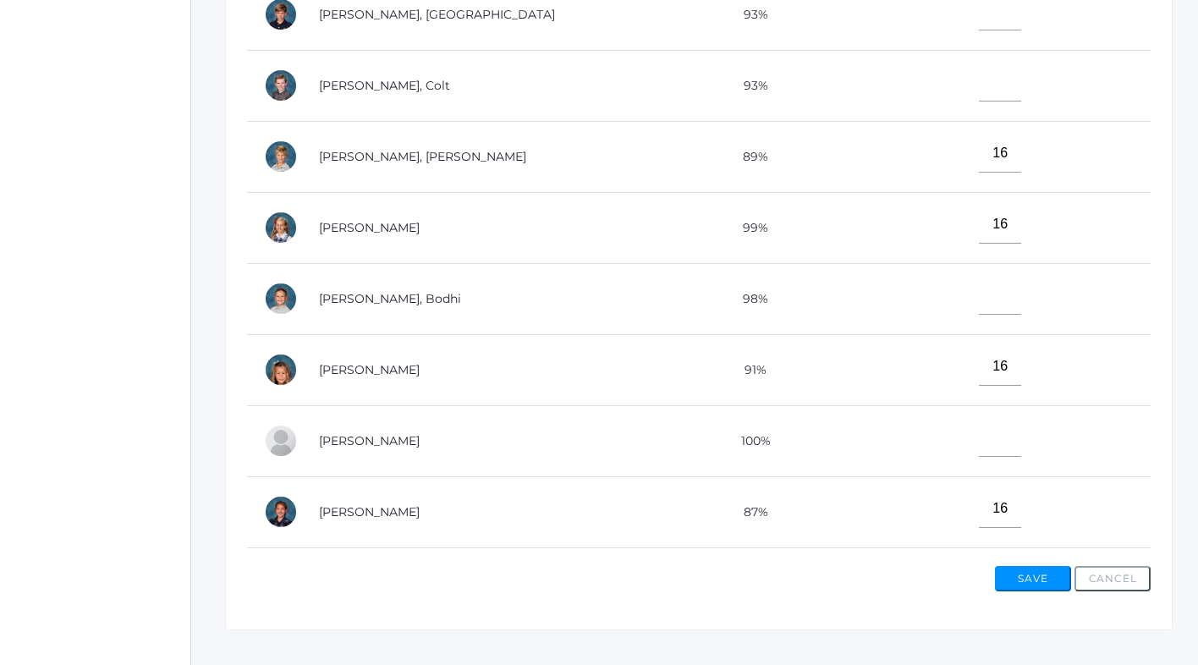
scroll to position [625, 0]
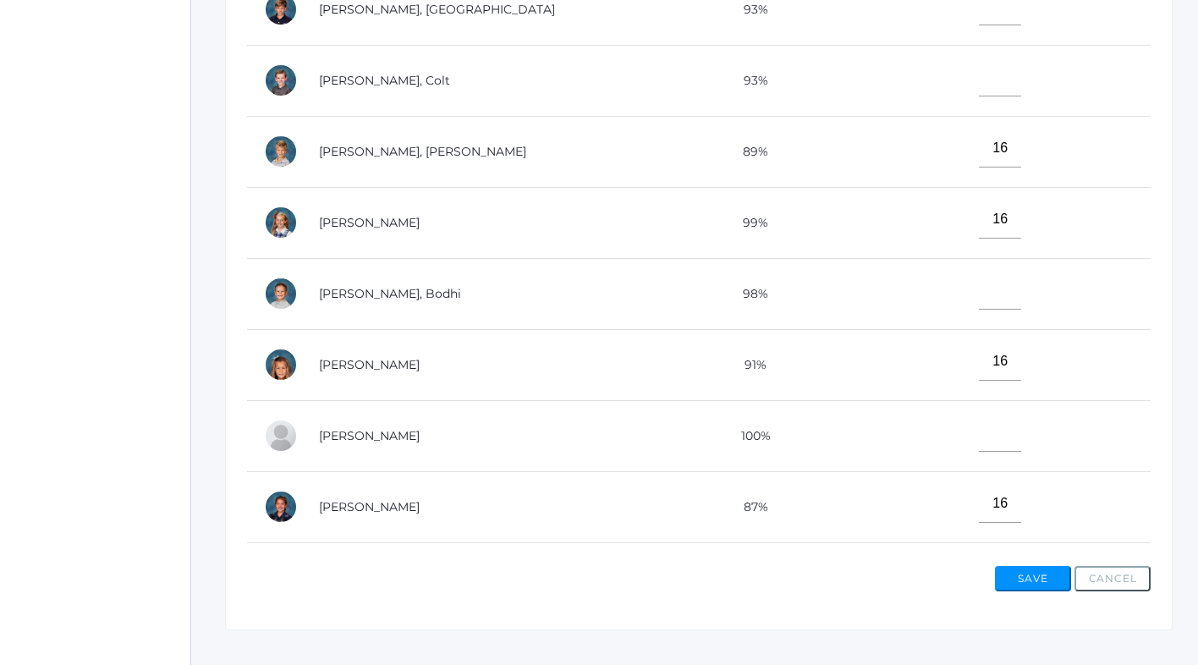
type input"] "16"
click at [979, 287] on input"] "text" at bounding box center [1000, 291] width 42 height 38
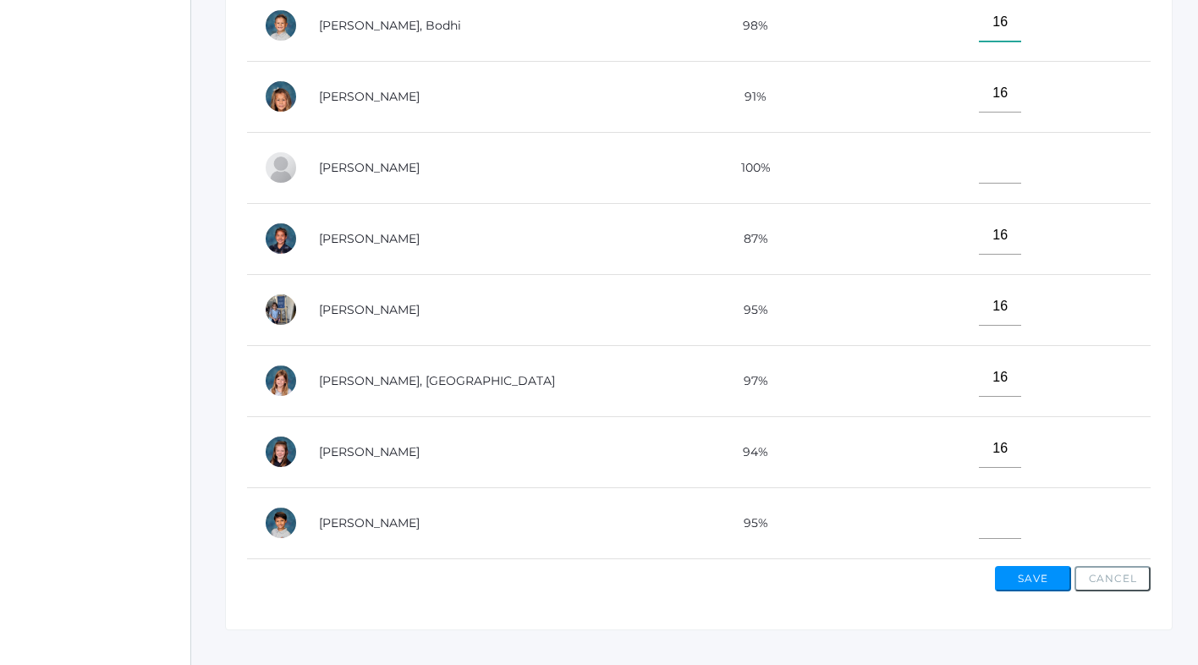
scroll to position [573, 0]
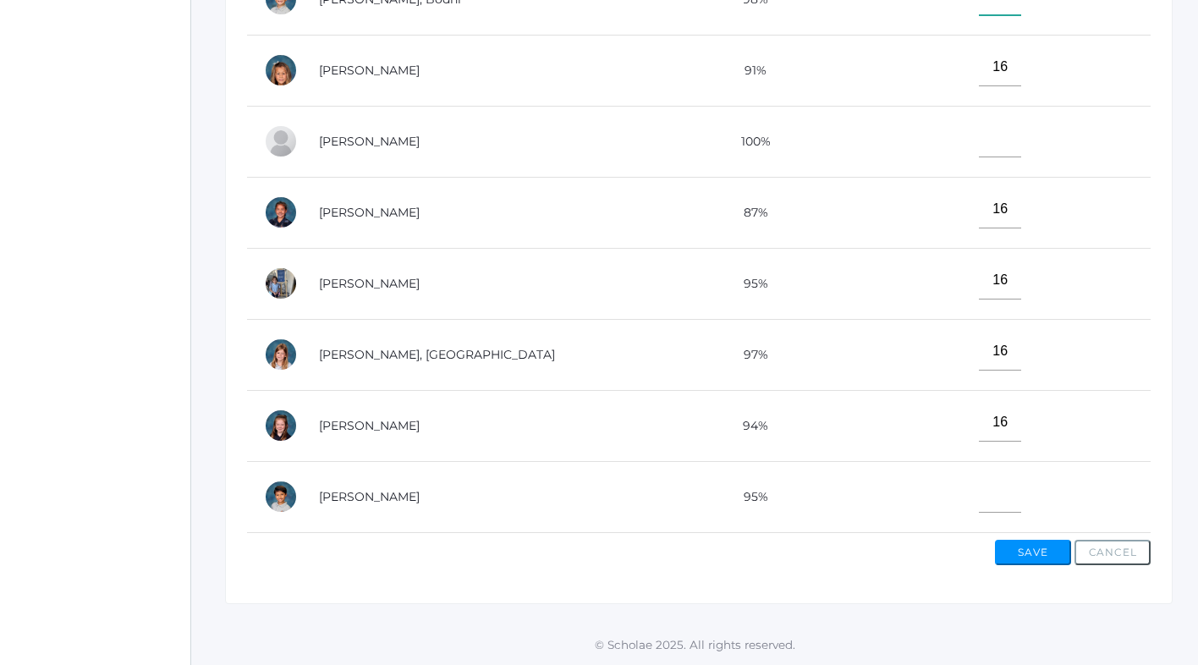
type input"] "16"
click at [979, 488] on input"] "text" at bounding box center [1000, 494] width 42 height 38
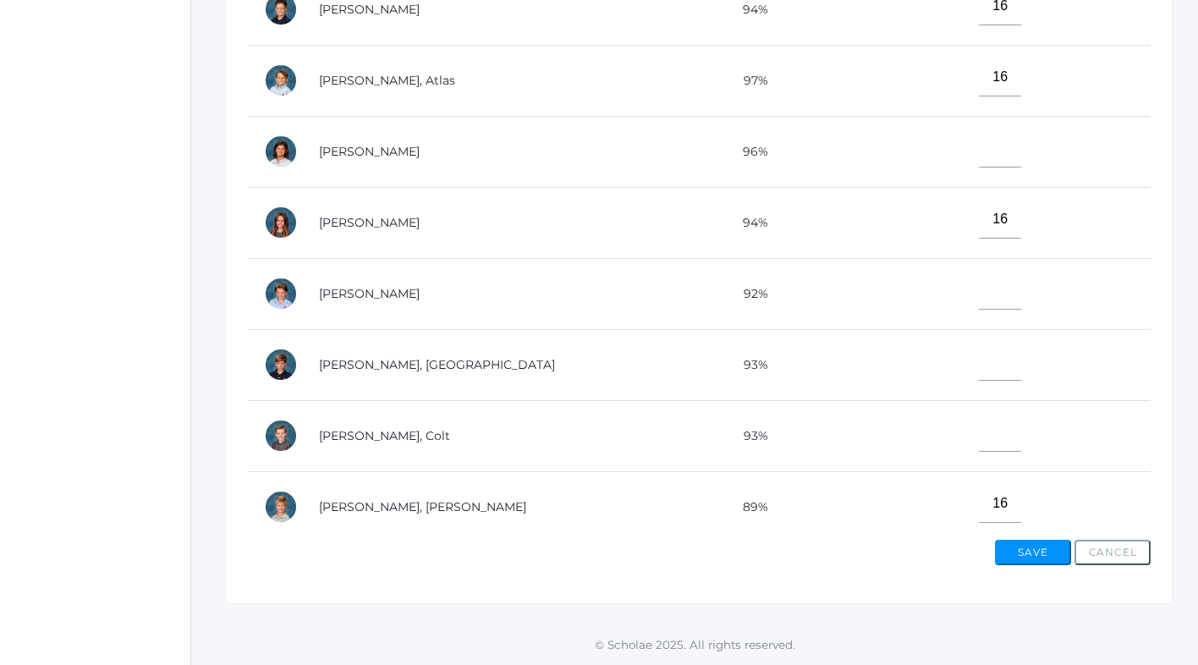
scroll to position [241, 0]
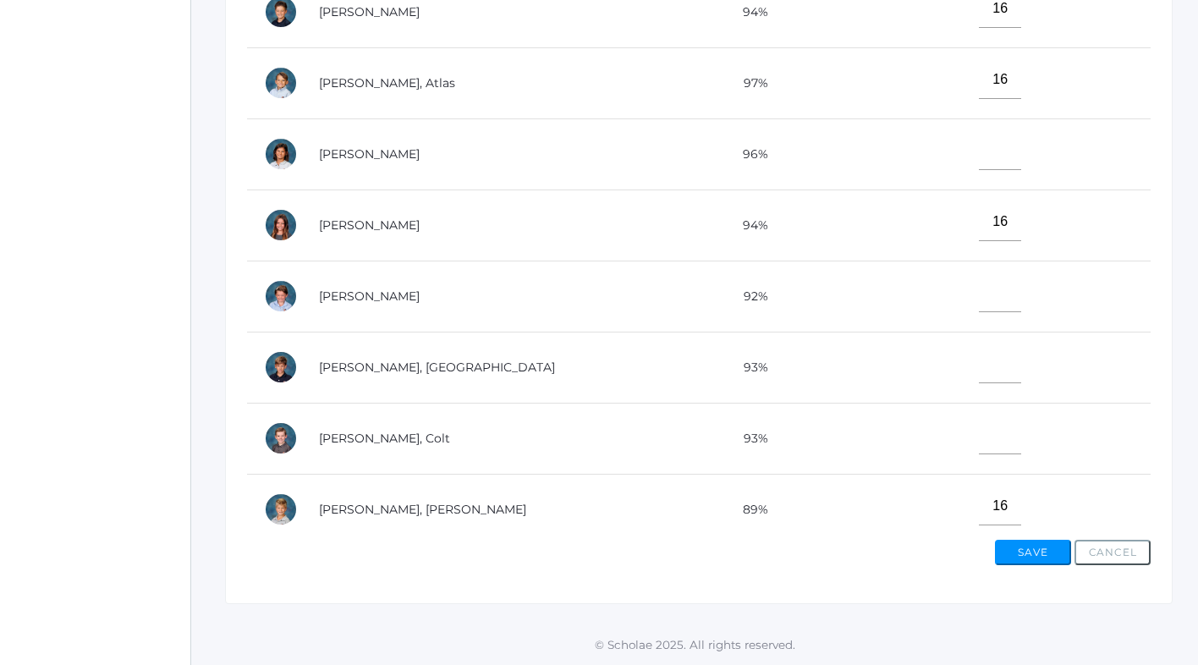
type input"] "16"
click at [979, 151] on input"] "text" at bounding box center [1000, 151] width 42 height 38
type input"] "16"
click at [979, 370] on input"] "text" at bounding box center [1000, 364] width 42 height 38
type input"] "16"
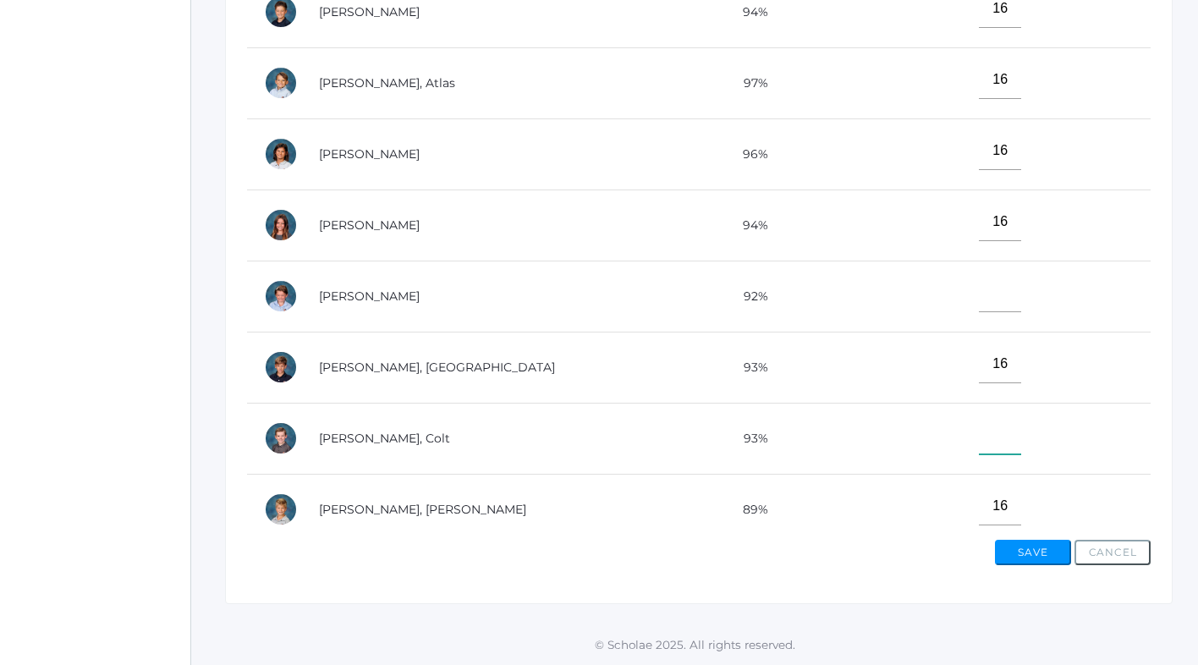
click at [979, 443] on input"] "text" at bounding box center [1000, 435] width 42 height 38
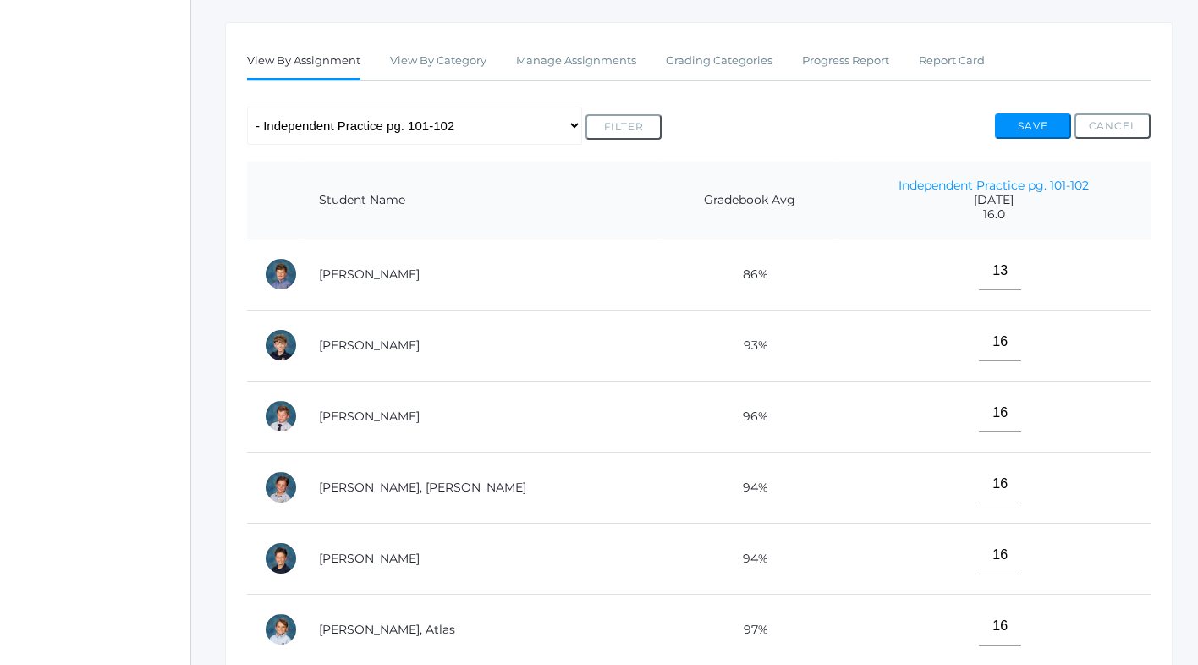
scroll to position [262, 0]
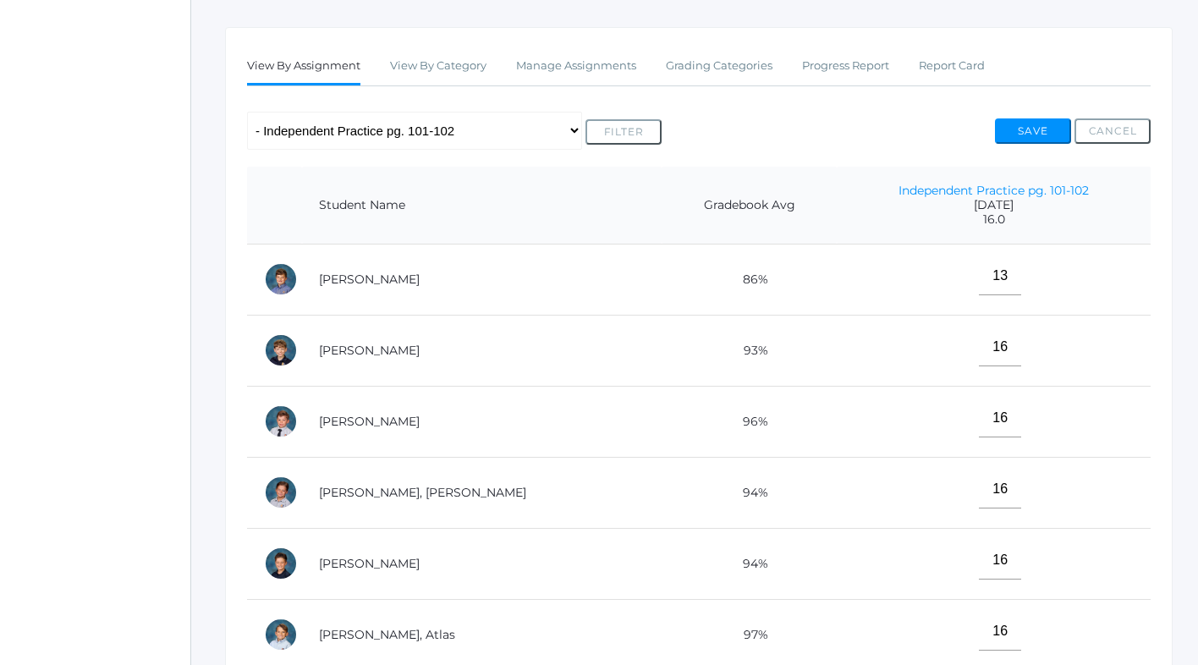
type input"] "16"
click at [1013, 136] on button "Save" at bounding box center [1033, 130] width 76 height 25
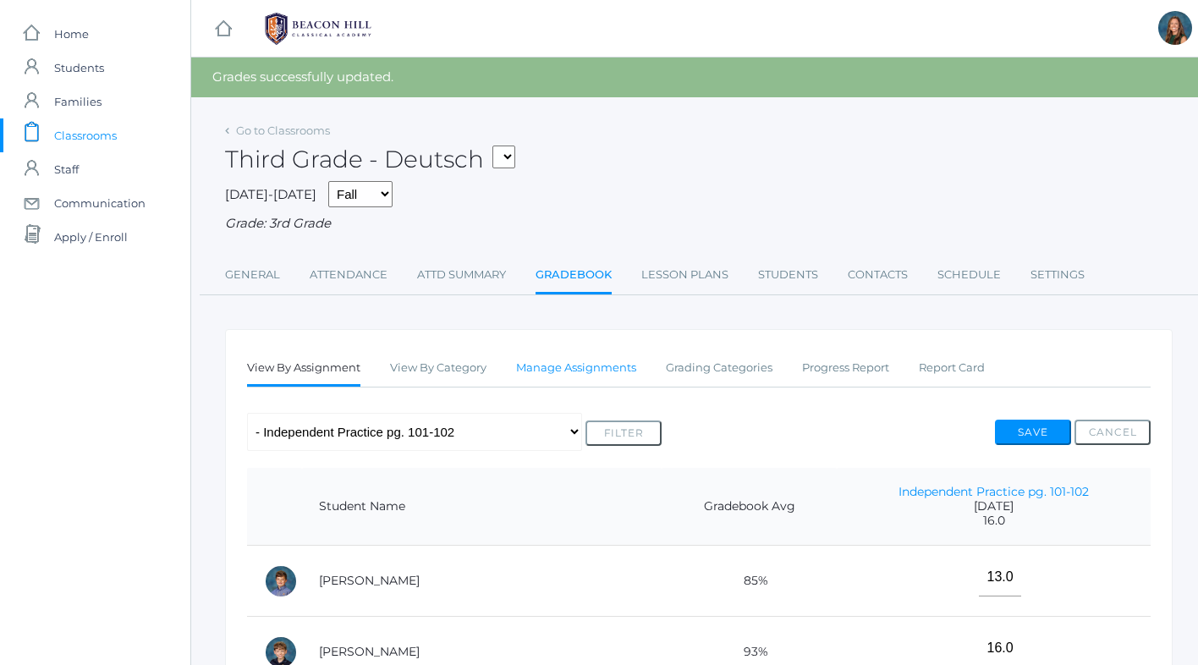
click at [587, 367] on link "Manage Assignments" at bounding box center [576, 368] width 120 height 34
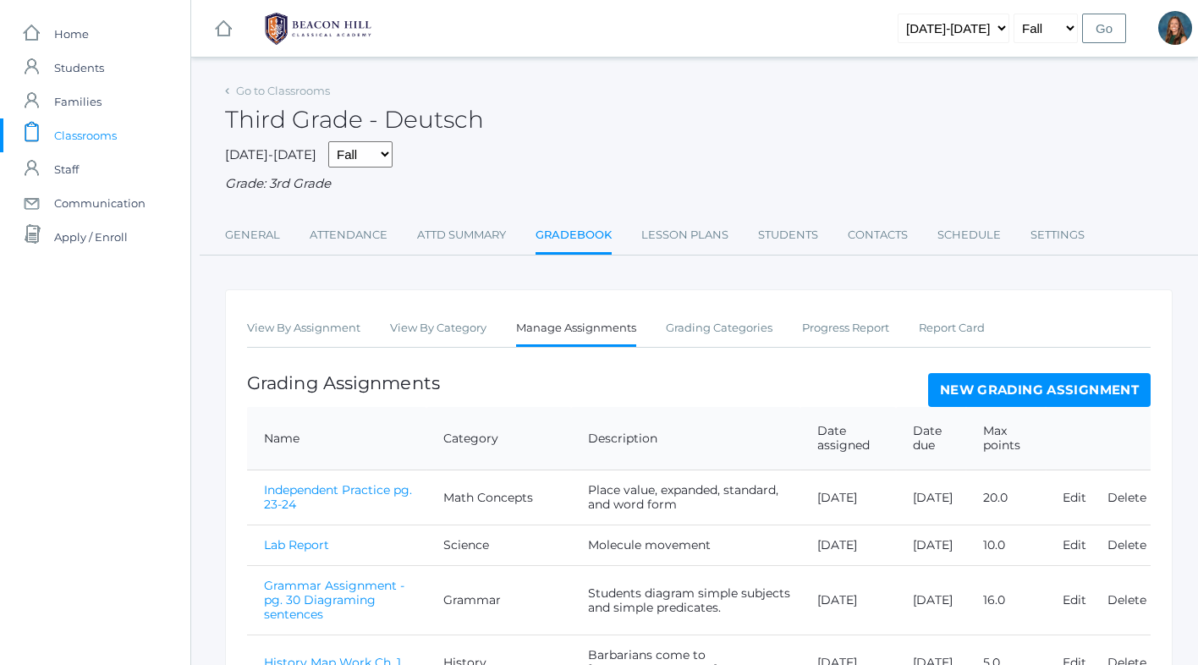
click at [966, 392] on link "New Grading Assignment" at bounding box center [1039, 390] width 222 height 34
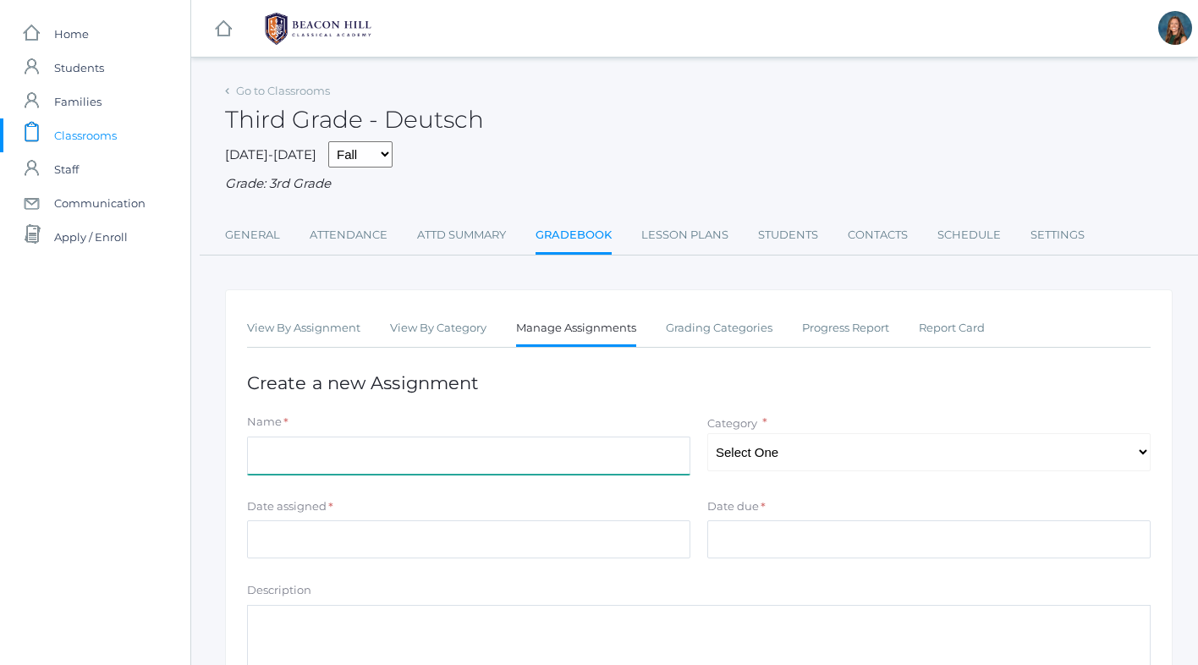
click at [438, 455] on input "Name" at bounding box center [468, 455] width 443 height 38
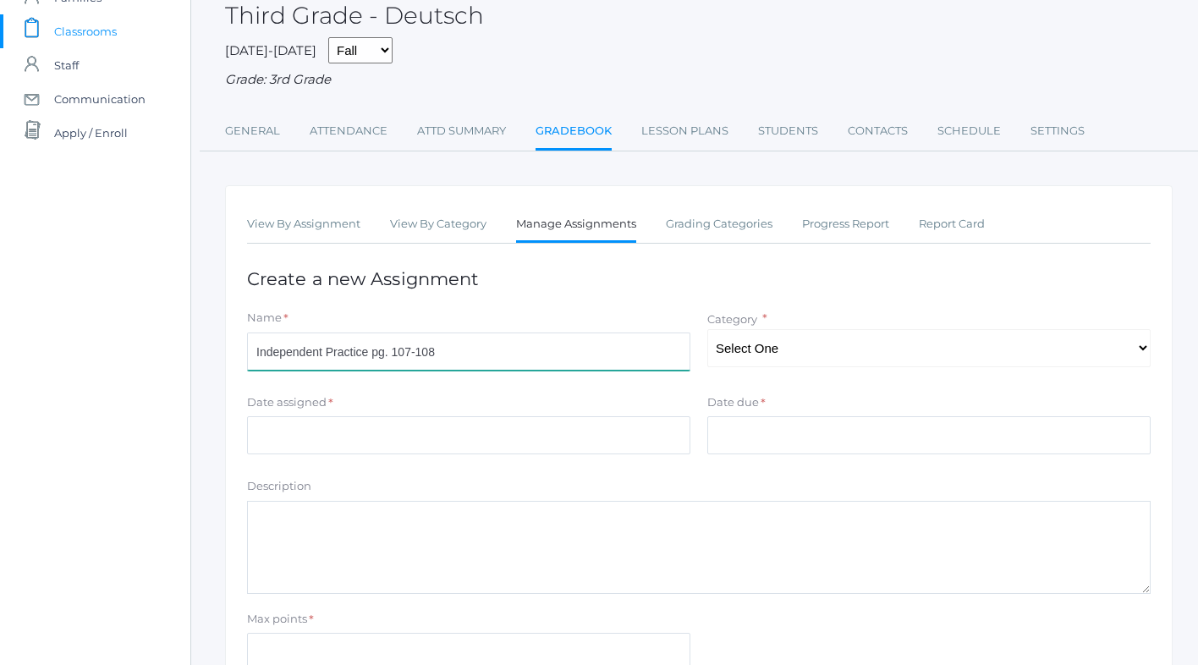
scroll to position [101, 0]
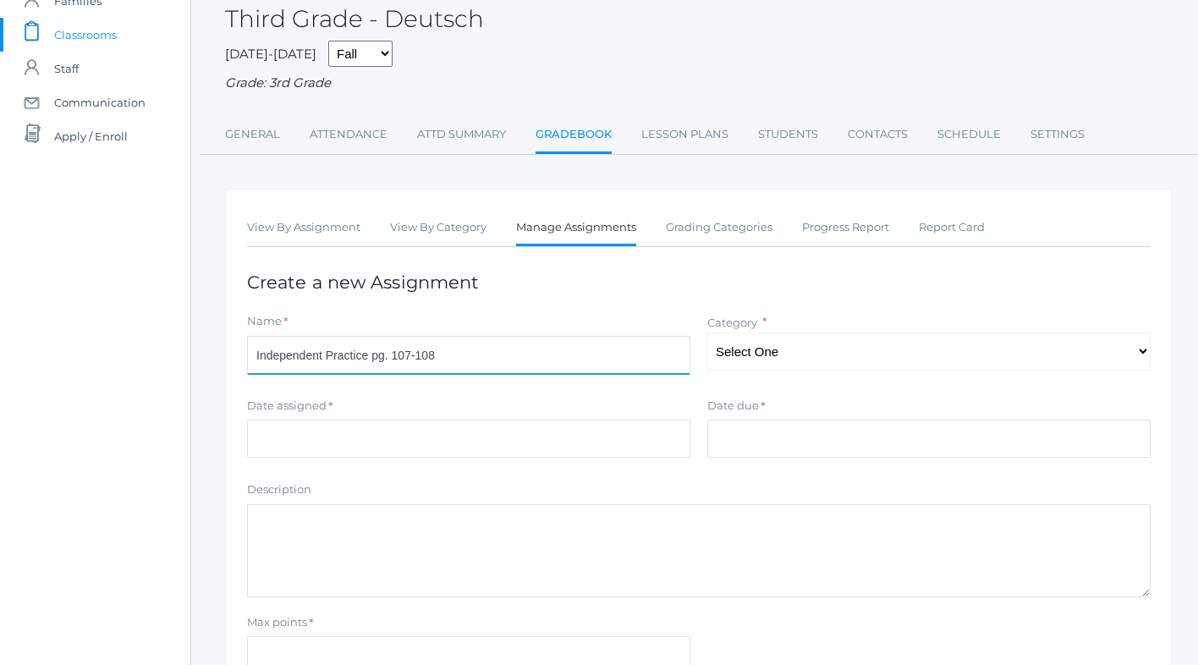
type input "Independent Practice pg. 107-108"
click at [333, 534] on textarea "Description" at bounding box center [698, 550] width 903 height 93
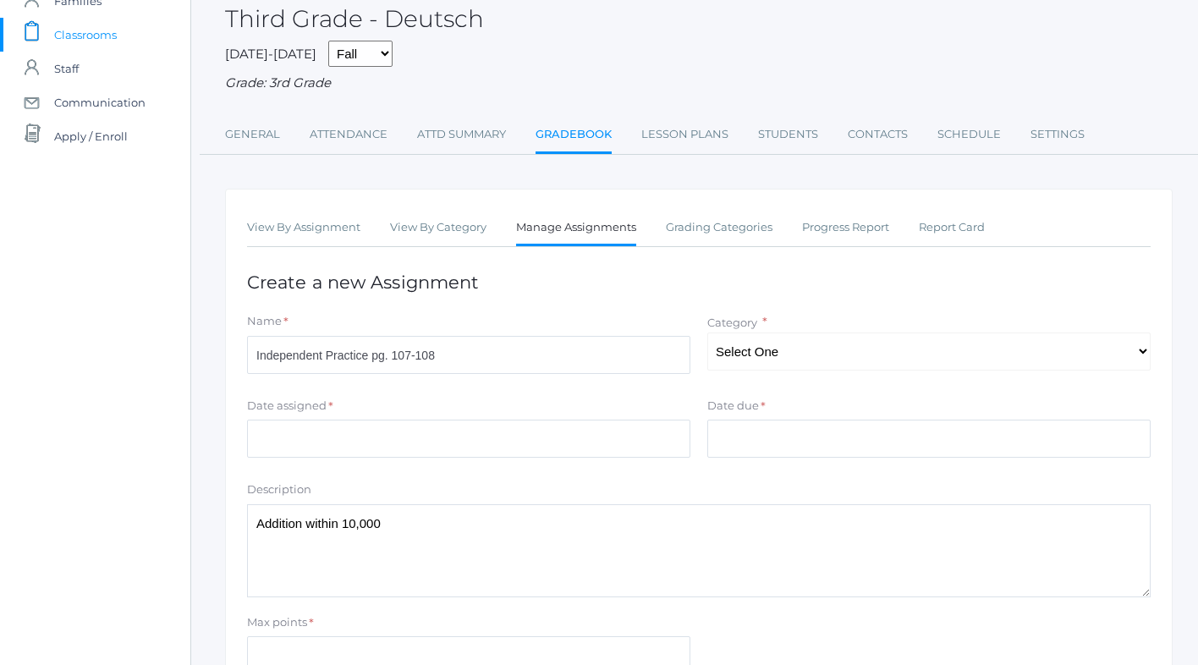
type textarea "Addition within 10,000"
click at [325, 458] on input "Date assigned" at bounding box center [468, 439] width 443 height 38
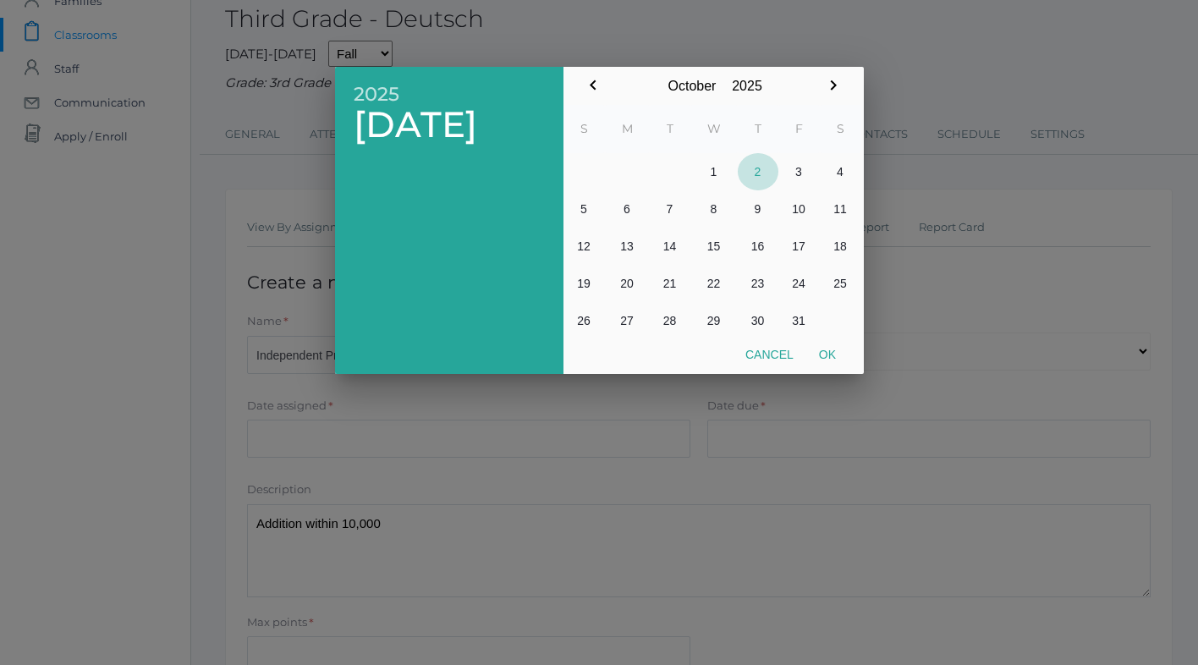
click at [757, 170] on button "2" at bounding box center [758, 171] width 41 height 37
click at [832, 355] on button "Ok" at bounding box center [827, 354] width 42 height 30
type input "[DATE]"
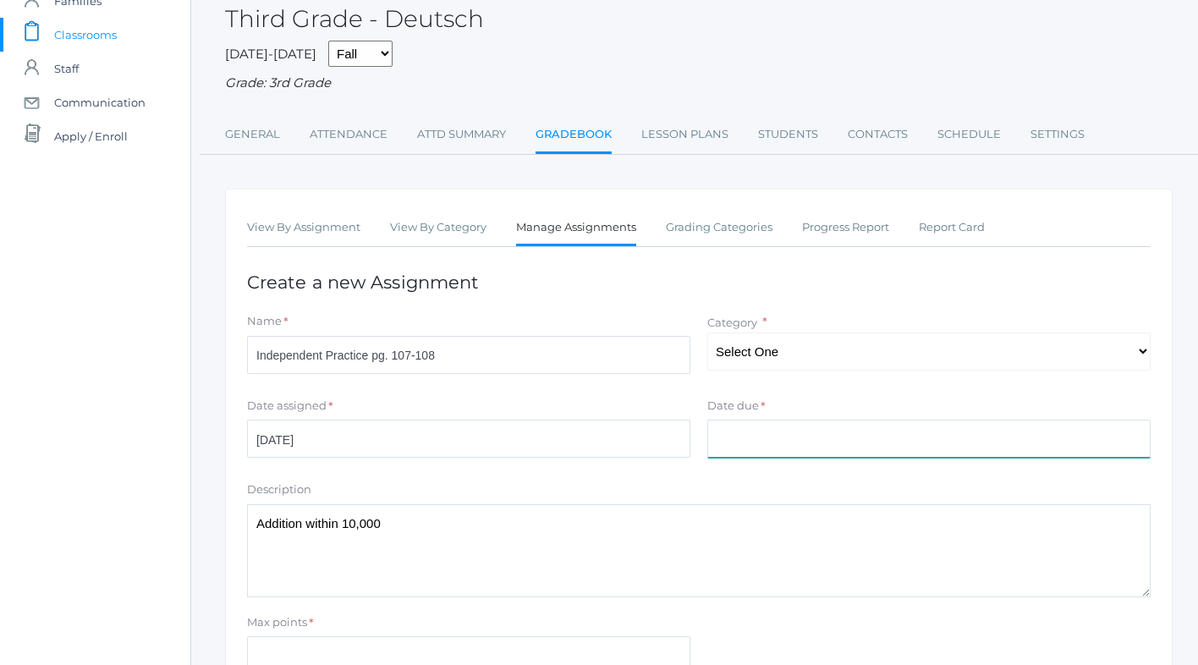
click at [726, 446] on input "Date due" at bounding box center [928, 439] width 443 height 38
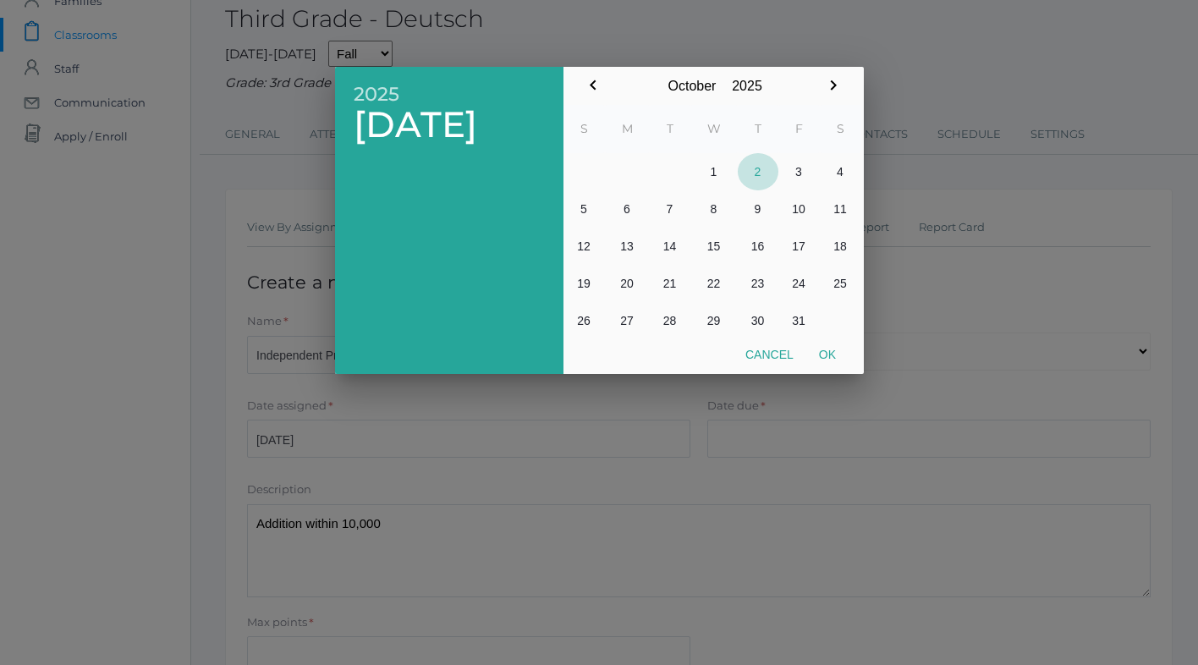
click at [765, 168] on button "2" at bounding box center [758, 171] width 41 height 37
click at [830, 361] on button "Ok" at bounding box center [827, 354] width 42 height 30
type input "[DATE]"
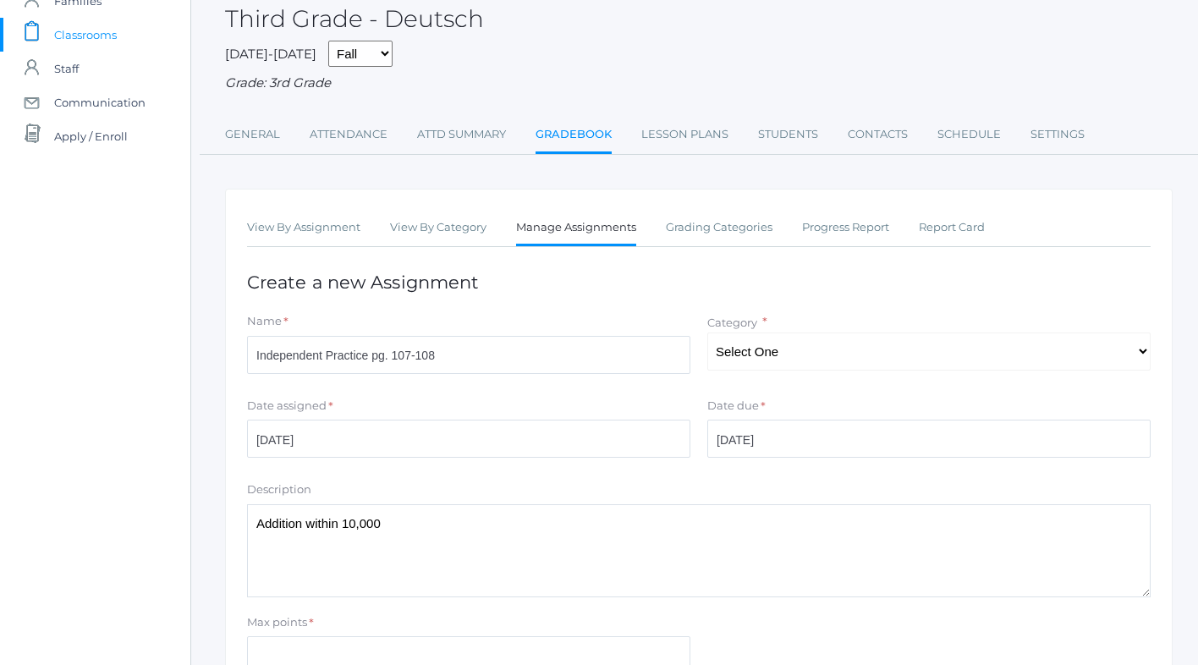
scroll to position [265, 0]
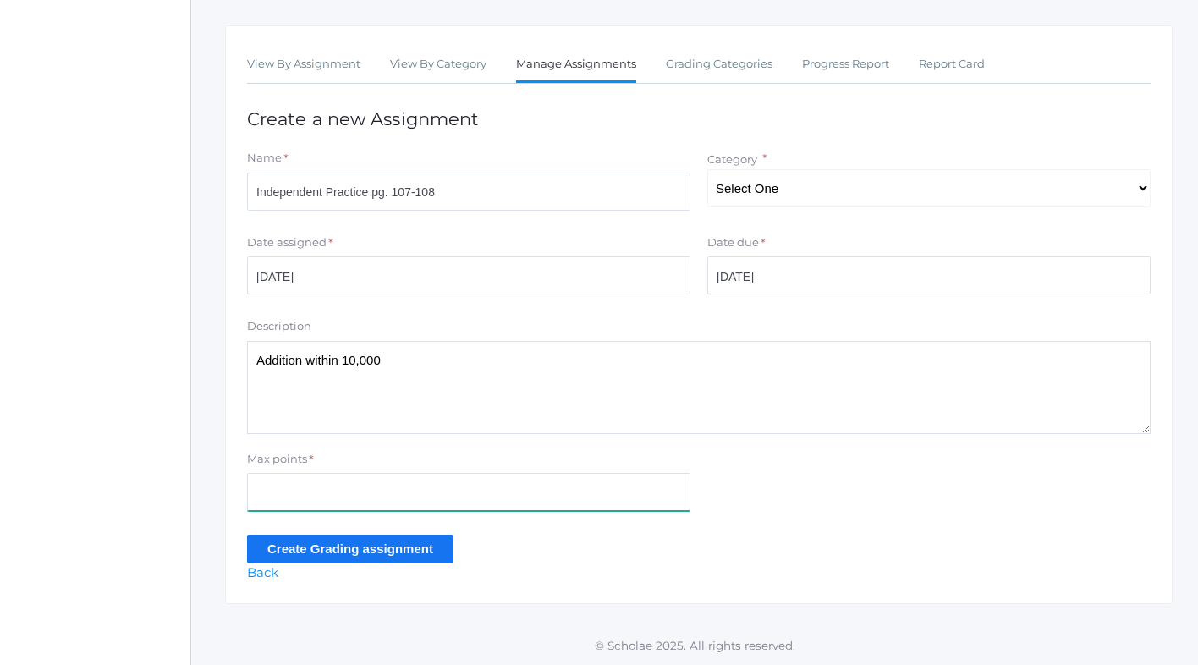
click at [338, 493] on input "Max points" at bounding box center [468, 492] width 443 height 38
type input "11"
click at [354, 547] on input "Create Grading assignment" at bounding box center [350, 549] width 206 height 28
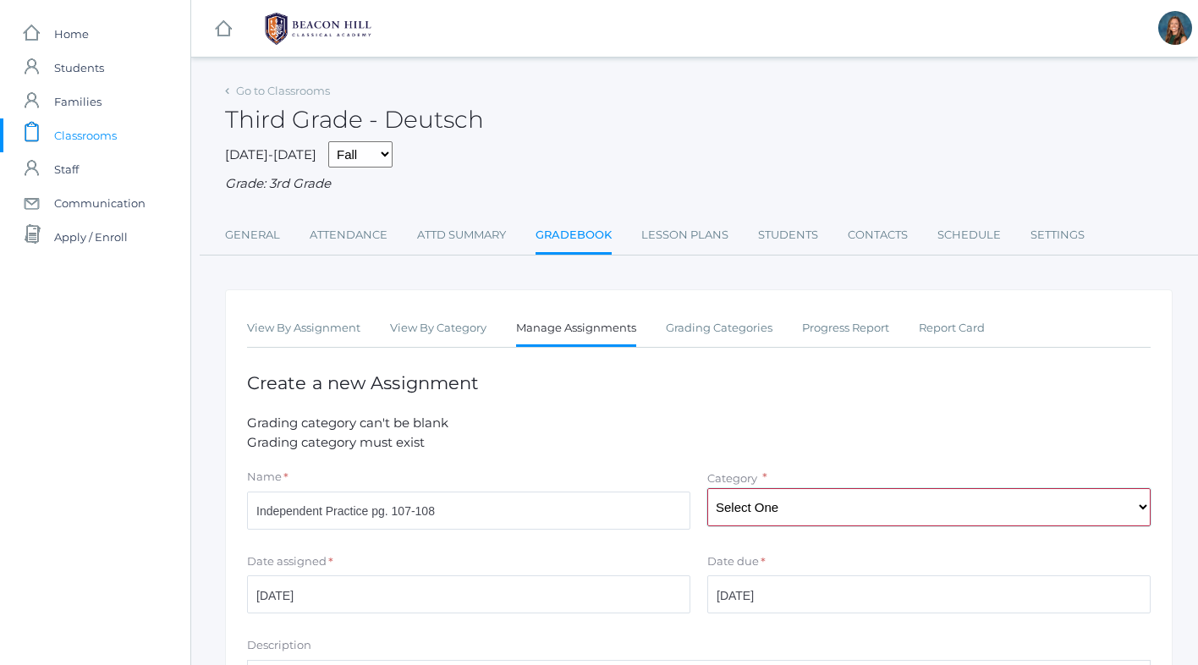
click at [759, 504] on select "Select One Math Concepts Math Multiplication Facts History Latin Literature Gra…" at bounding box center [928, 507] width 443 height 38
select select "1132"
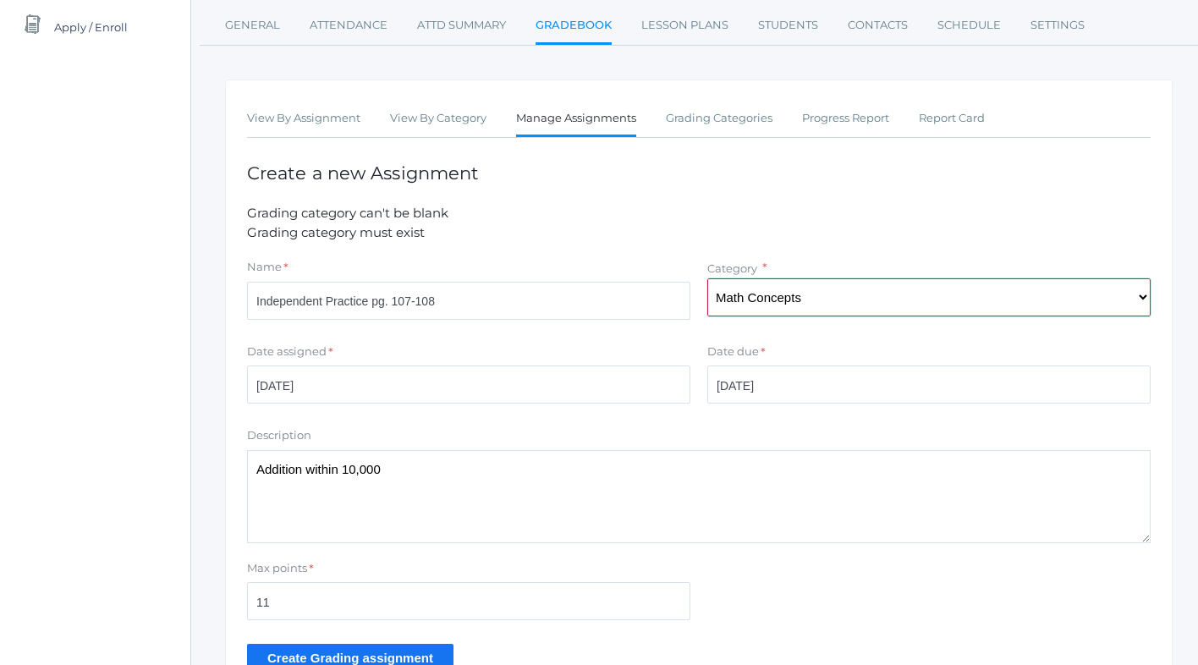
scroll to position [320, 0]
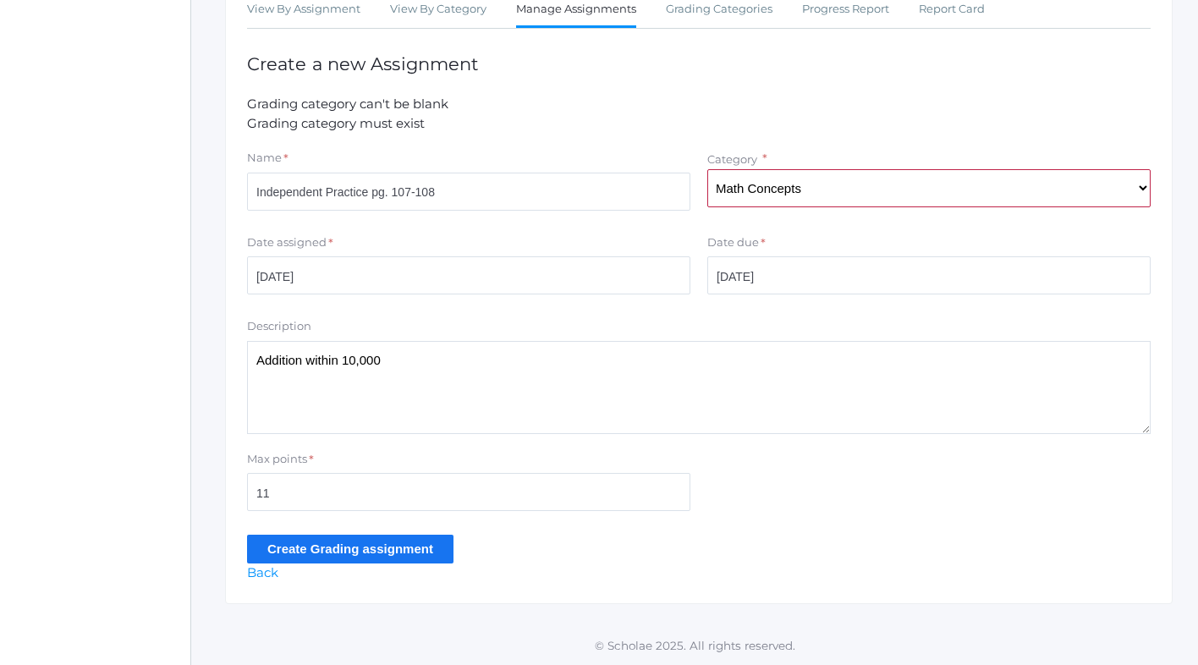
click at [299, 554] on input "Create Grading assignment" at bounding box center [350, 549] width 206 height 28
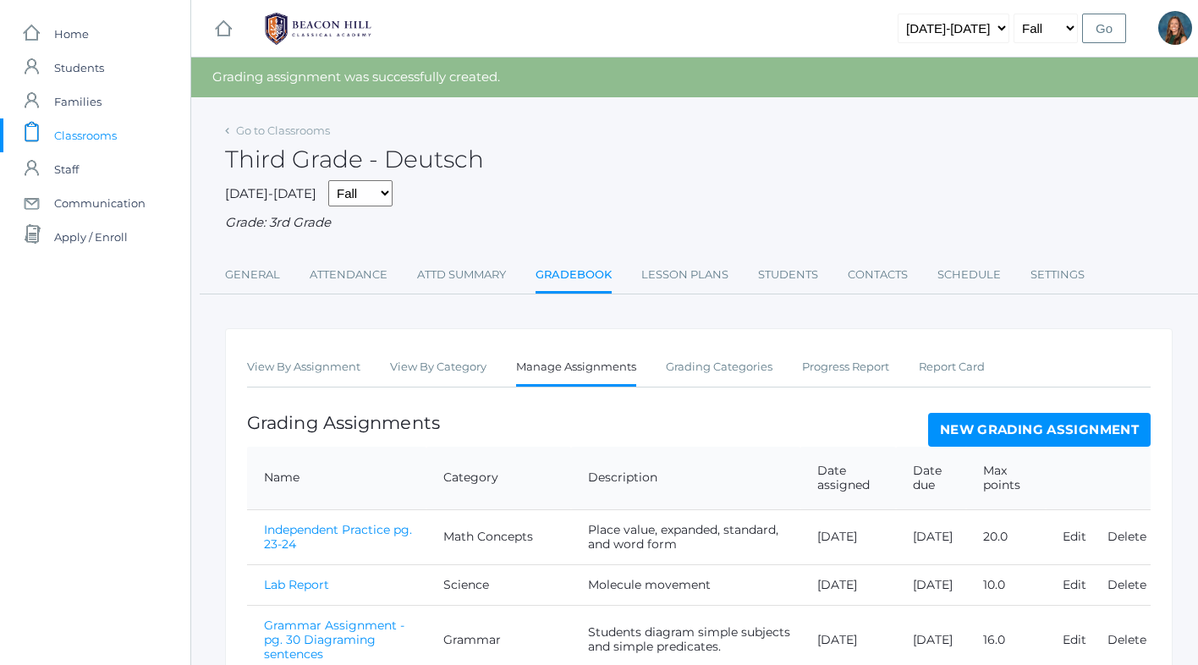
scroll to position [644, 0]
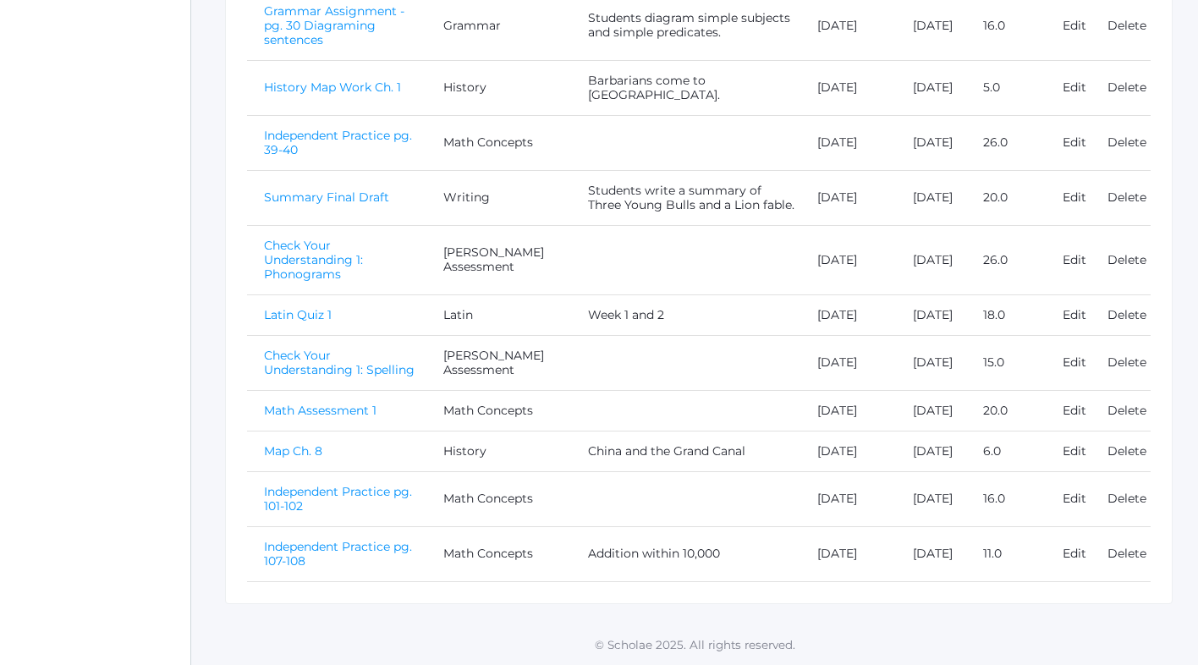
click at [358, 548] on link "Independent Practice pg. 107-108" at bounding box center [338, 554] width 148 height 30
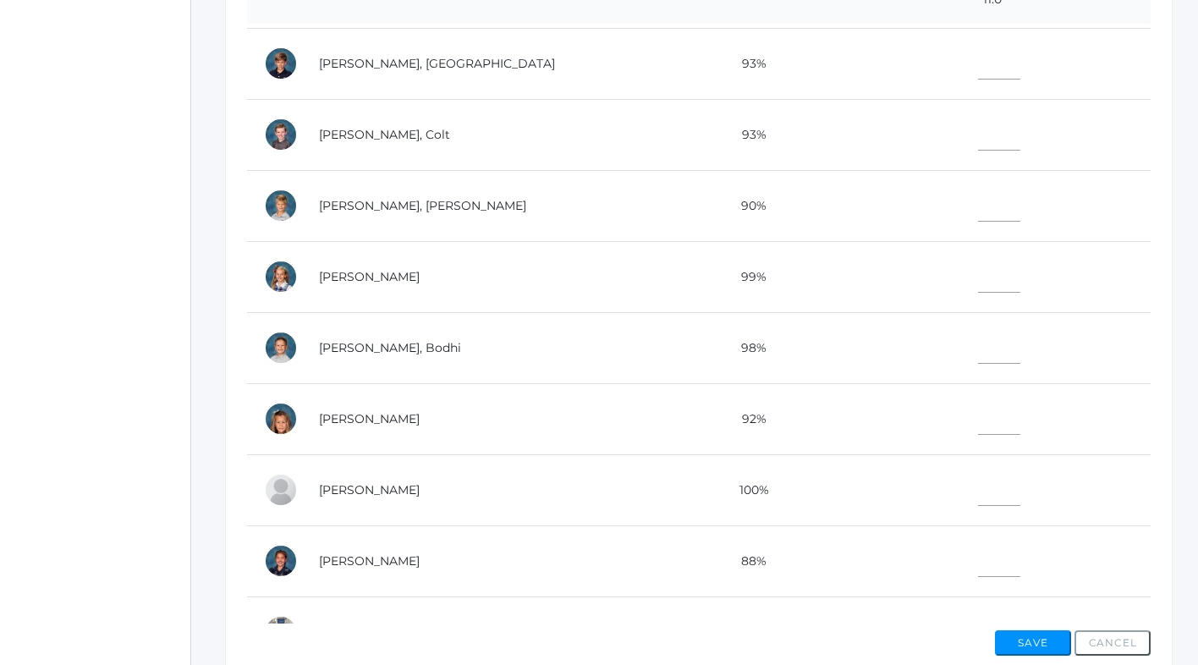
scroll to position [612, 0]
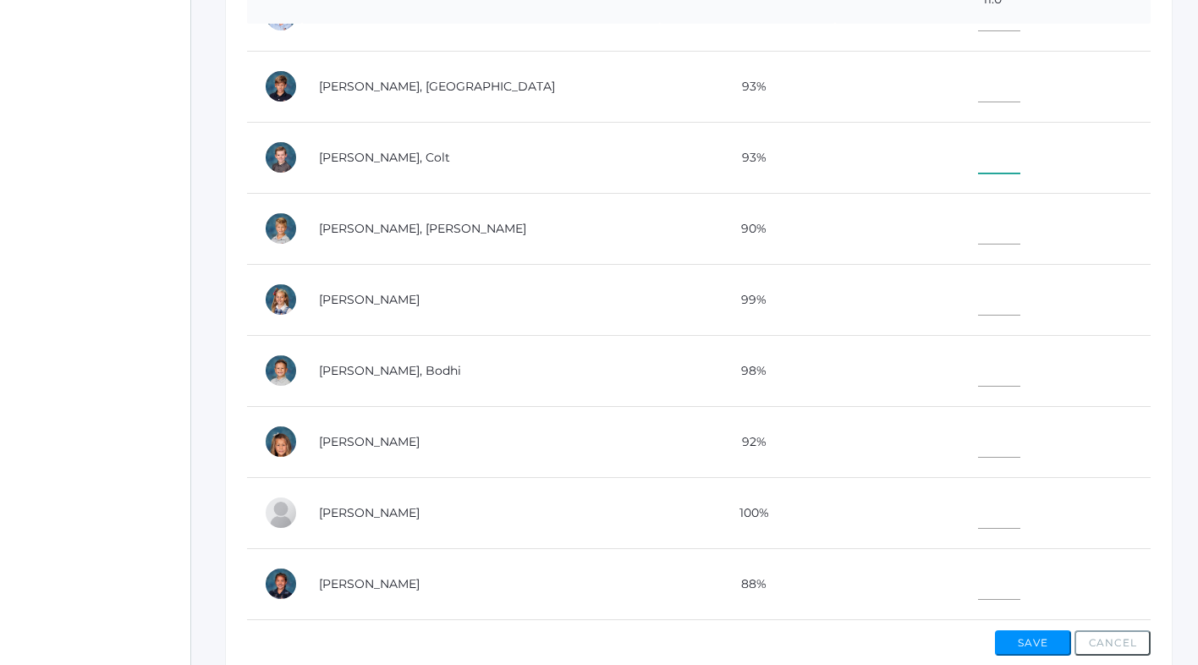
click at [978, 159] on input"] "text" at bounding box center [999, 154] width 42 height 38
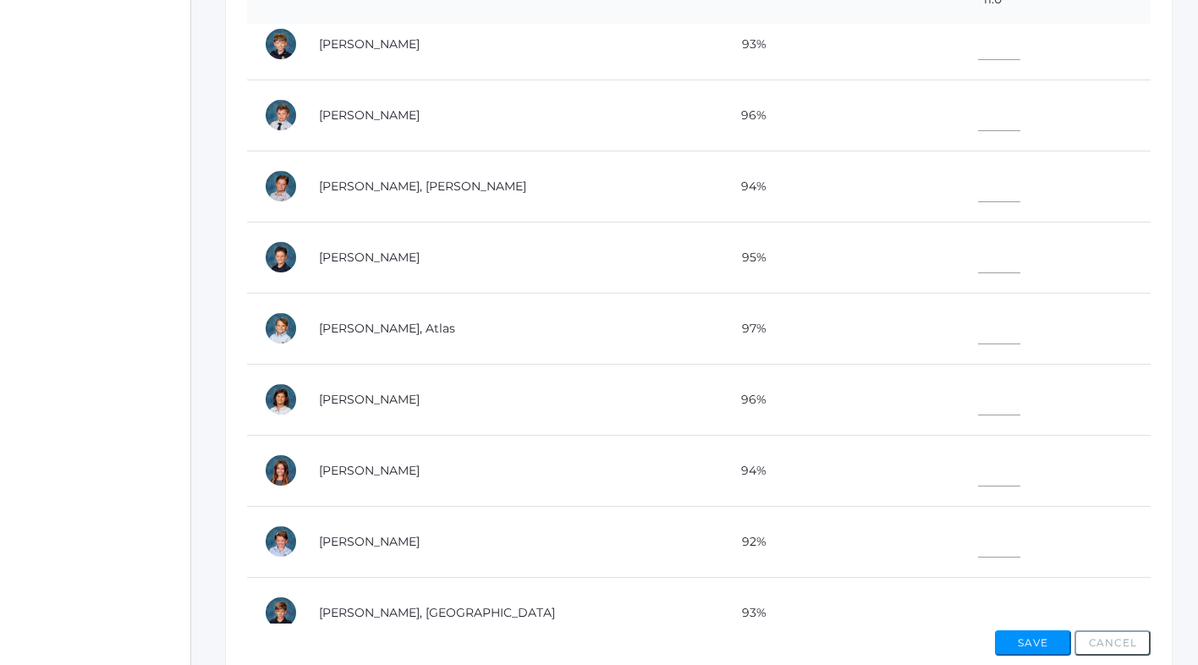
scroll to position [0, 0]
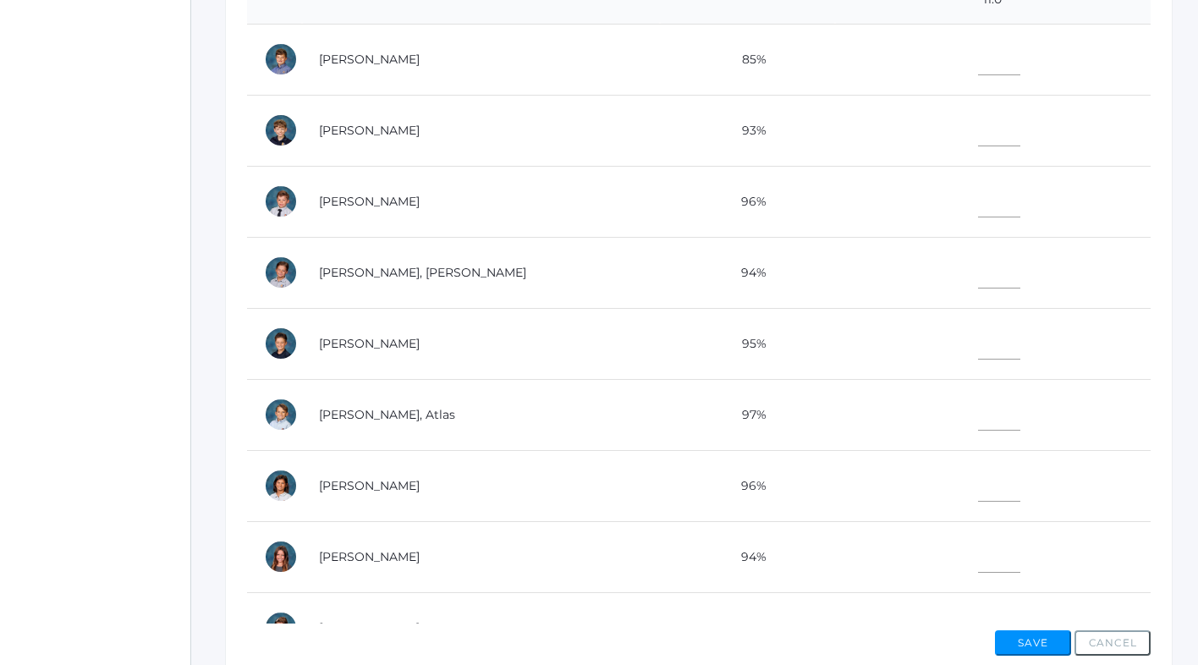
type input"] "11"
click at [978, 210] on input"] "text" at bounding box center [999, 198] width 42 height 38
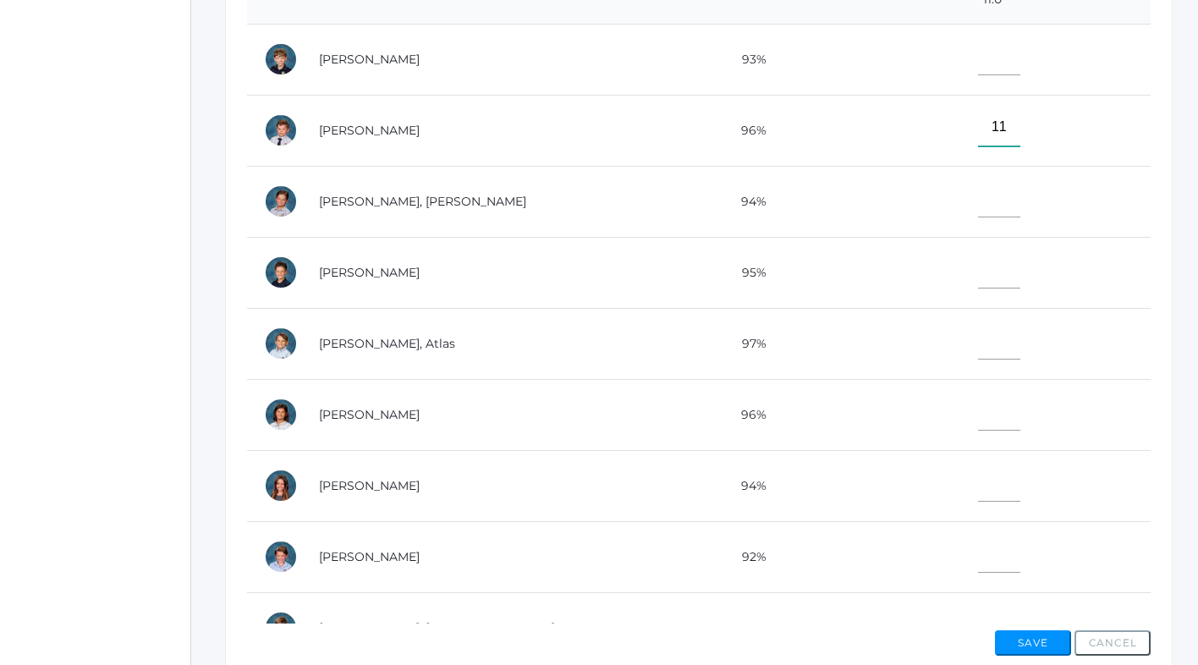
scroll to position [74, 0]
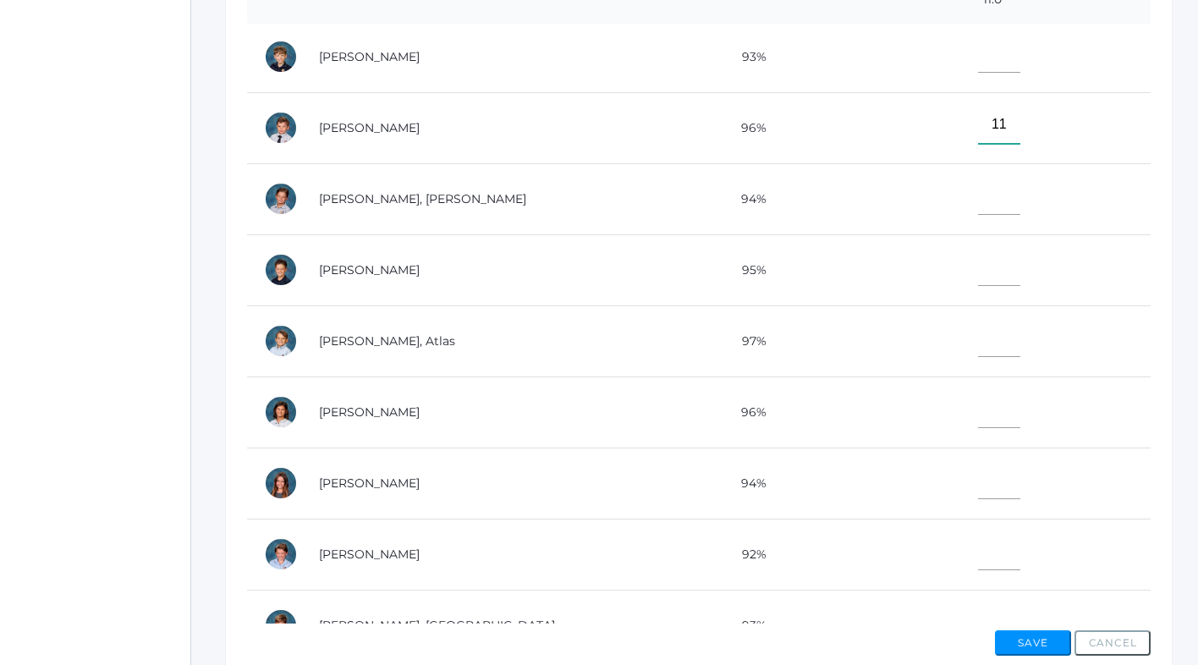
type input"] "11"
click at [978, 332] on input"] "text" at bounding box center [999, 338] width 42 height 38
type input"] "11"
click at [978, 53] on input"] "text" at bounding box center [999, 54] width 42 height 38
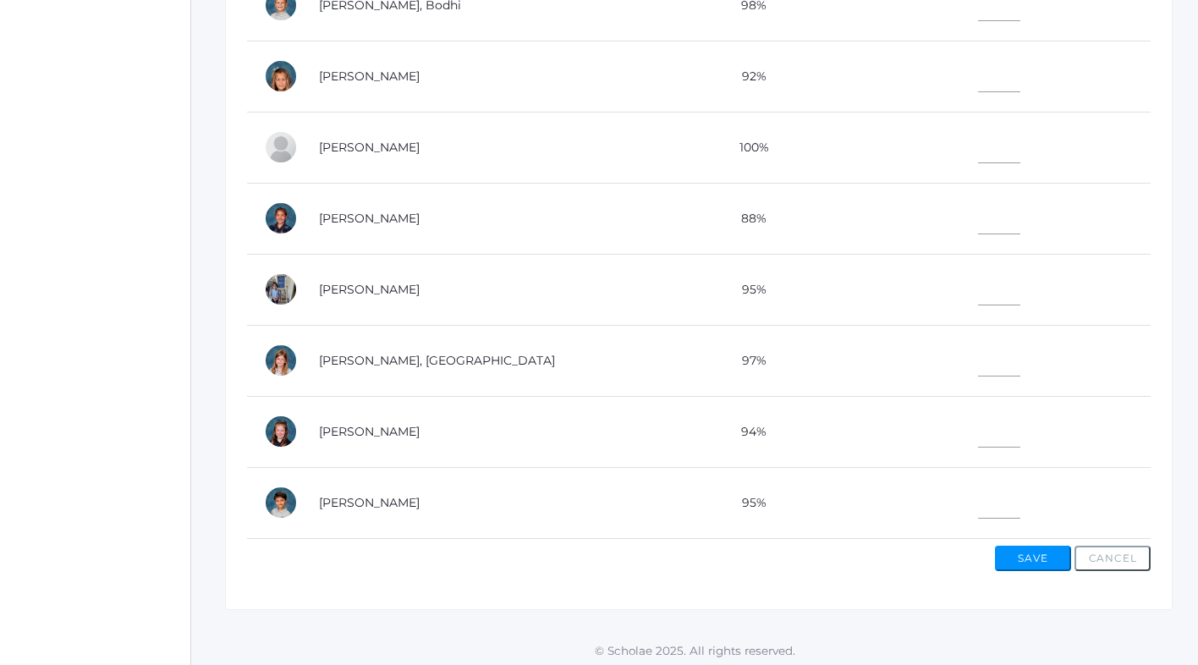
scroll to position [573, 0]
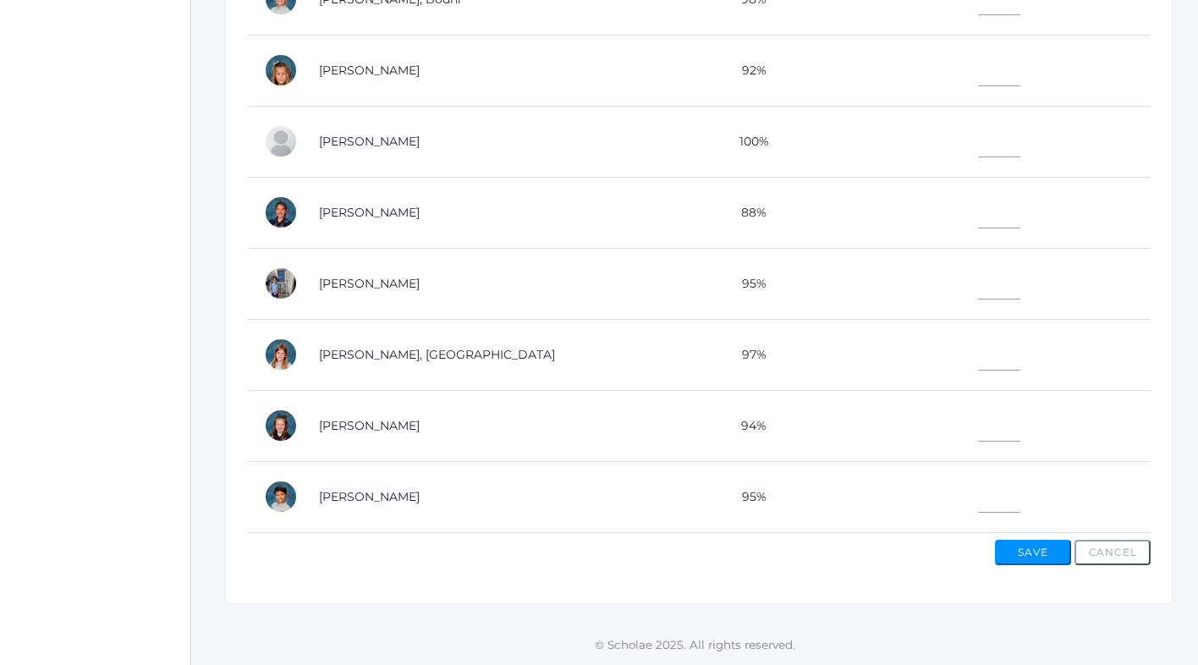
type input"] "11"
click at [978, 359] on input"] "text" at bounding box center [999, 351] width 42 height 38
type input"] "11"
click at [978, 277] on input"] "text" at bounding box center [999, 280] width 42 height 38
type input"] "11"
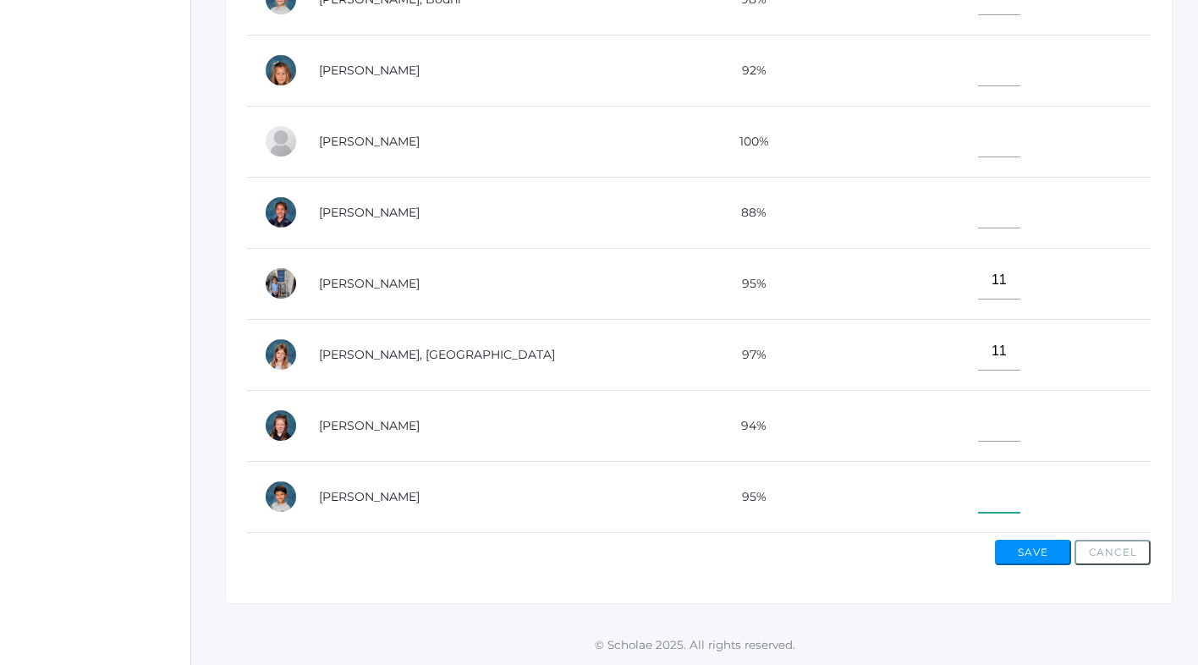
click at [978, 504] on input"] "text" at bounding box center [999, 494] width 42 height 38
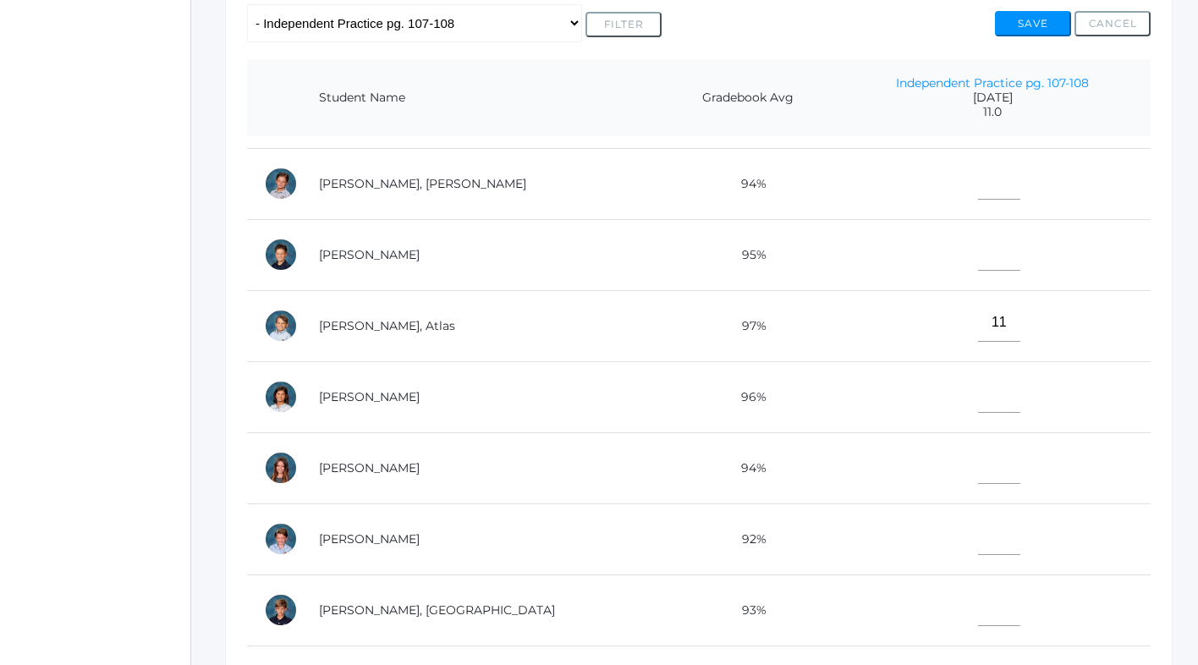
scroll to position [205, 0]
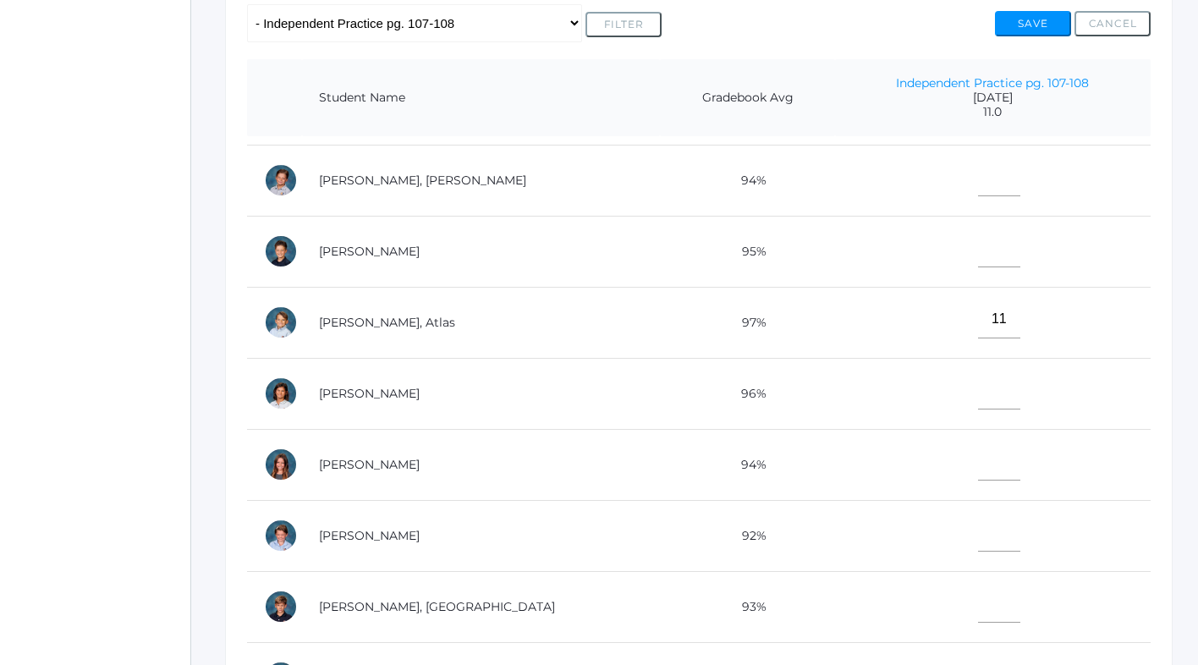
type input"] "11"
click at [978, 192] on input"] "text" at bounding box center [999, 177] width 42 height 38
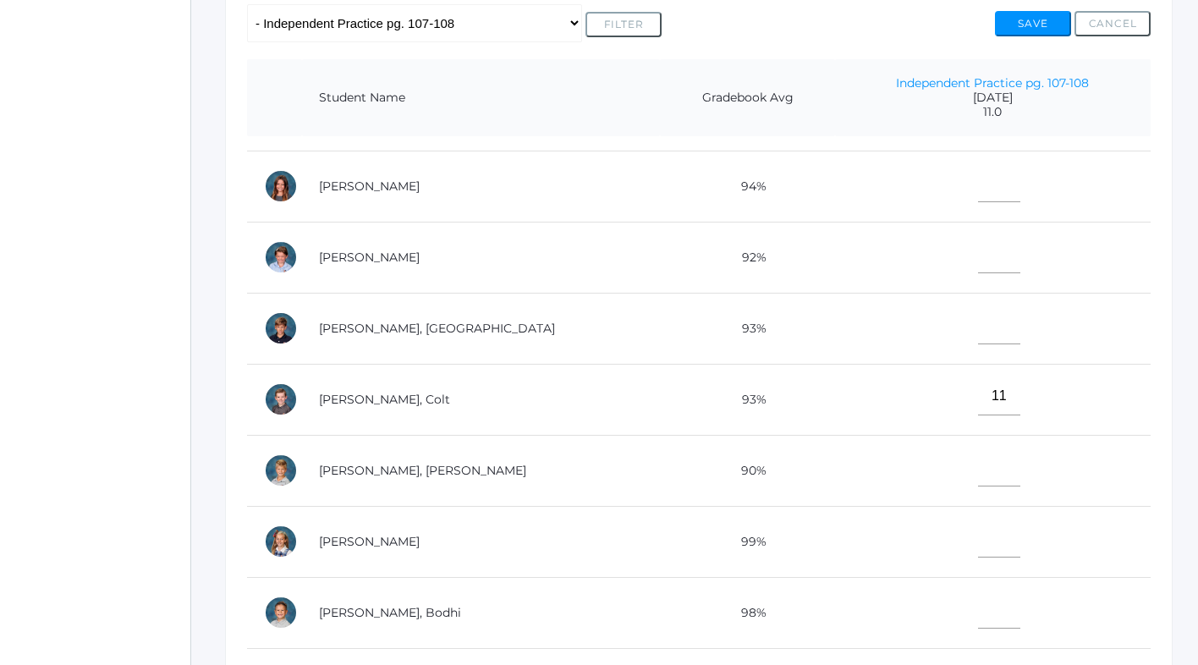
scroll to position [520, 0]
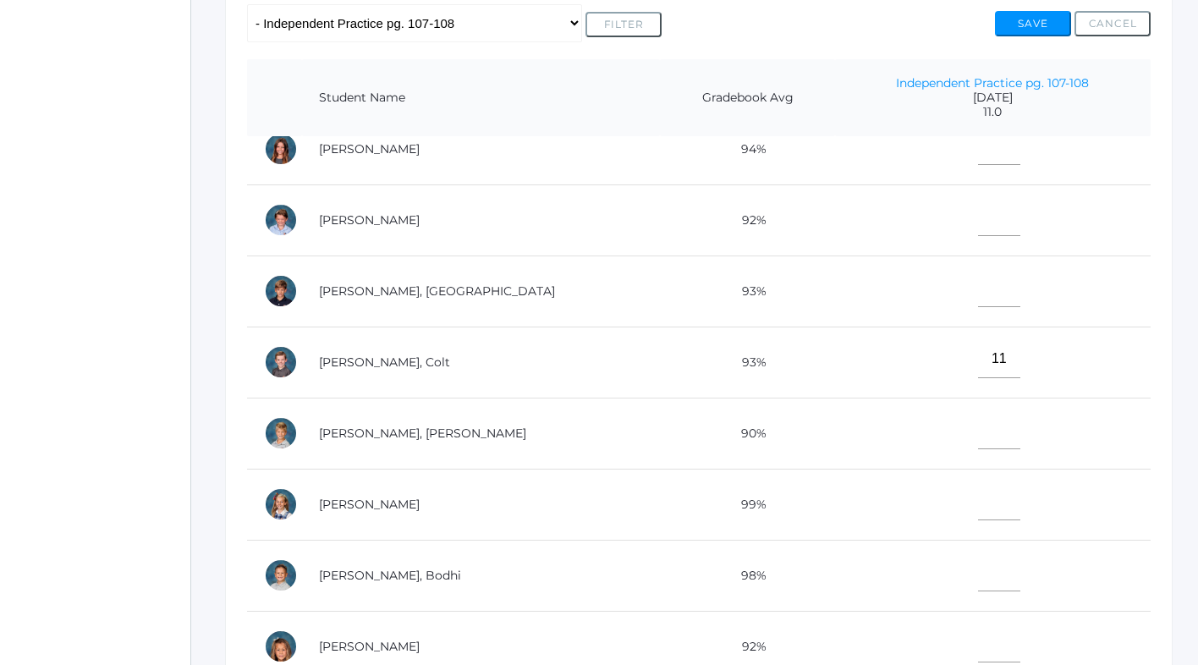
type input"] "11"
click at [978, 425] on input"] "text" at bounding box center [999, 430] width 42 height 38
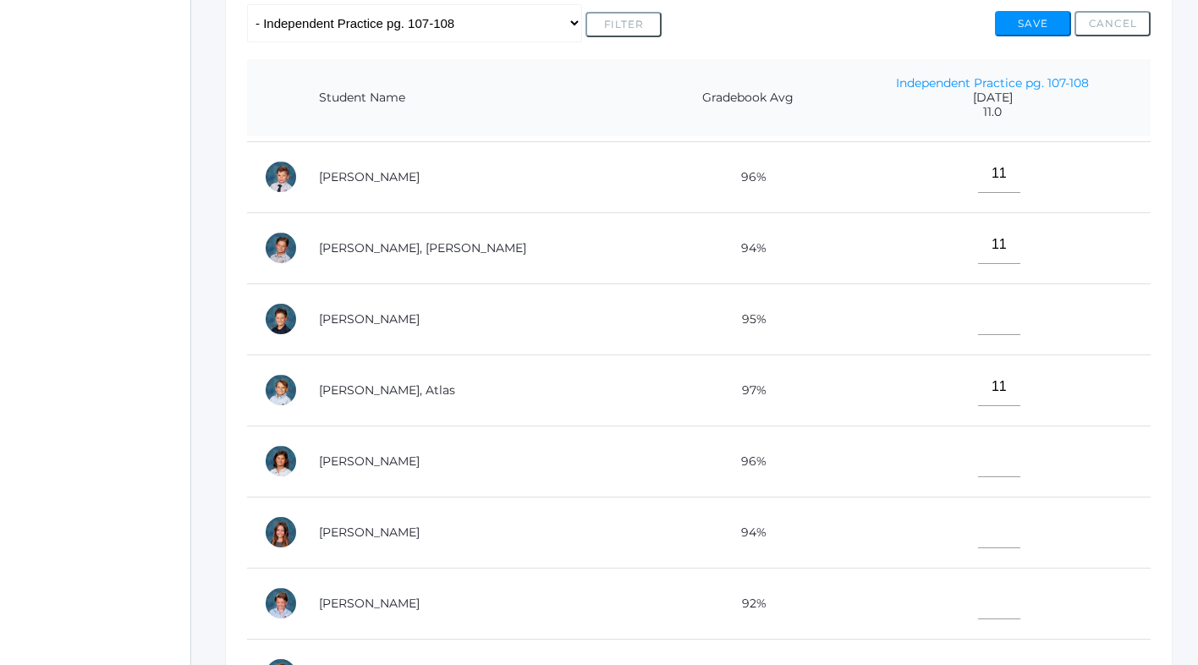
scroll to position [113, 0]
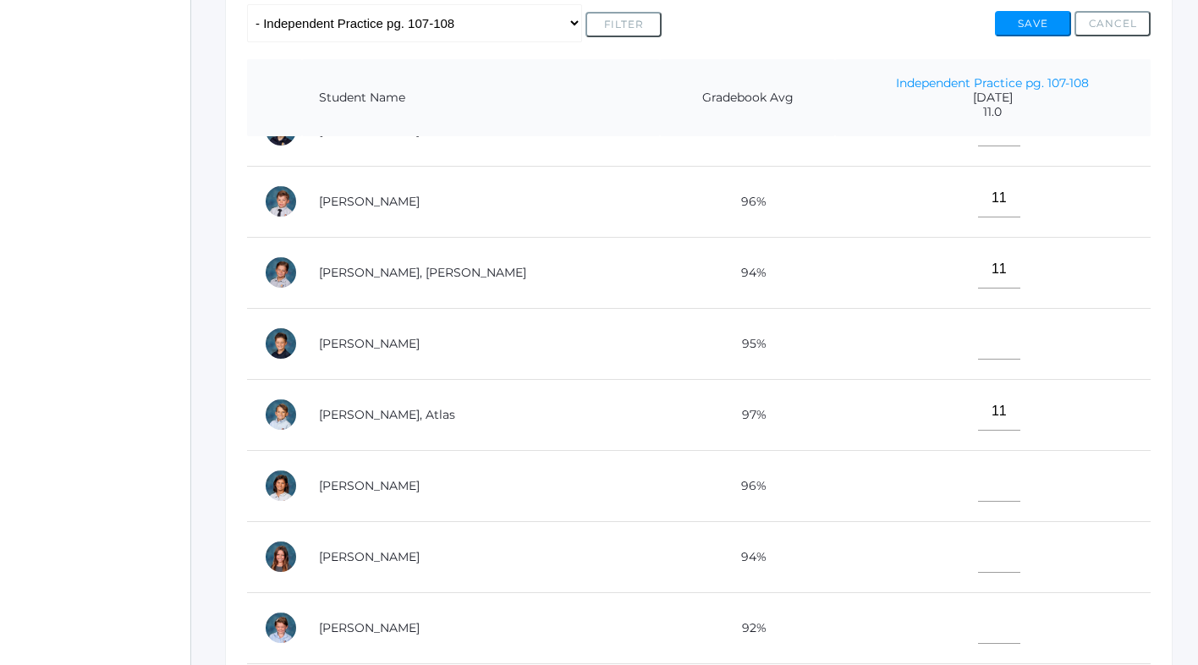
type input"] "11"
click at [978, 348] on input"] "text" at bounding box center [999, 340] width 42 height 38
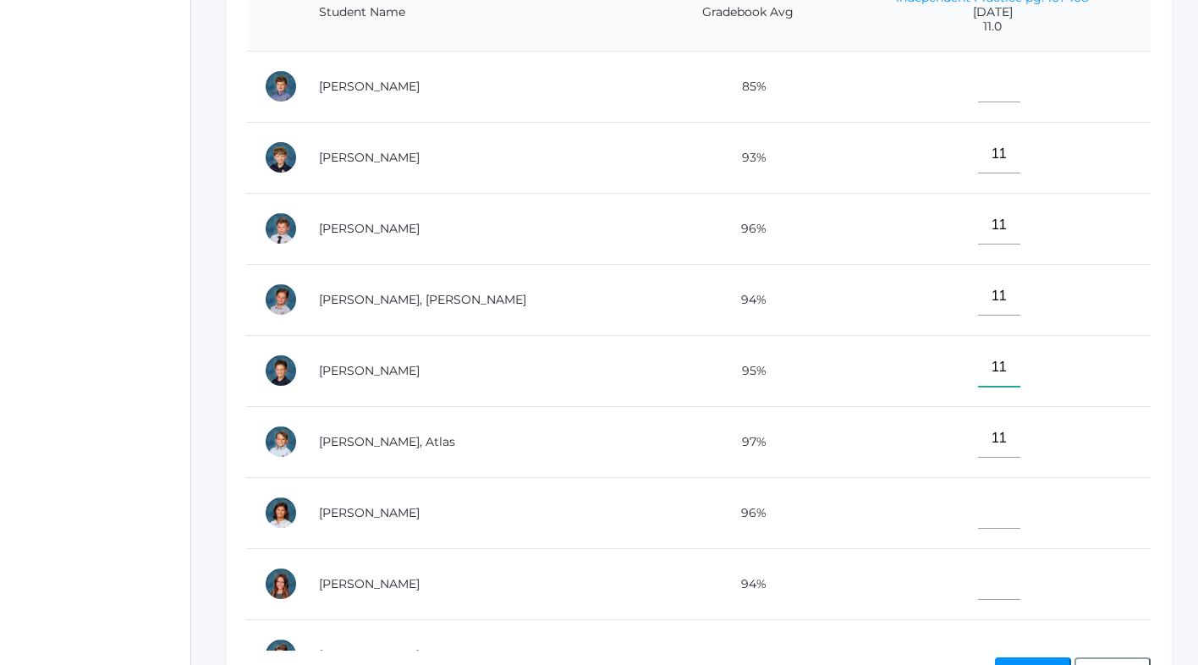
scroll to position [454, 0]
type input"] "11"
click at [978, 91] on input"] "text" at bounding box center [999, 84] width 42 height 38
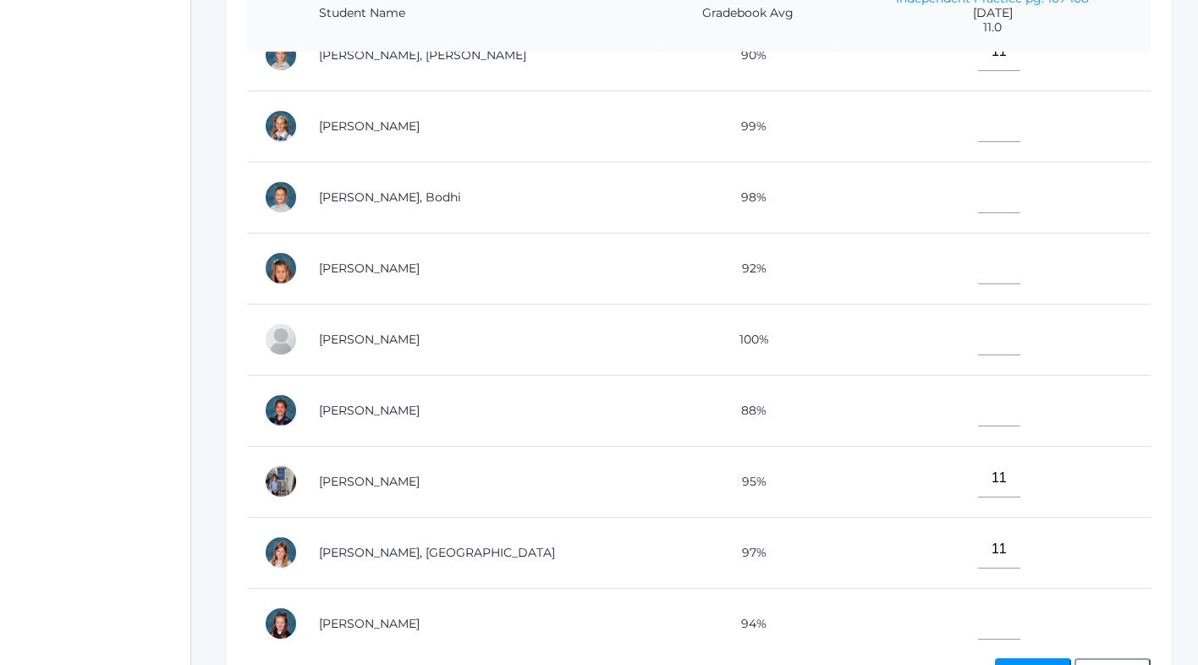
scroll to position [893, 0]
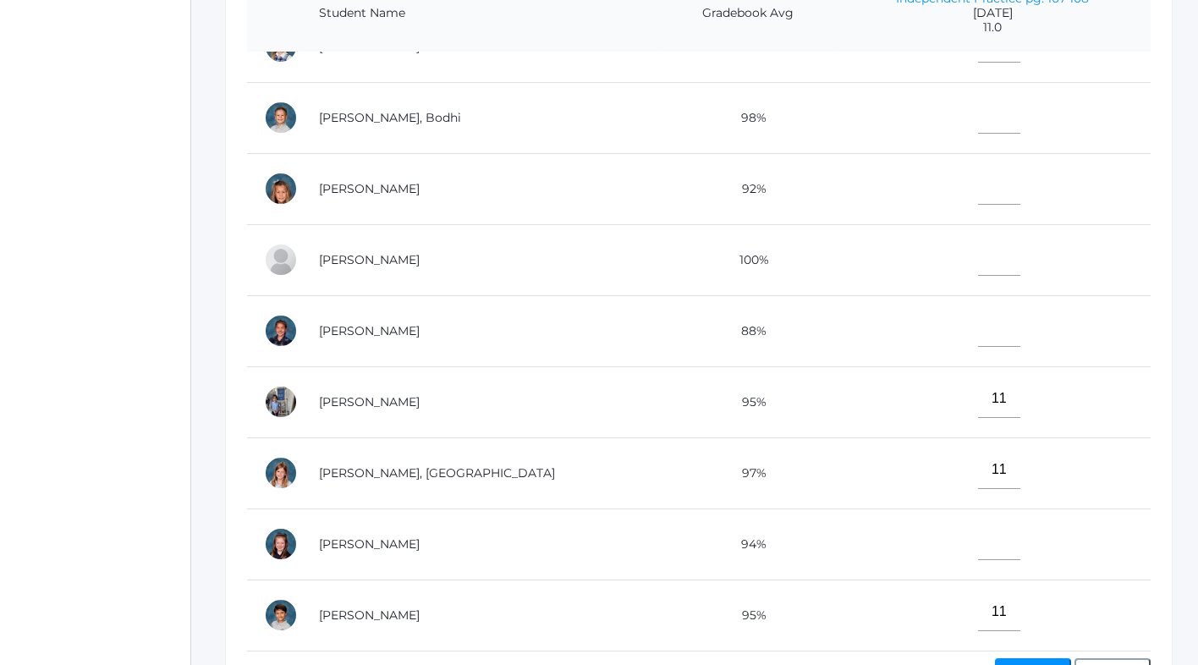
type input"] "10.5"
click at [978, 540] on input"] "text" at bounding box center [999, 541] width 42 height 38
type input"] "11"
click at [978, 187] on input"] "text" at bounding box center [999, 186] width 42 height 38
click at [978, 173] on input"] "text" at bounding box center [999, 186] width 42 height 38
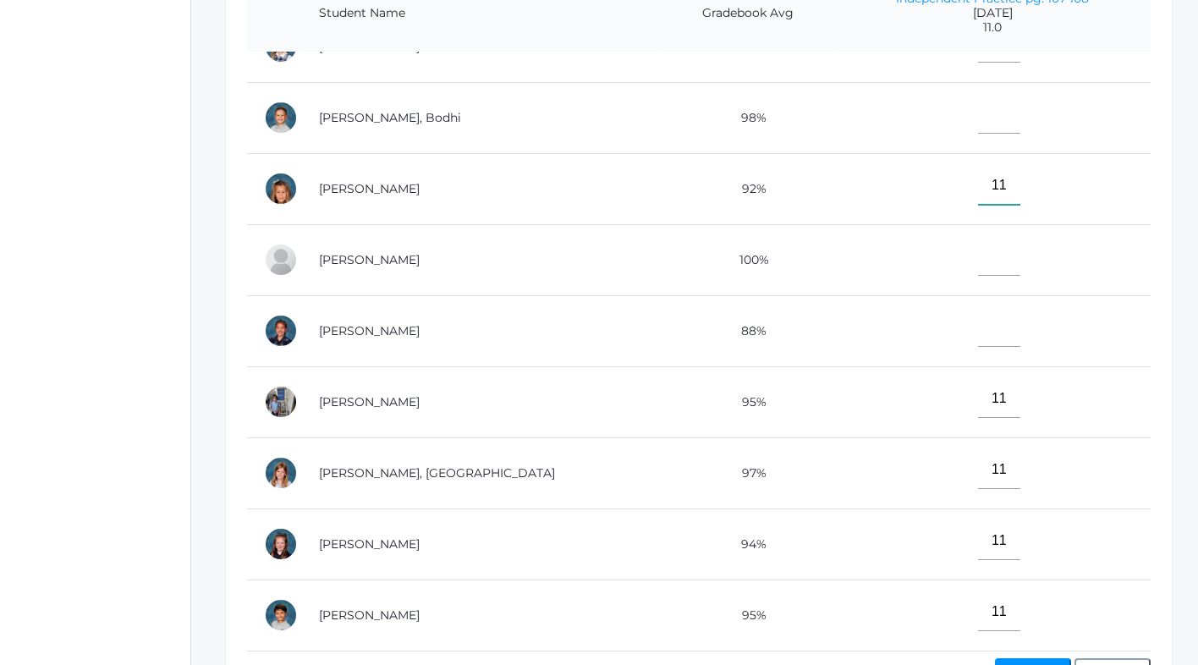
type input"] "11"
click at [978, 261] on input"] "text" at bounding box center [999, 257] width 42 height 38
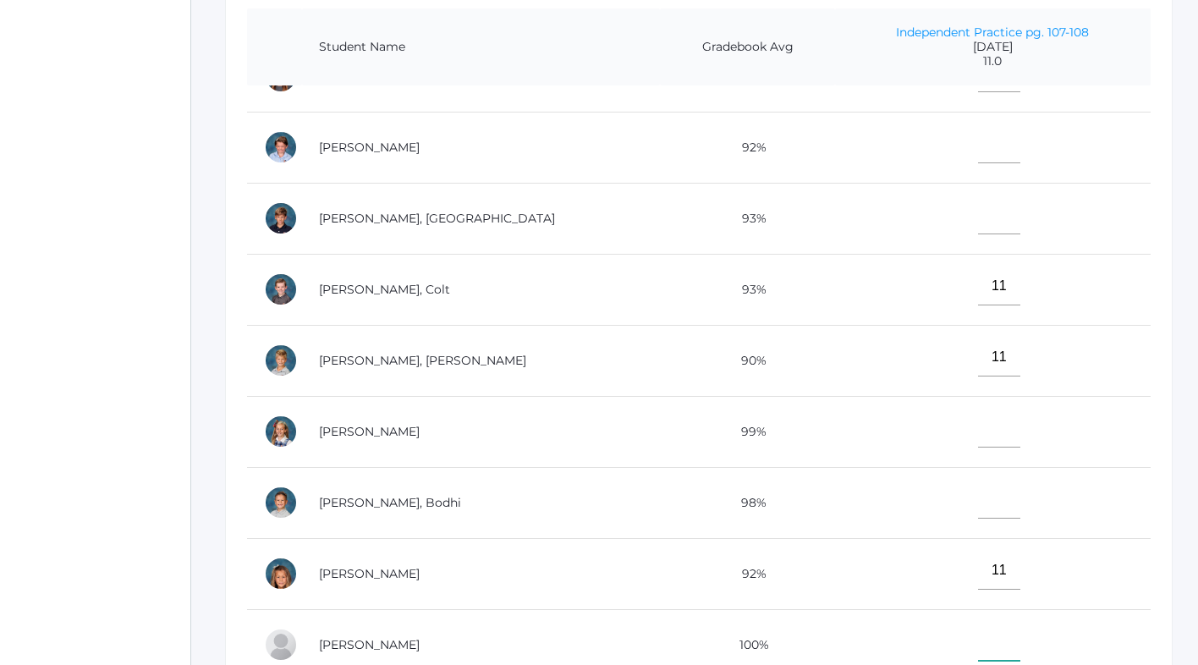
scroll to position [551, 0]
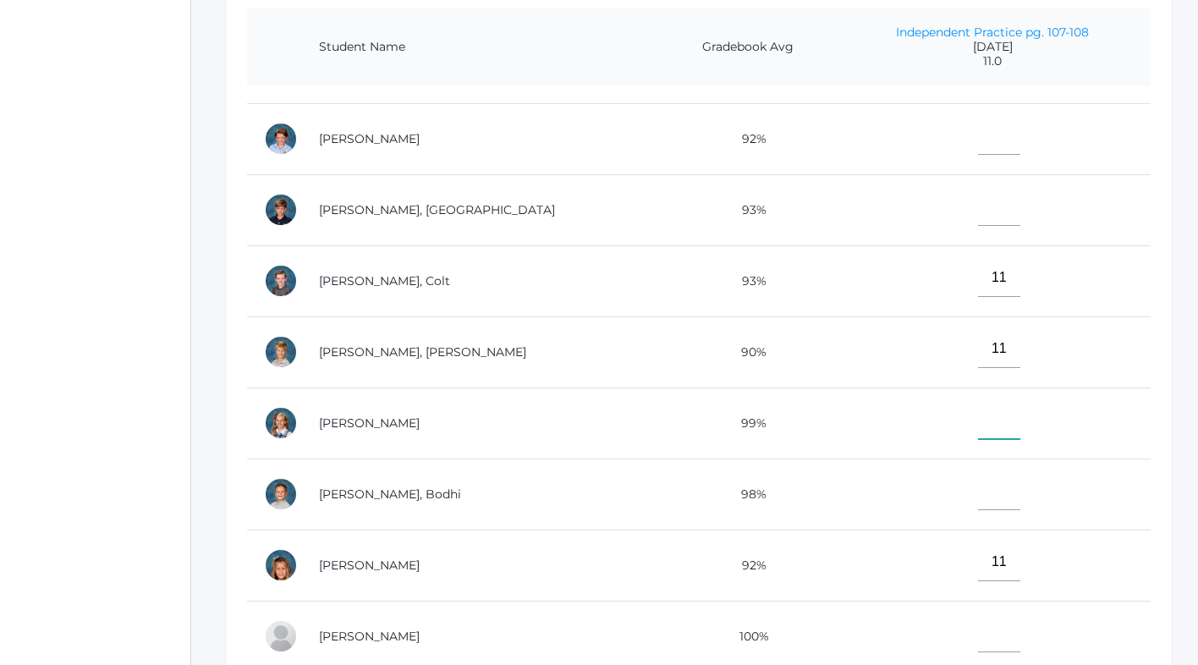
click at [978, 431] on input"] "text" at bounding box center [999, 420] width 42 height 38
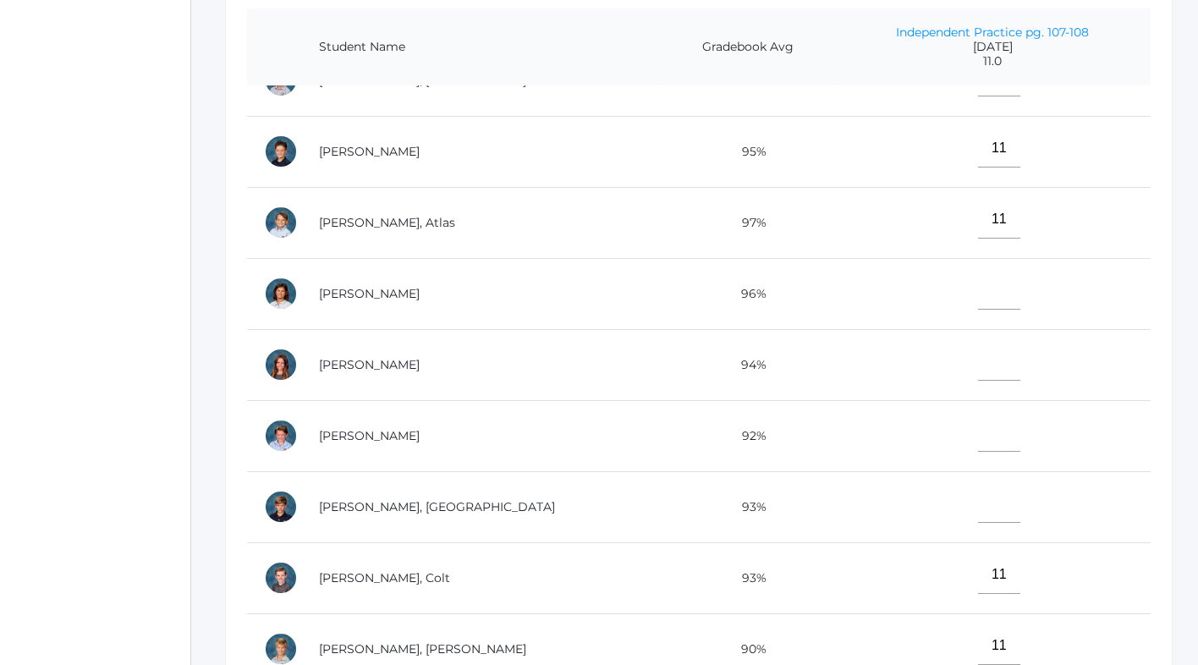
scroll to position [250, 0]
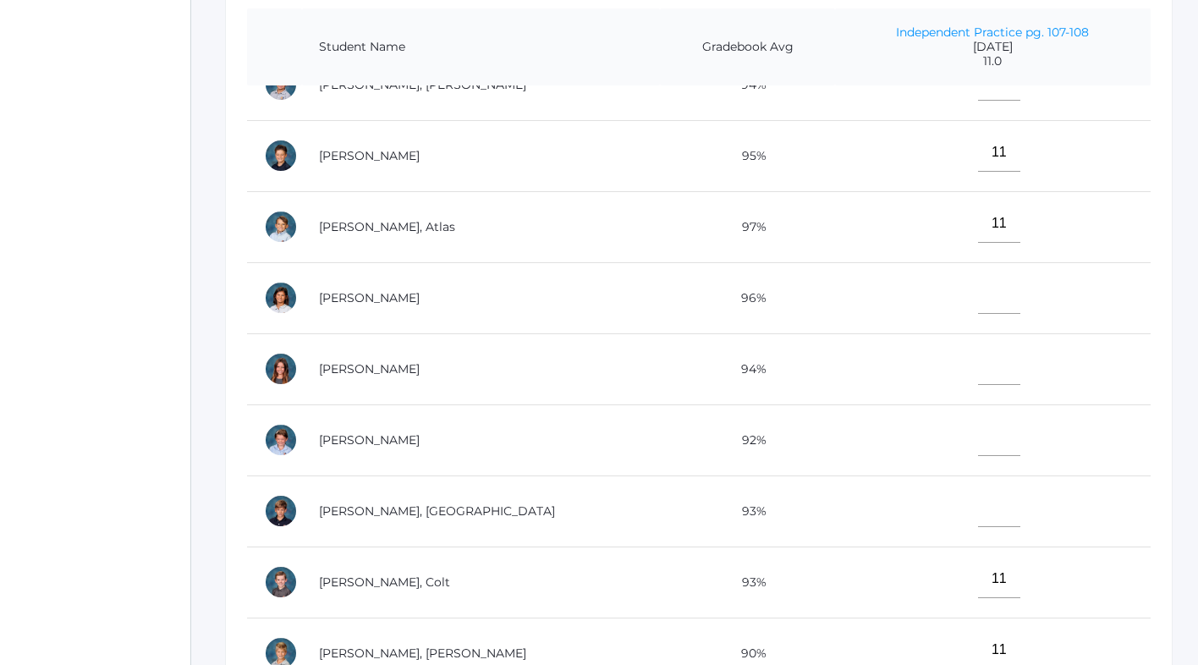
type input"] "11"
click at [978, 295] on input"] "text" at bounding box center [999, 295] width 42 height 38
type input"] "11"
click at [978, 359] on input"] "text" at bounding box center [999, 366] width 42 height 38
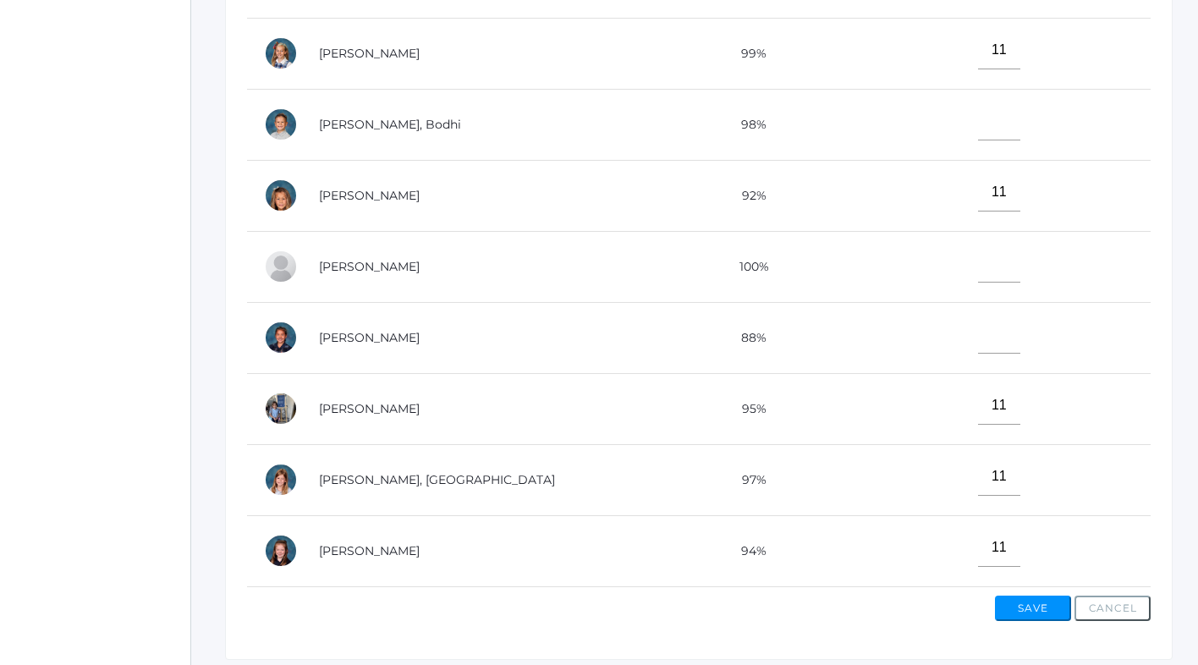
scroll to position [812, 0]
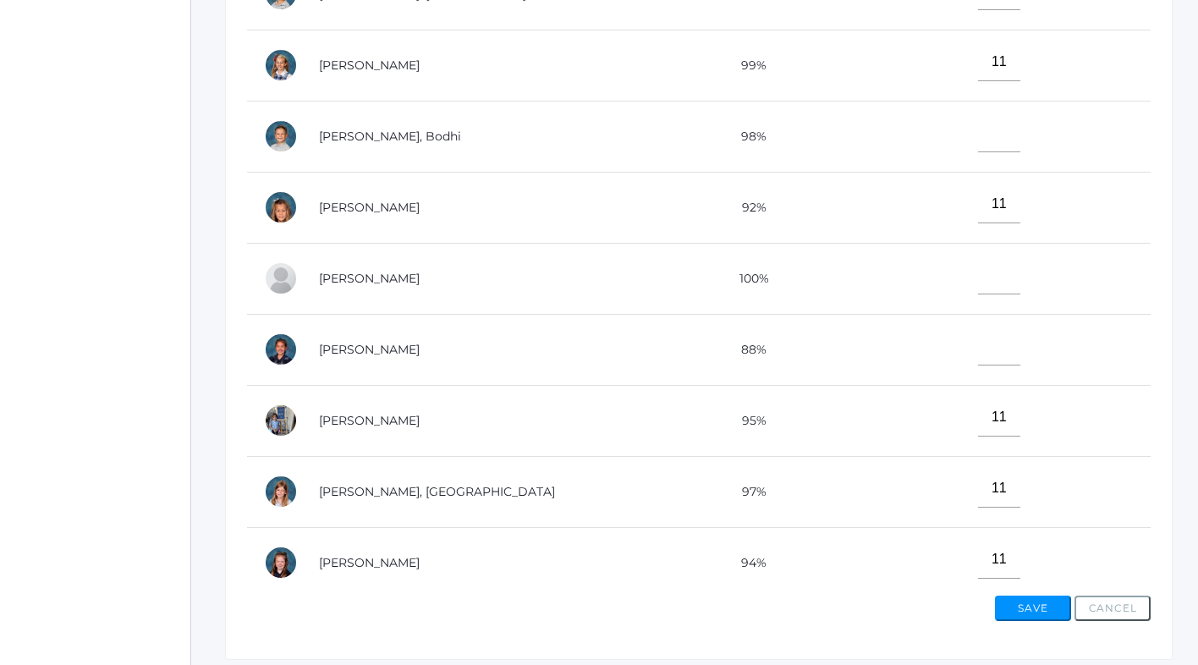
type input"] "11"
click at [978, 134] on input"] "text" at bounding box center [999, 133] width 42 height 38
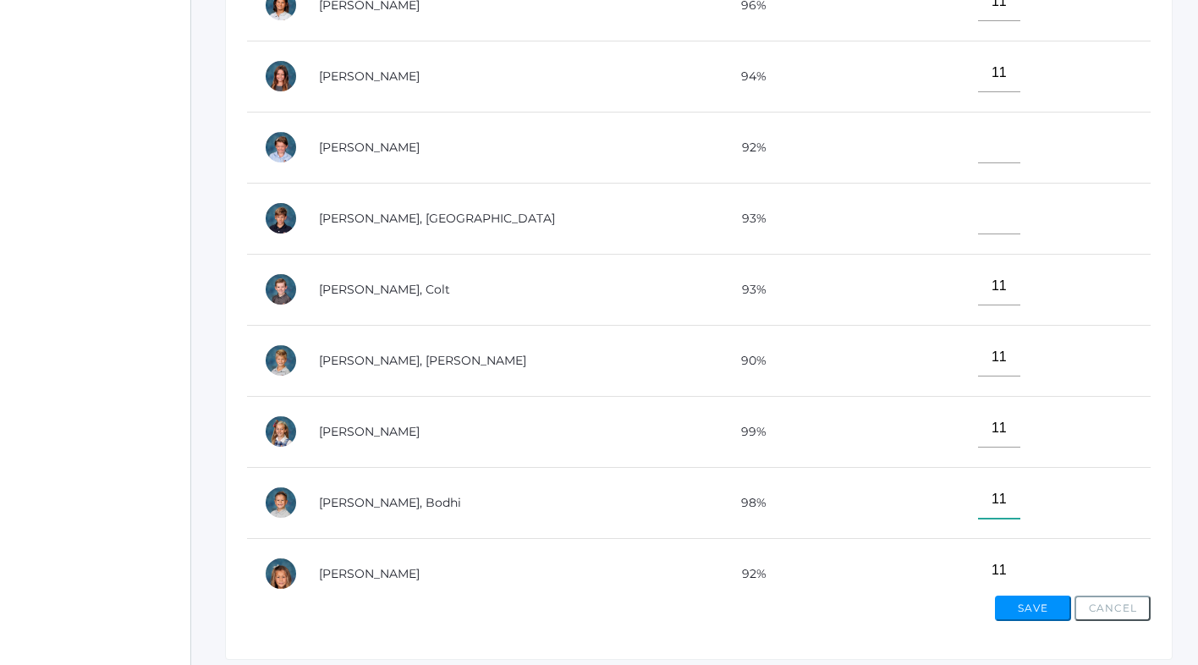
scroll to position [445, 0]
type input"] "11"
click at [978, 228] on input"] "text" at bounding box center [999, 216] width 42 height 38
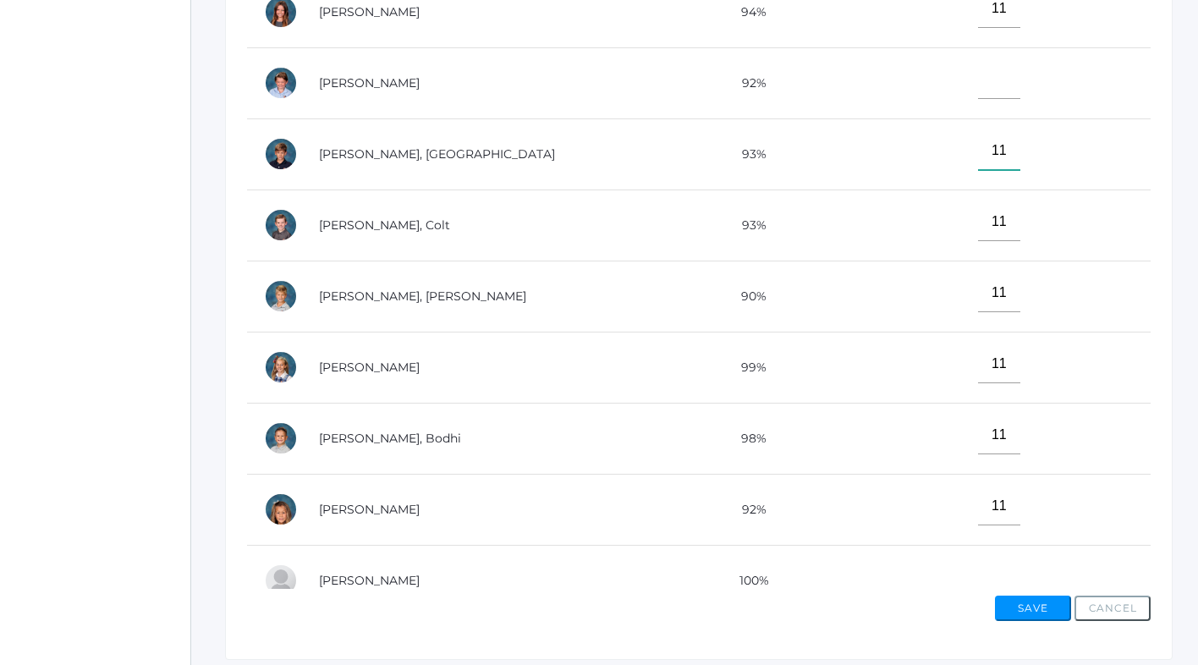
scroll to position [893, 0]
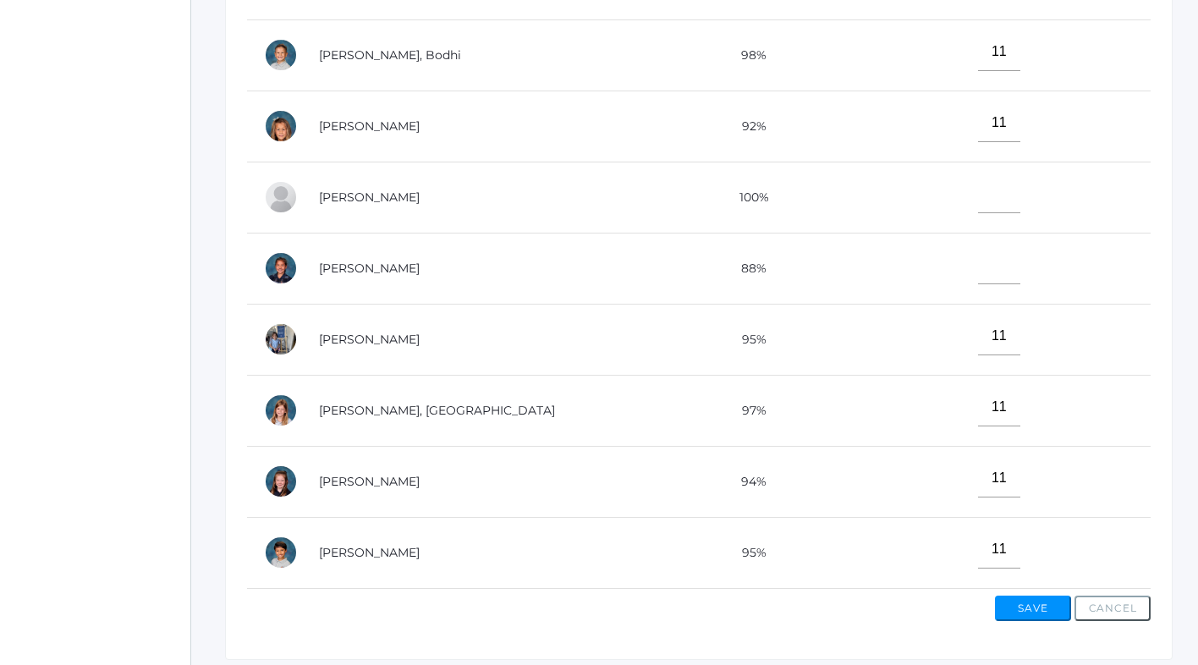
type input"] "11"
click at [978, 261] on input"] "text" at bounding box center [999, 265] width 42 height 38
type input"] "10"
click at [1013, 609] on button "Save" at bounding box center [1033, 607] width 76 height 25
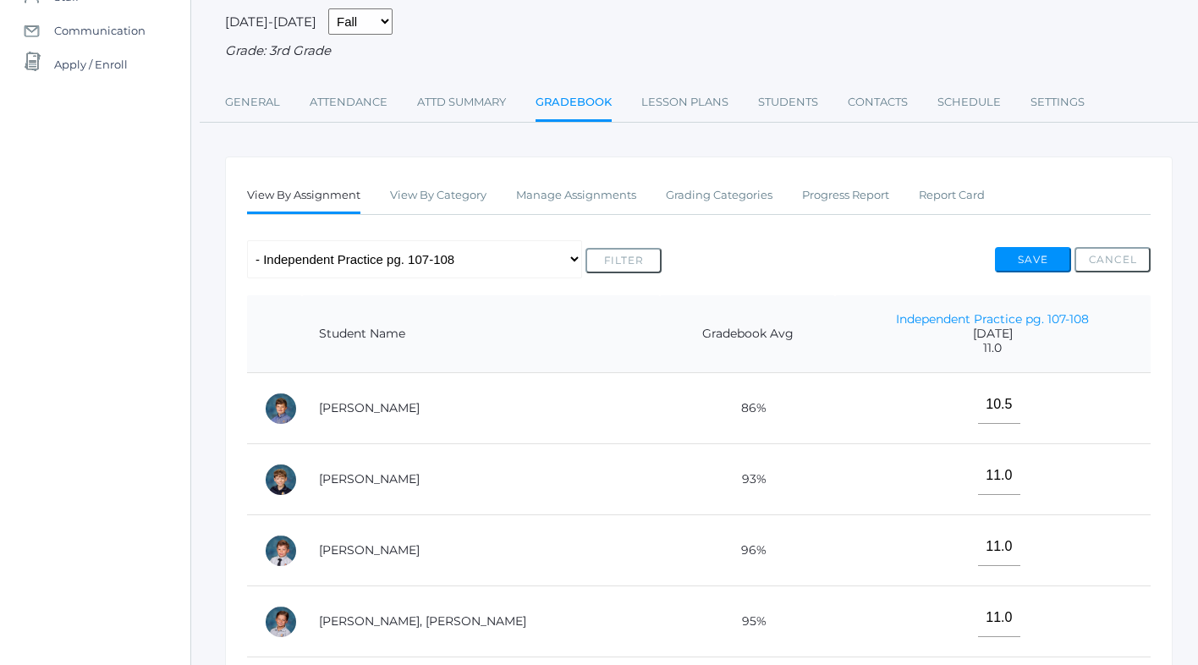
scroll to position [612, 0]
